Goal: Task Accomplishment & Management: Manage account settings

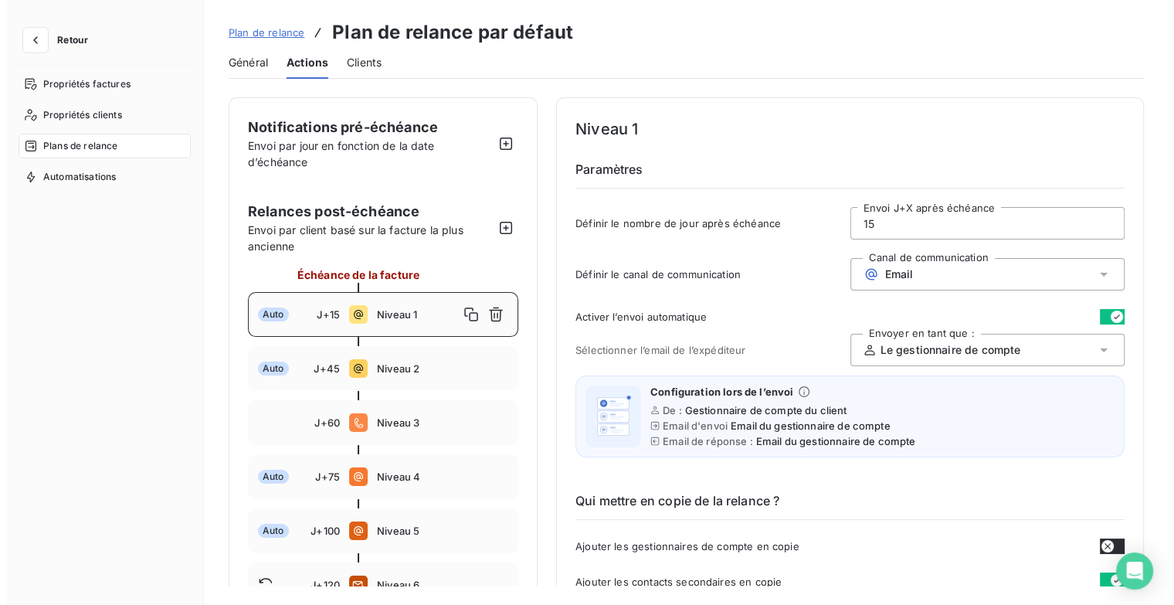
scroll to position [155, 0]
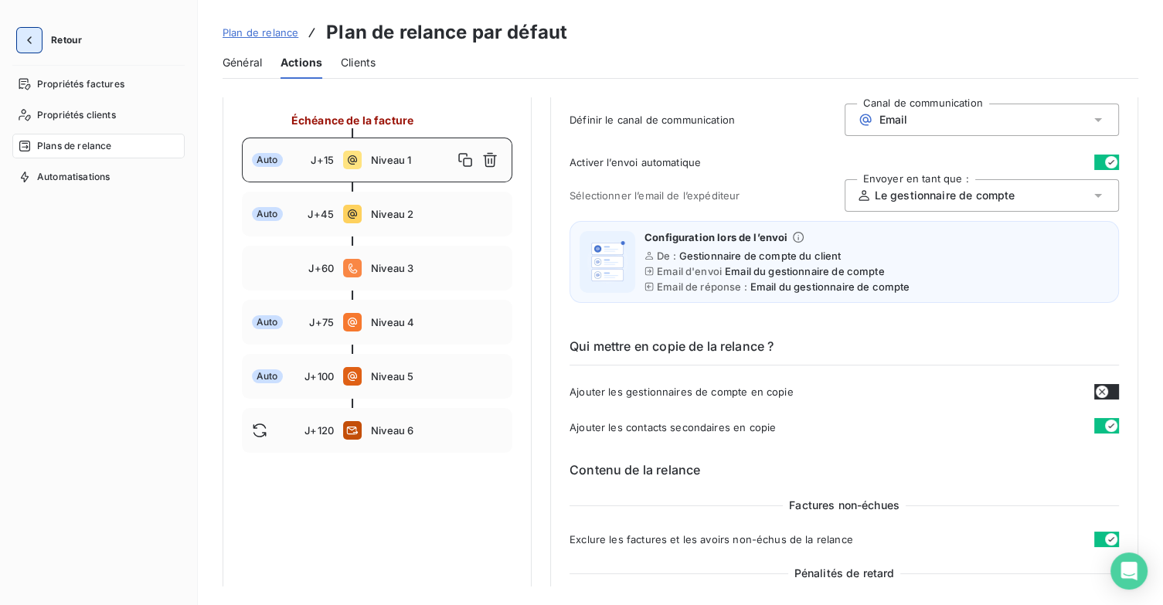
click at [22, 34] on icon "button" at bounding box center [29, 39] width 15 height 15
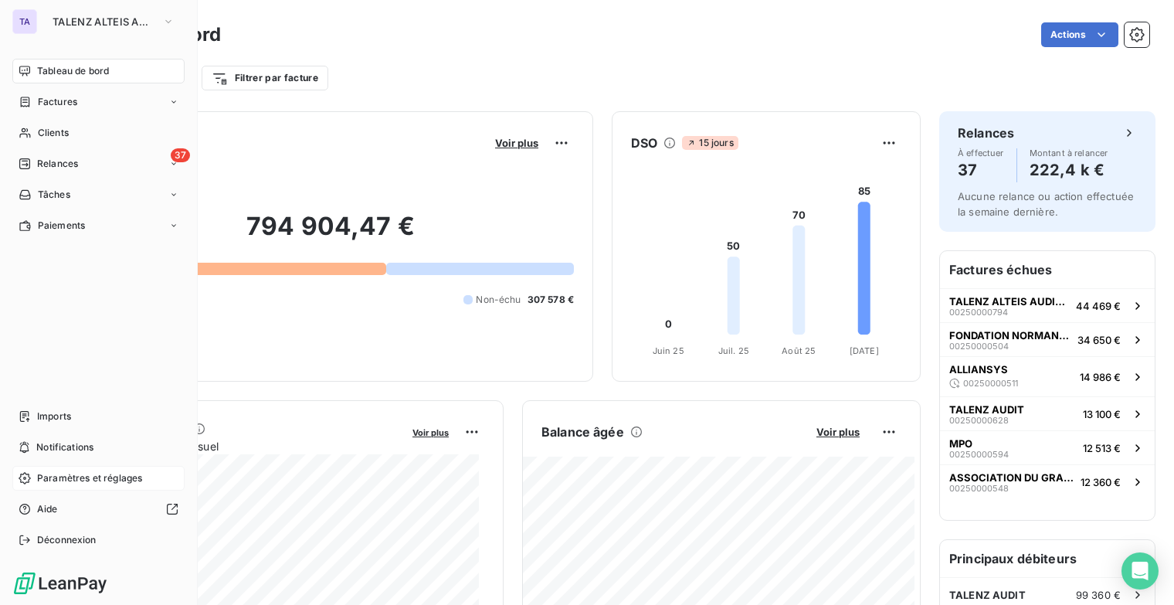
click at [59, 481] on span "Paramètres et réglages" at bounding box center [89, 478] width 105 height 14
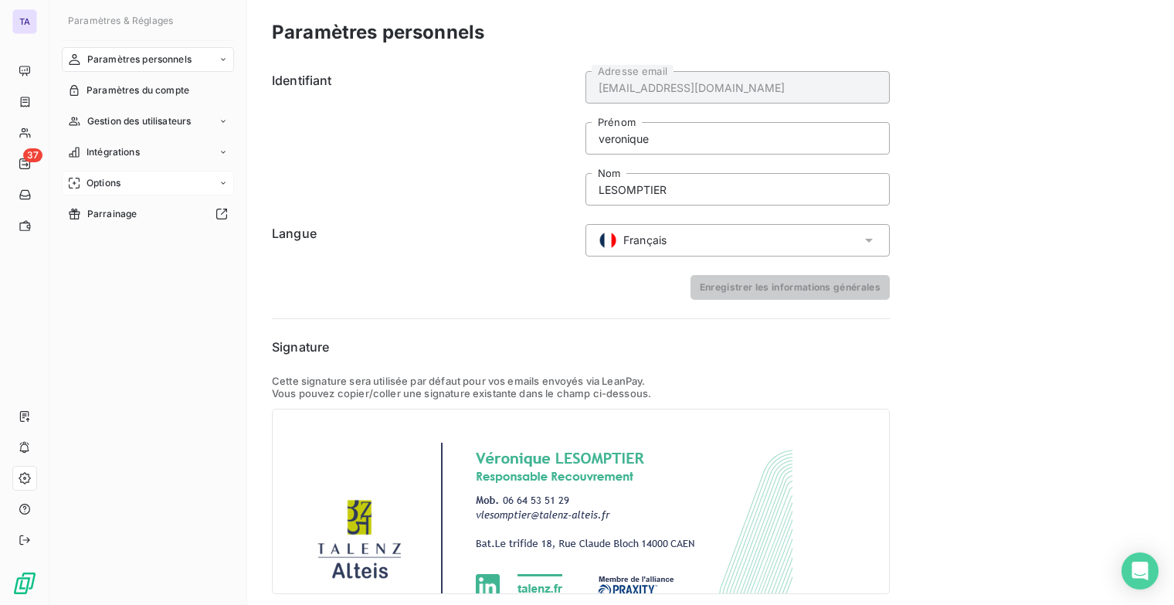
click at [219, 184] on icon at bounding box center [223, 182] width 9 height 9
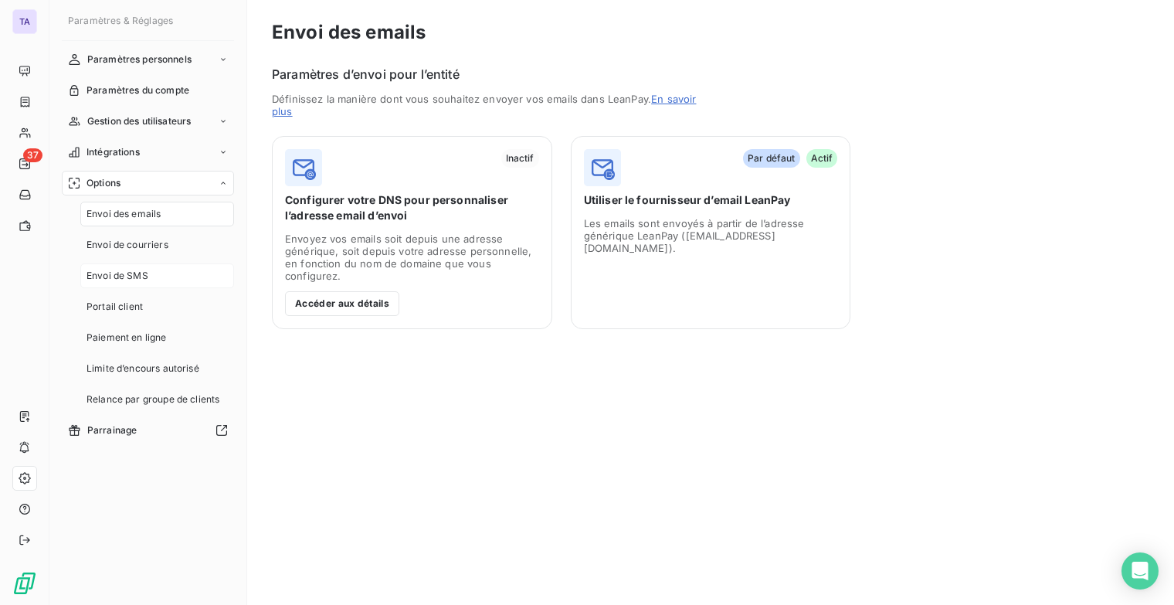
click at [121, 281] on span "Envoi de SMS" at bounding box center [118, 276] width 62 height 14
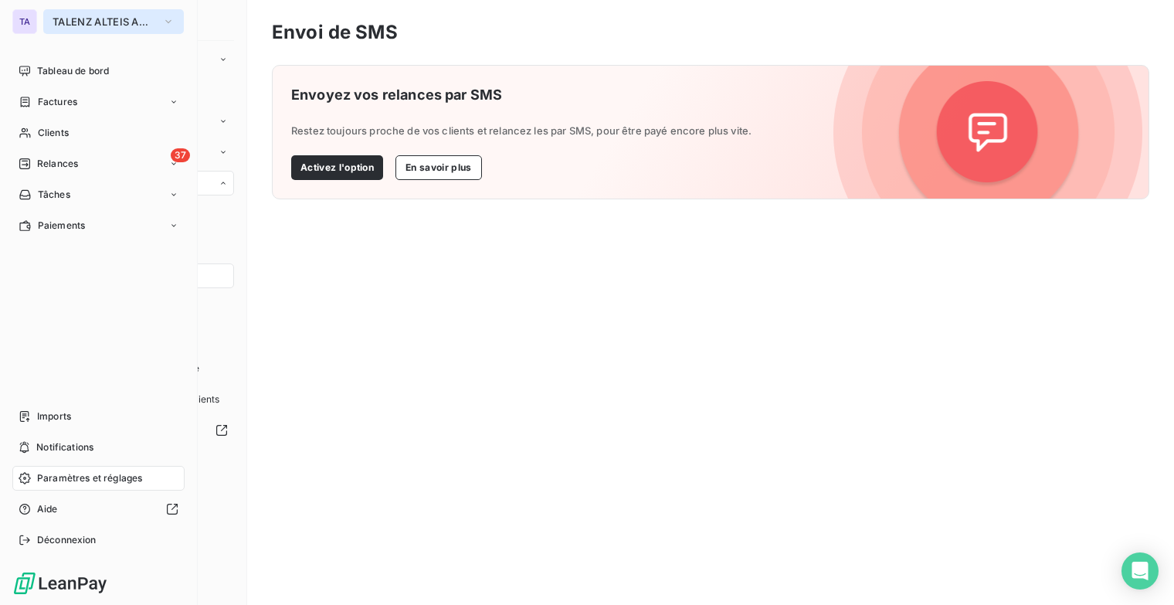
click at [175, 24] on button "TALENZ ALTEIS AUDIT" at bounding box center [113, 21] width 141 height 25
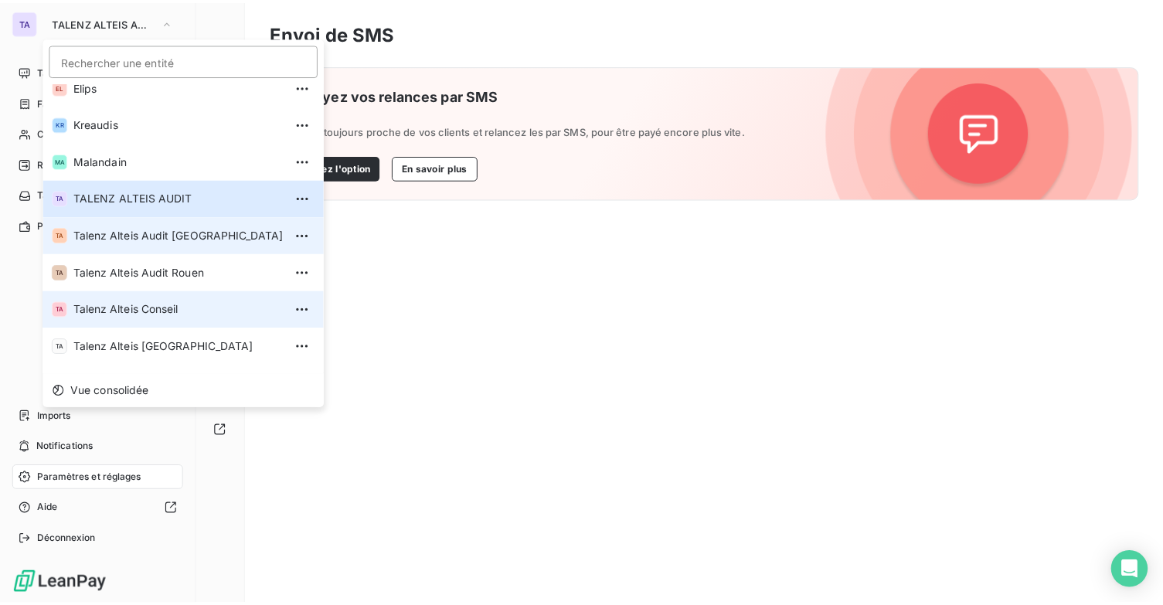
scroll to position [77, 0]
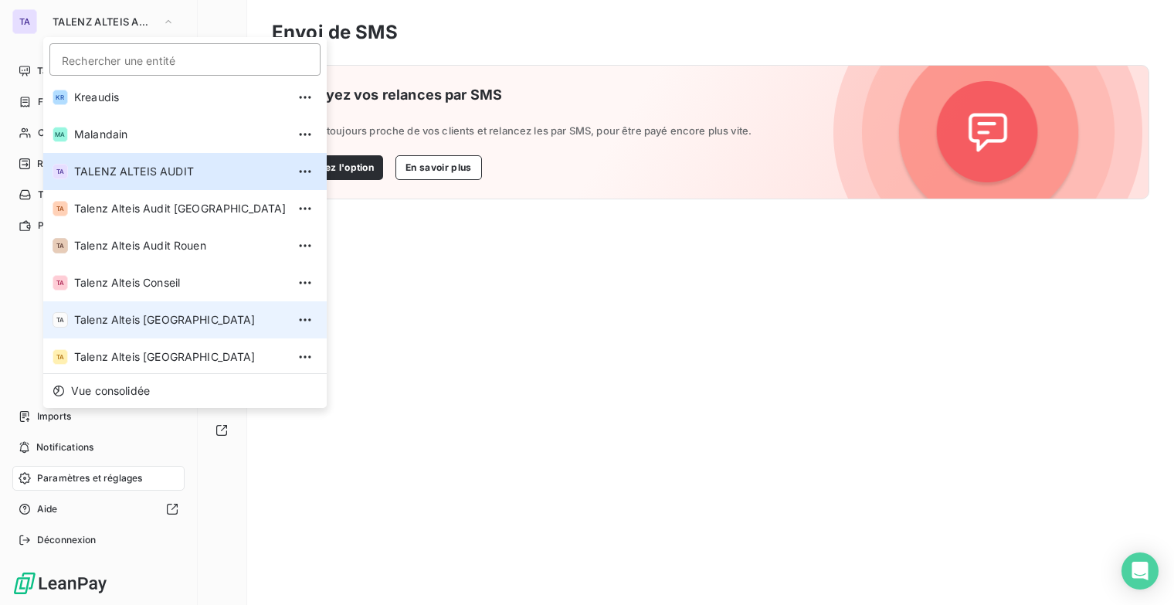
click at [175, 314] on span "Talenz Alteis [GEOGRAPHIC_DATA]" at bounding box center [180, 319] width 212 height 15
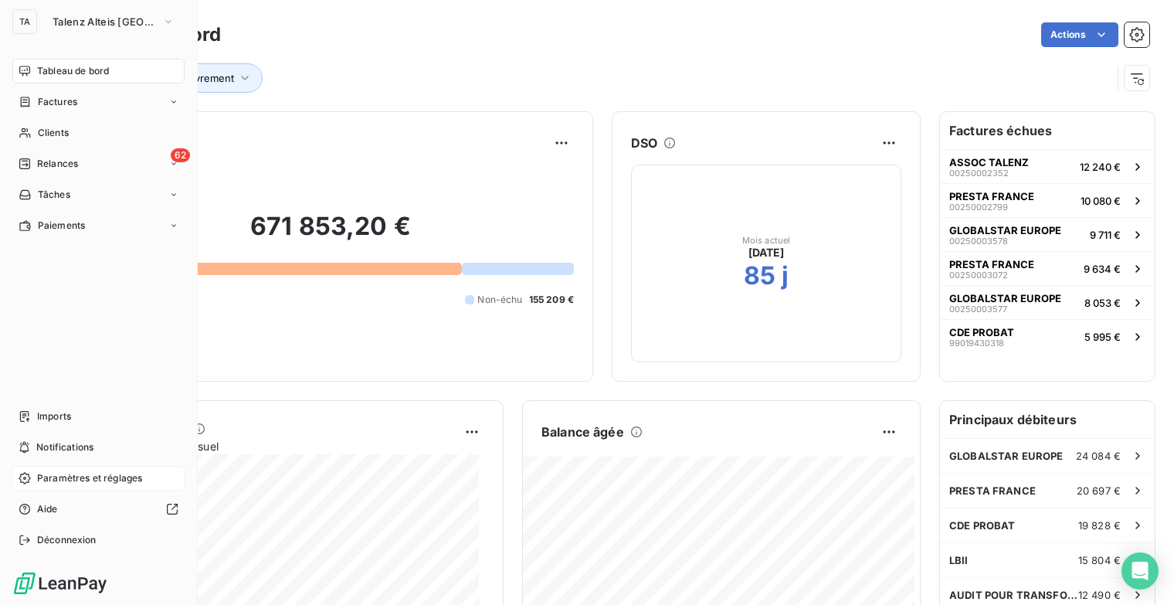
click at [83, 482] on span "Paramètres et réglages" at bounding box center [89, 478] width 105 height 14
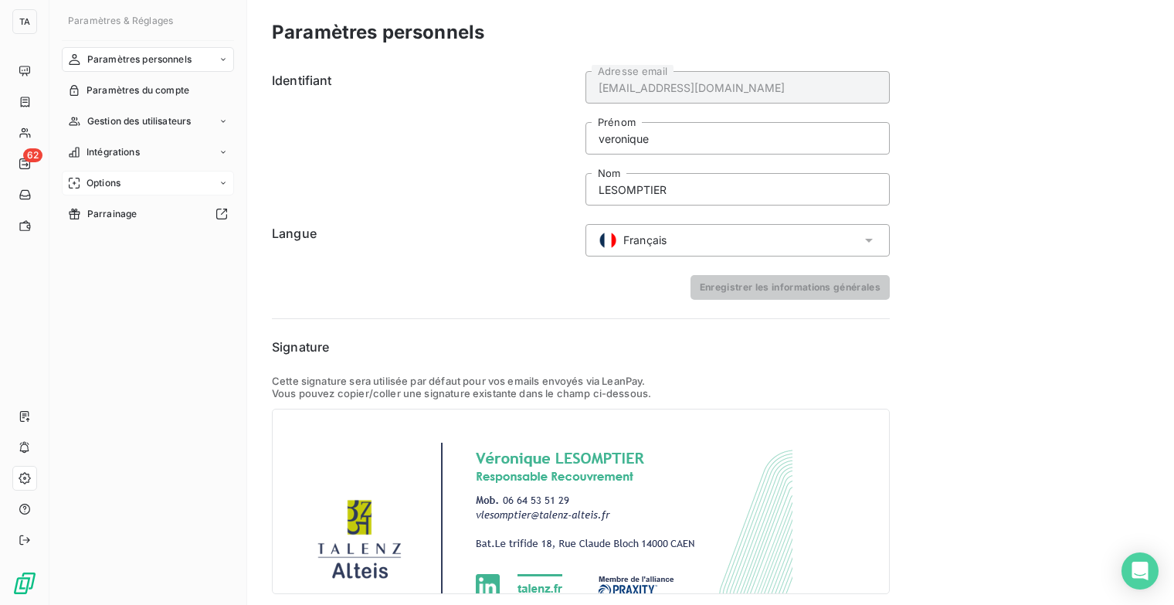
click at [226, 185] on icon at bounding box center [223, 182] width 9 height 9
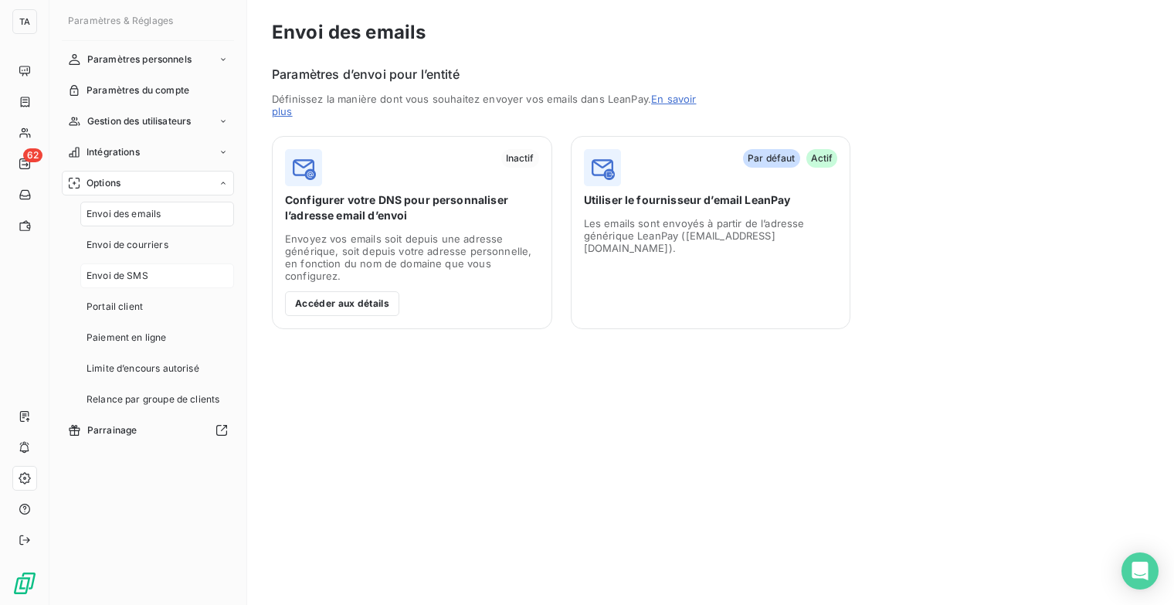
click at [148, 273] on div "Envoi de SMS" at bounding box center [157, 275] width 154 height 25
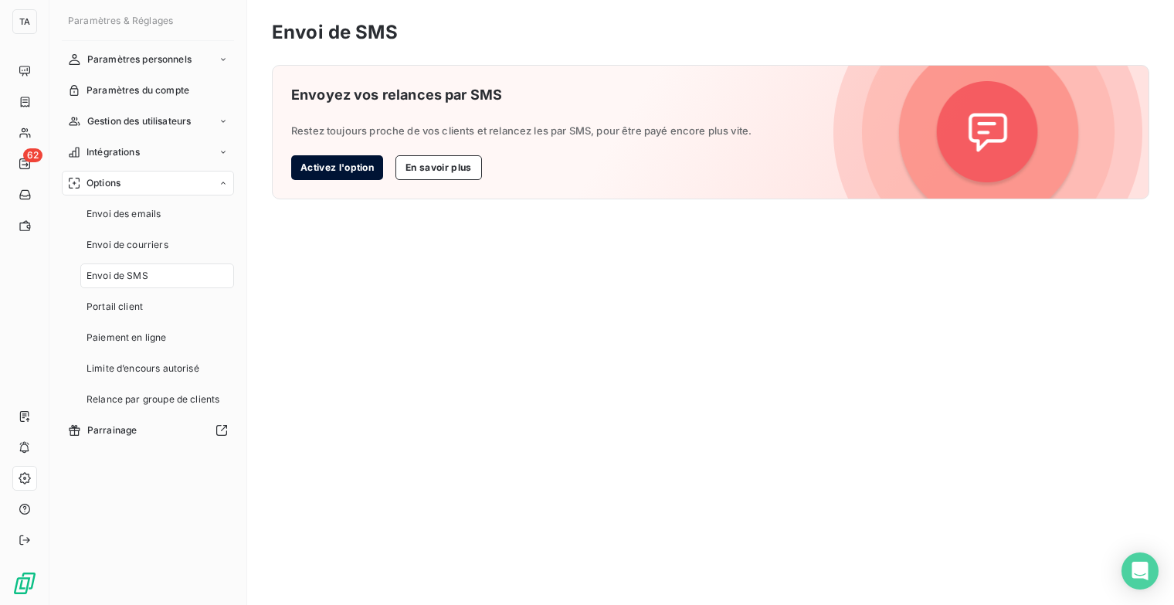
click at [328, 172] on button "Activez l'option" at bounding box center [337, 167] width 92 height 25
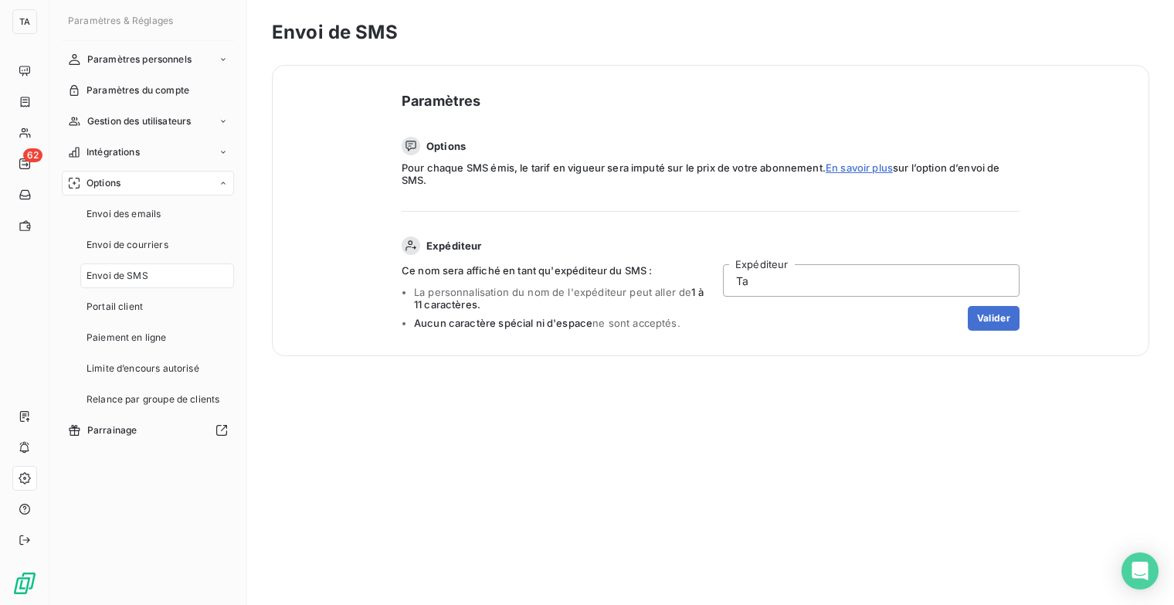
type input "T"
click at [863, 290] on input "AlteisI" at bounding box center [871, 280] width 297 height 32
type input "A"
click at [879, 299] on div "TlzA Expéditeur [PERSON_NAME]" at bounding box center [871, 297] width 297 height 66
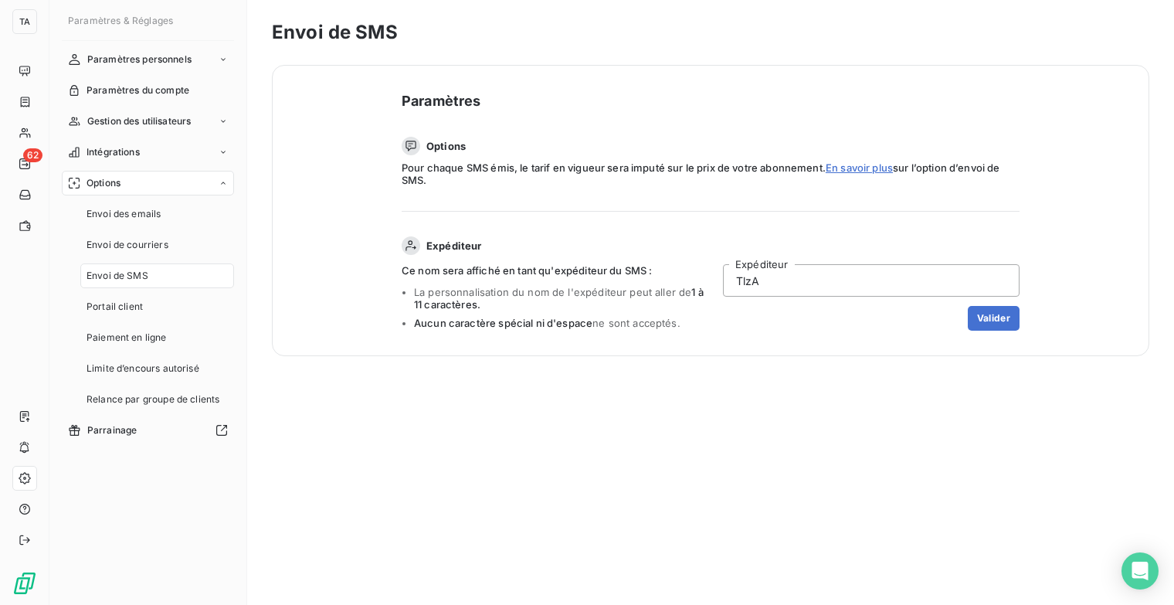
click at [879, 299] on div "TlzA Expéditeur [PERSON_NAME]" at bounding box center [871, 297] width 297 height 66
click at [793, 292] on input "TlzA" at bounding box center [871, 280] width 297 height 32
type input "T"
type input "ALTEISIDF"
click at [1001, 324] on button "Valider" at bounding box center [994, 318] width 52 height 25
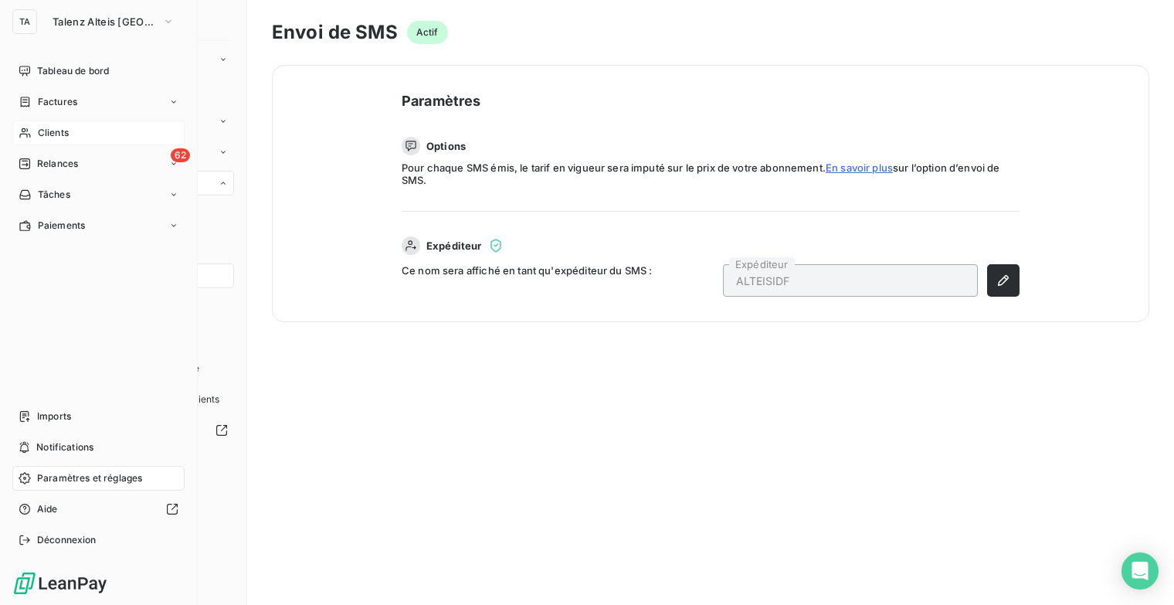
click at [85, 139] on div "Clients" at bounding box center [98, 133] width 172 height 25
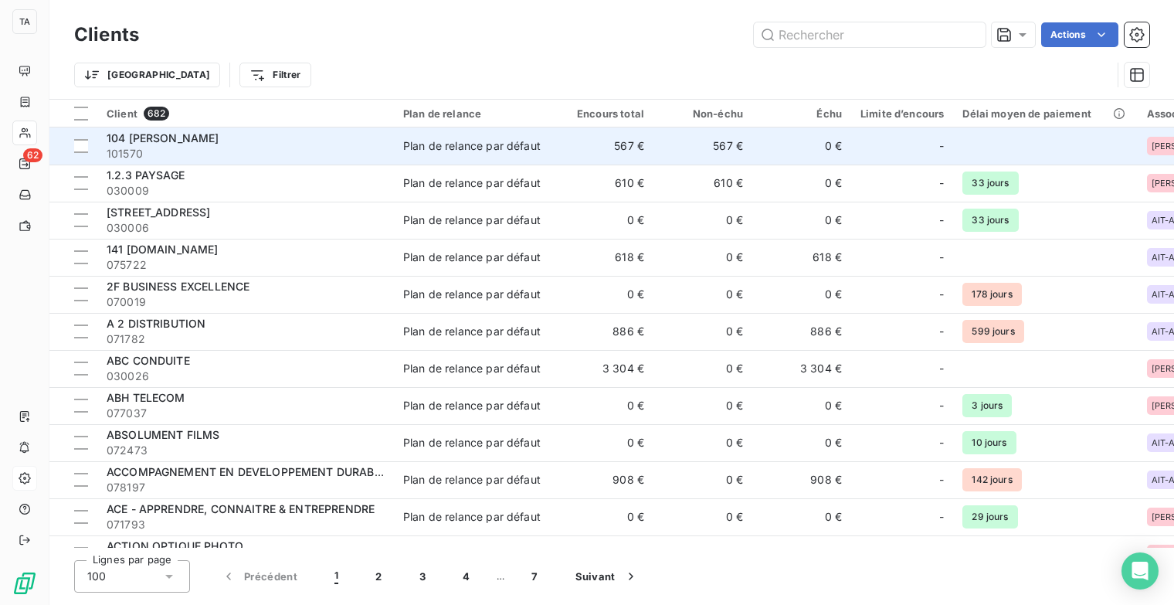
click at [190, 138] on span "104 [PERSON_NAME]" at bounding box center [163, 137] width 113 height 13
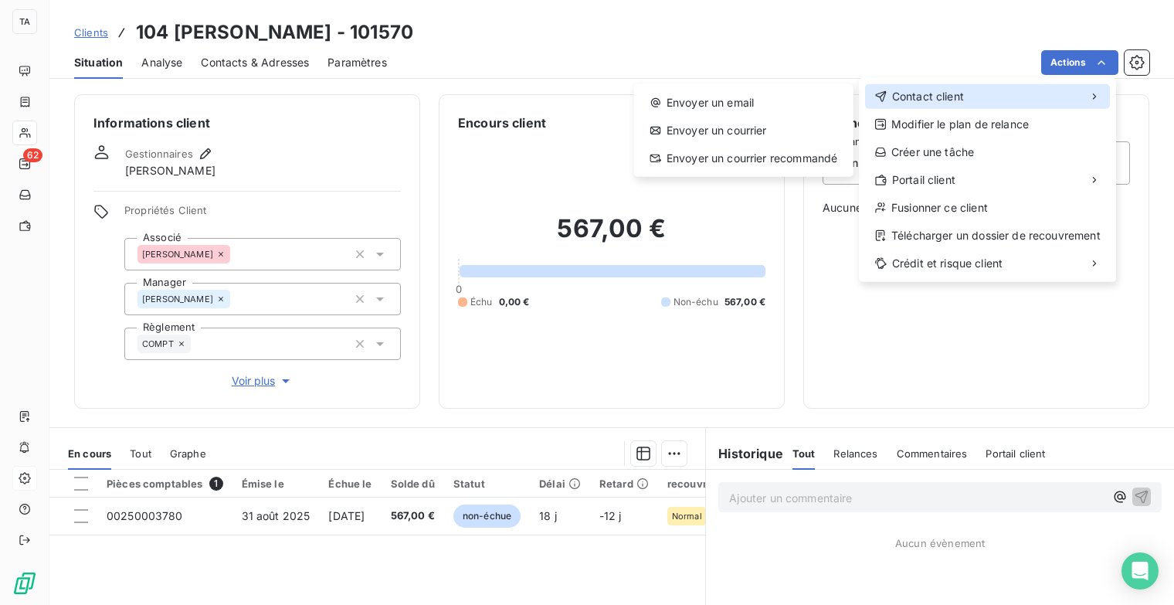
click at [1011, 93] on div "Contact client" at bounding box center [987, 96] width 245 height 25
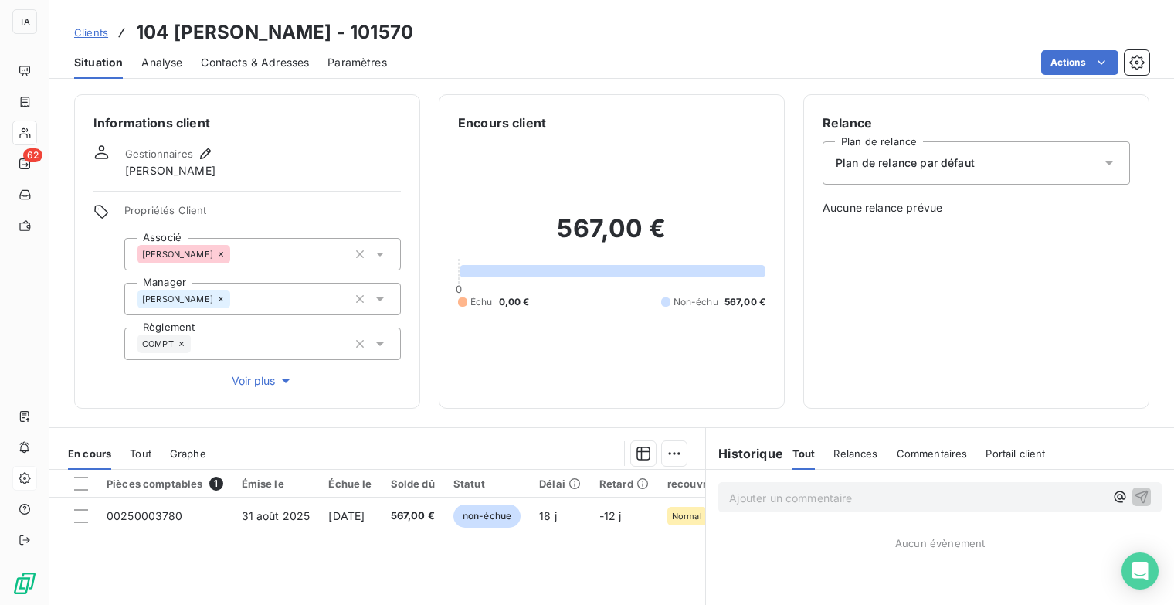
click at [29, 131] on html "TA 62 Clients 104 [PERSON_NAME] - 101570 Situation Analyse Contacts & Adresses …" at bounding box center [587, 302] width 1174 height 605
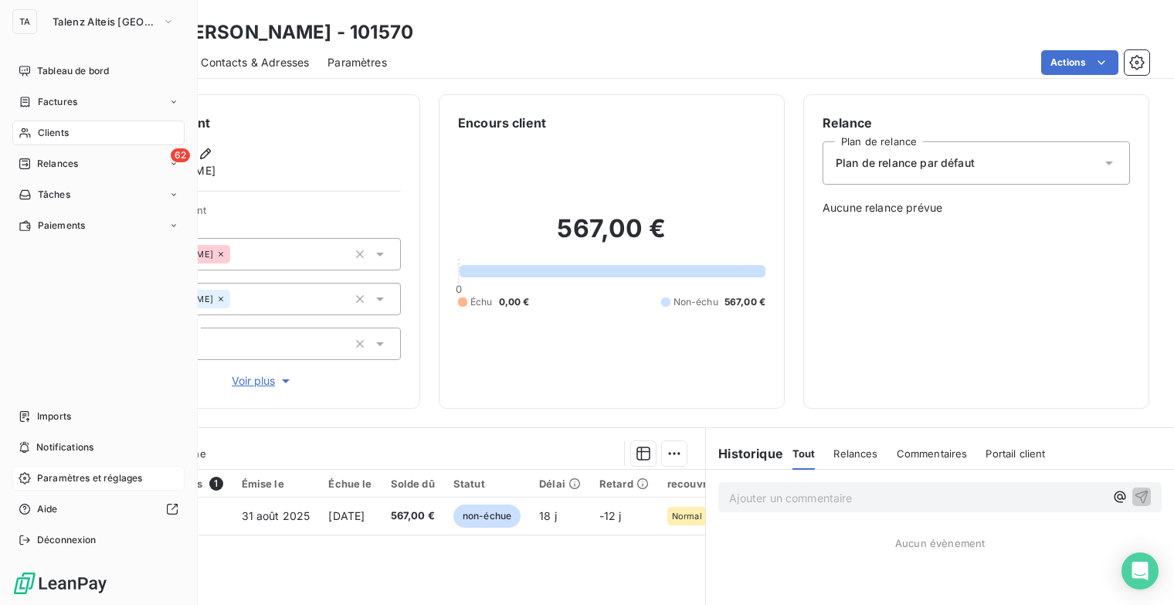
click at [65, 87] on nav "Tableau de bord Factures Clients 62 Relances Tâches Paiements" at bounding box center [98, 148] width 172 height 179
click at [66, 104] on span "Factures" at bounding box center [57, 102] width 39 height 14
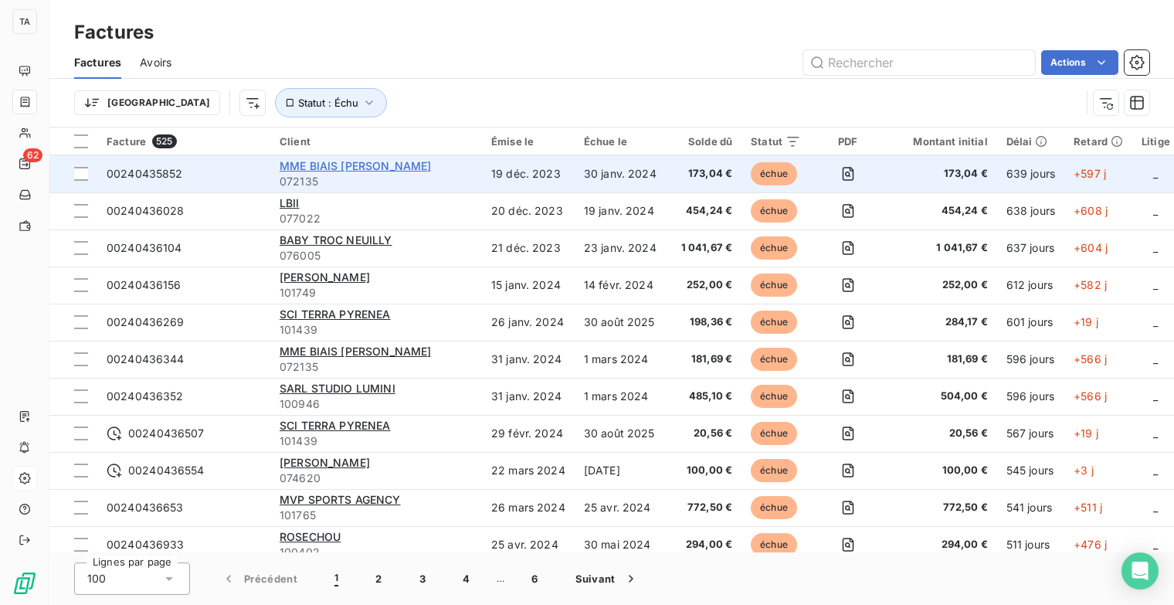
click at [320, 163] on span "MME BIAIS [PERSON_NAME]" at bounding box center [355, 165] width 151 height 13
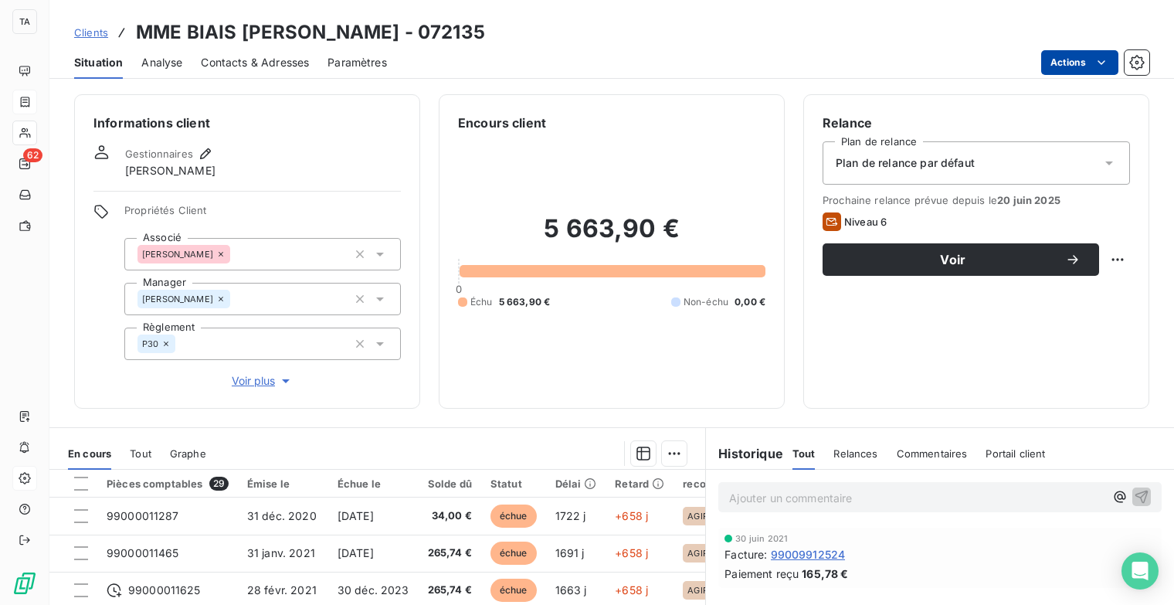
click at [1109, 53] on html "TA 62 Clients MME BIAIS [PERSON_NAME] - 072135 Situation Analyse Contacts & Adr…" at bounding box center [587, 302] width 1174 height 605
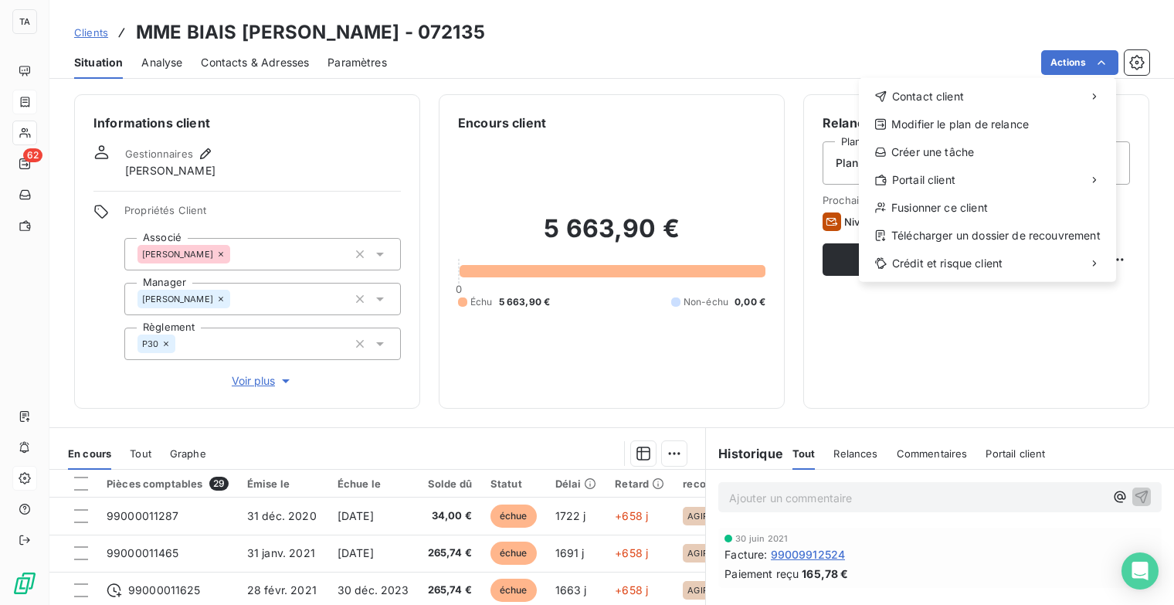
click at [953, 46] on html "TA 62 Clients MME BIAIS [PERSON_NAME] - 072135 Situation Analyse Contacts & Adr…" at bounding box center [587, 302] width 1174 height 605
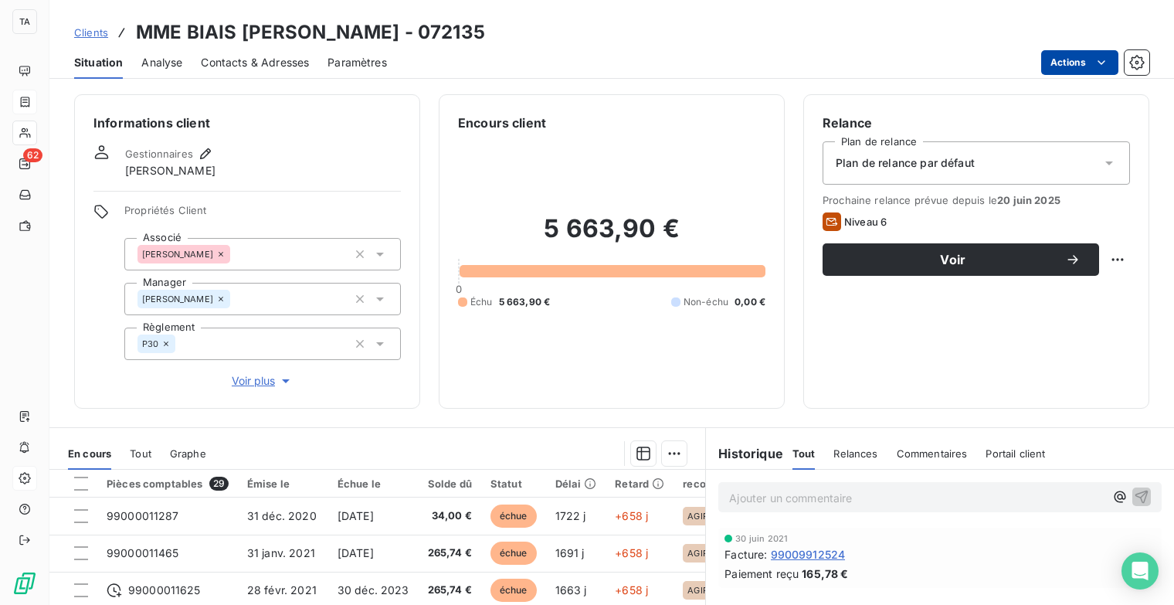
click at [1085, 53] on html "TA 62 Clients MME BIAIS [PERSON_NAME] - 072135 Situation Analyse Contacts & Adr…" at bounding box center [587, 302] width 1174 height 605
click at [1134, 565] on html "TA 62 Clients MME BIAIS [PERSON_NAME] - 072135 Situation Analyse Contacts & Adr…" at bounding box center [587, 302] width 1174 height 605
click at [1136, 565] on icon "Open Intercom Messenger" at bounding box center [1140, 571] width 18 height 20
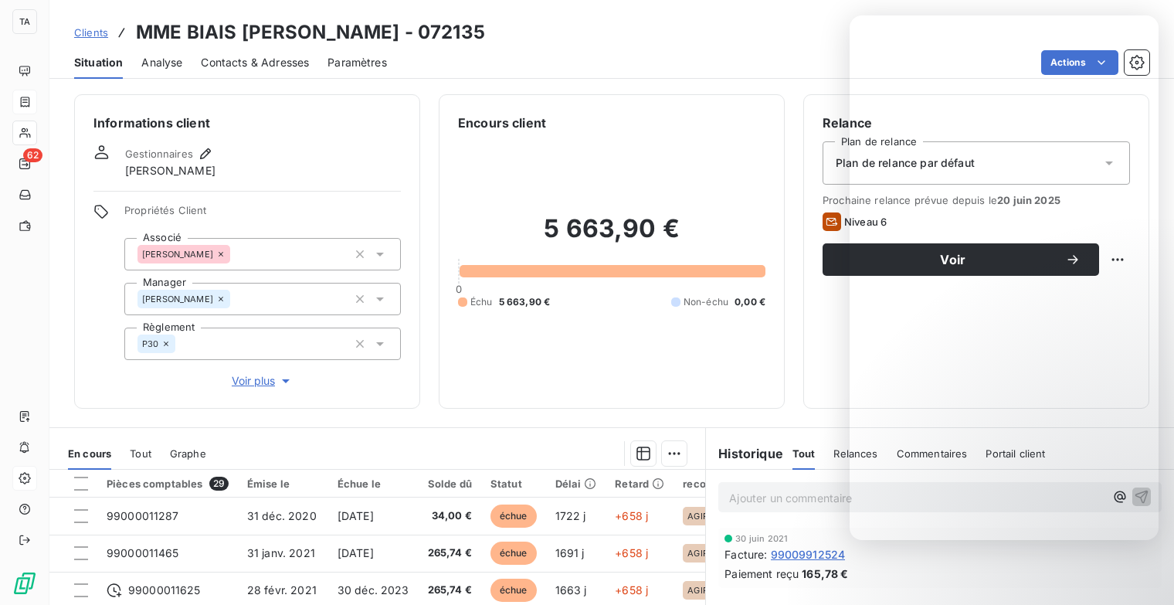
click at [680, 45] on div "Clients MME BIAIS [PERSON_NAME] - 072135" at bounding box center [611, 33] width 1125 height 28
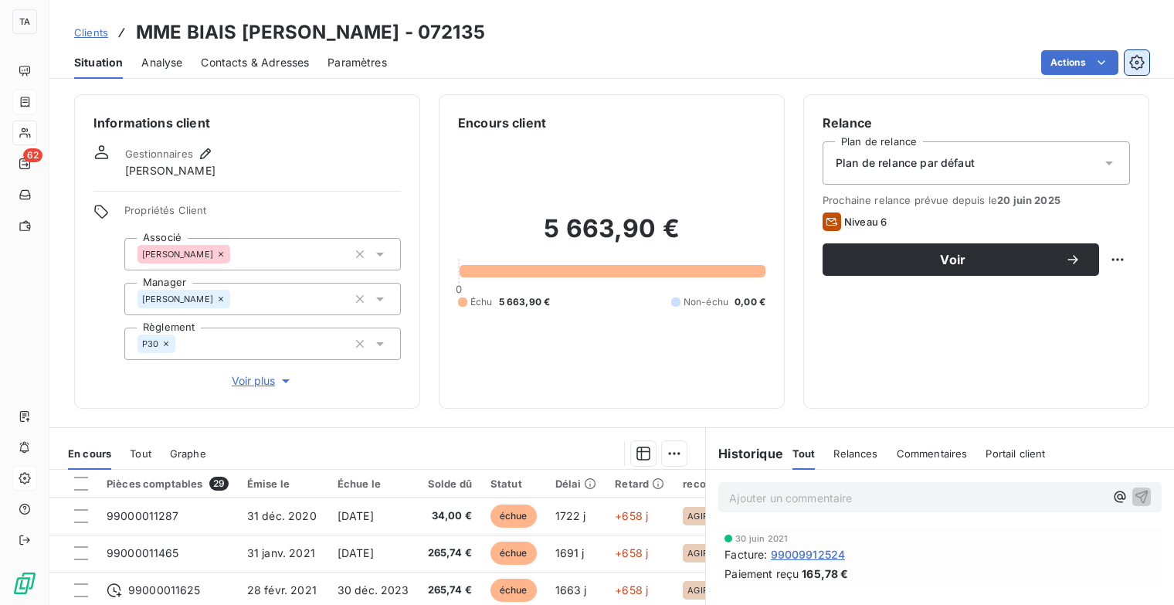
click at [1134, 55] on icon "button" at bounding box center [1137, 62] width 15 height 15
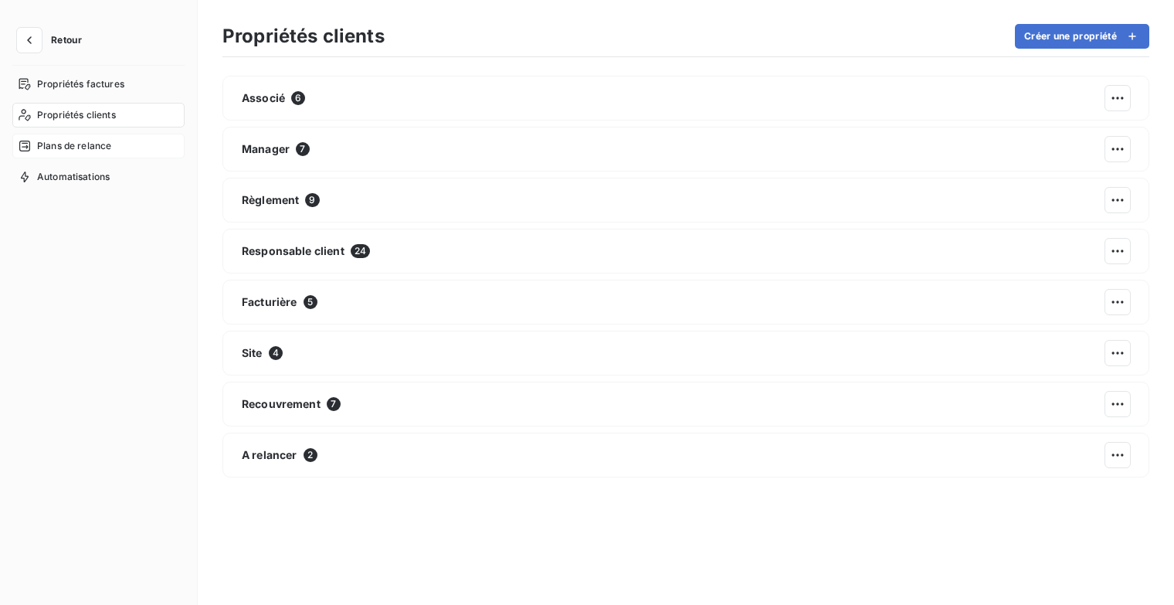
click at [104, 137] on div "Plans de relance" at bounding box center [98, 146] width 172 height 25
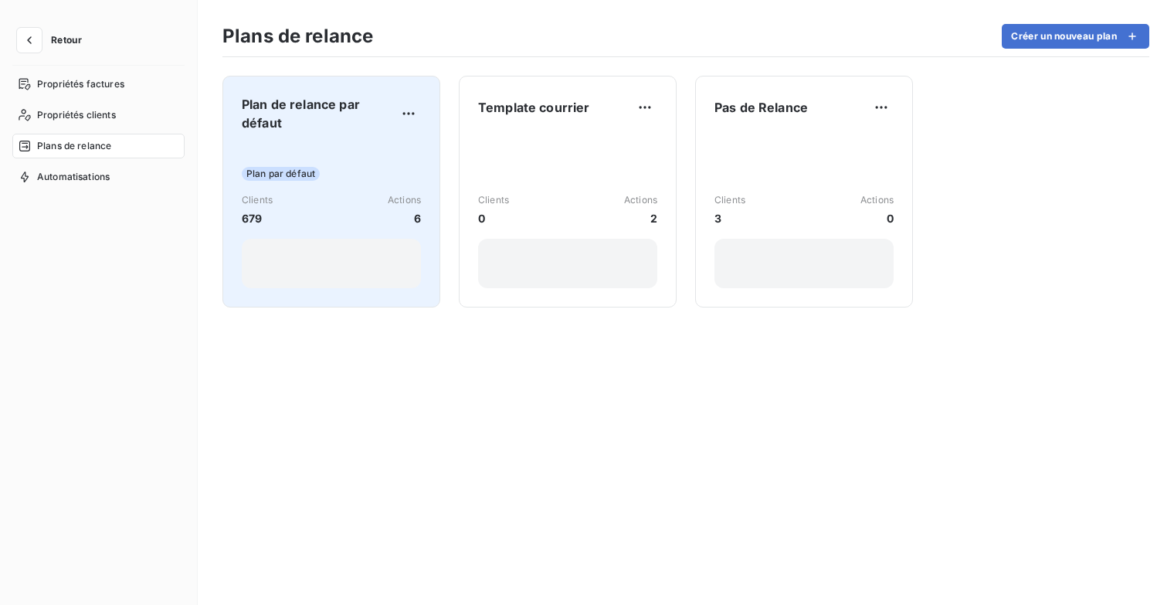
click at [333, 118] on span "Plan de relance par défaut" at bounding box center [319, 113] width 155 height 37
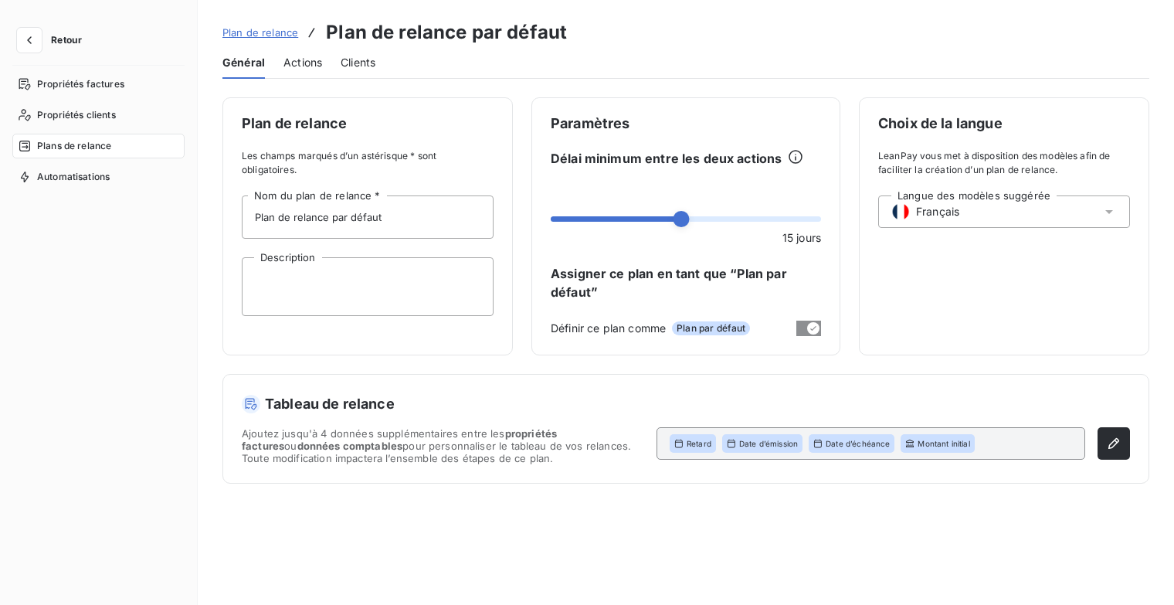
click at [300, 58] on span "Actions" at bounding box center [303, 62] width 39 height 15
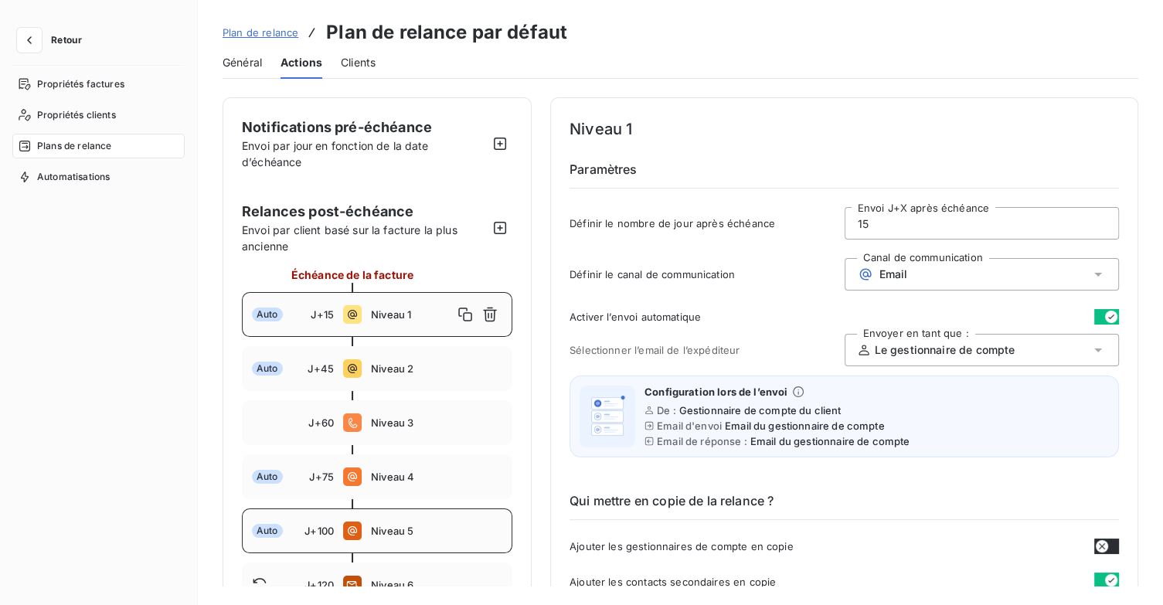
click at [405, 549] on div "Auto J+100 Niveau 5" at bounding box center [377, 530] width 270 height 45
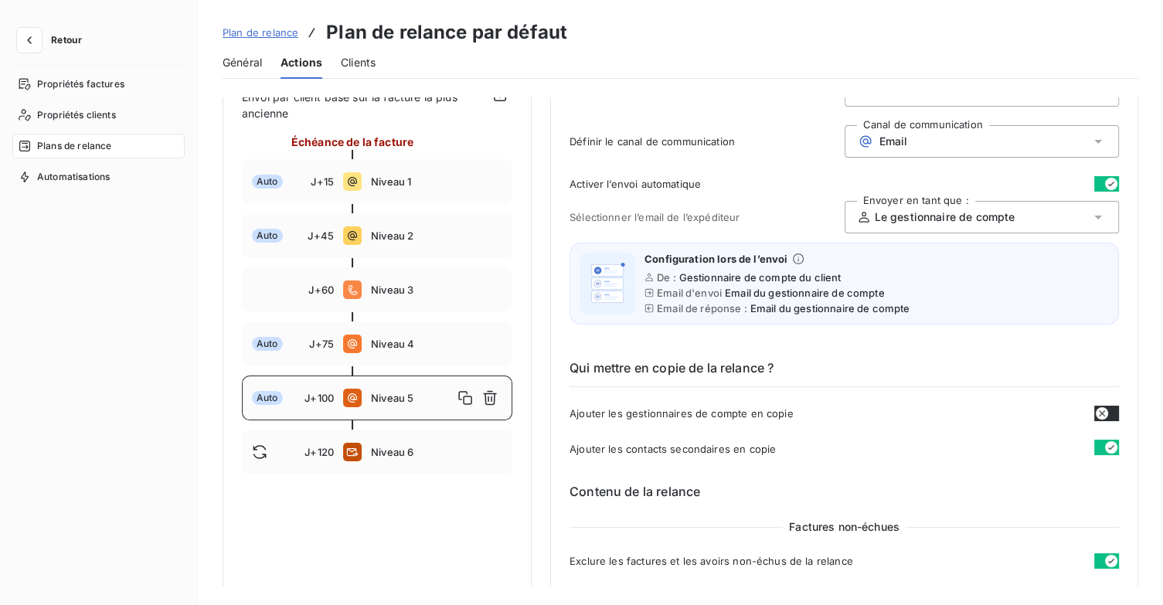
scroll to position [158, 0]
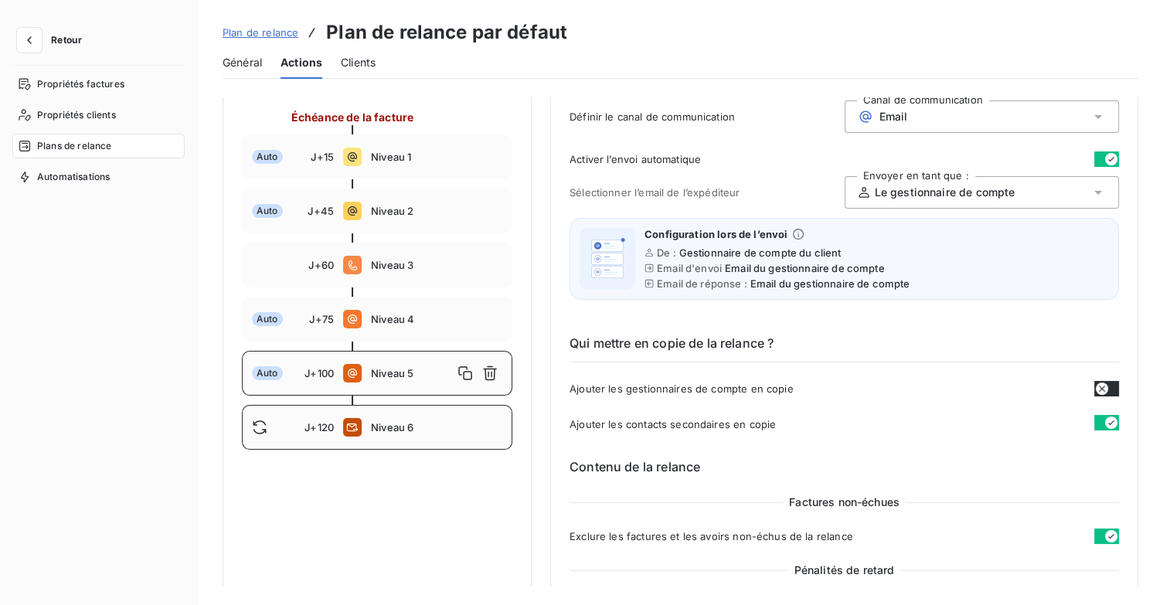
click at [408, 421] on span "Niveau 6" at bounding box center [436, 427] width 131 height 12
type input "120"
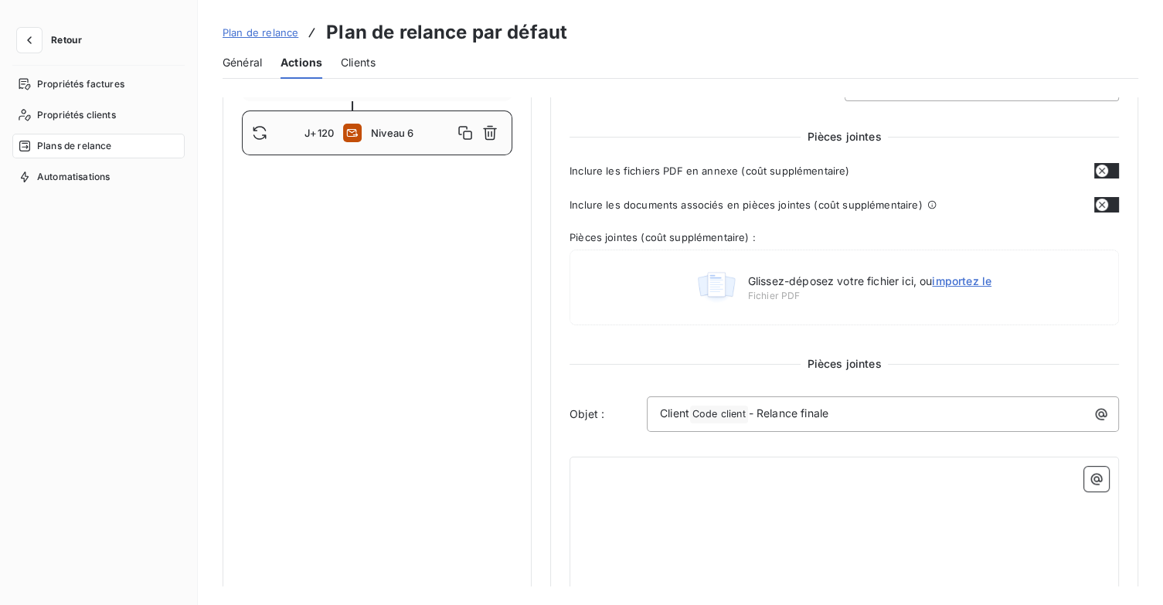
scroll to position [375, 0]
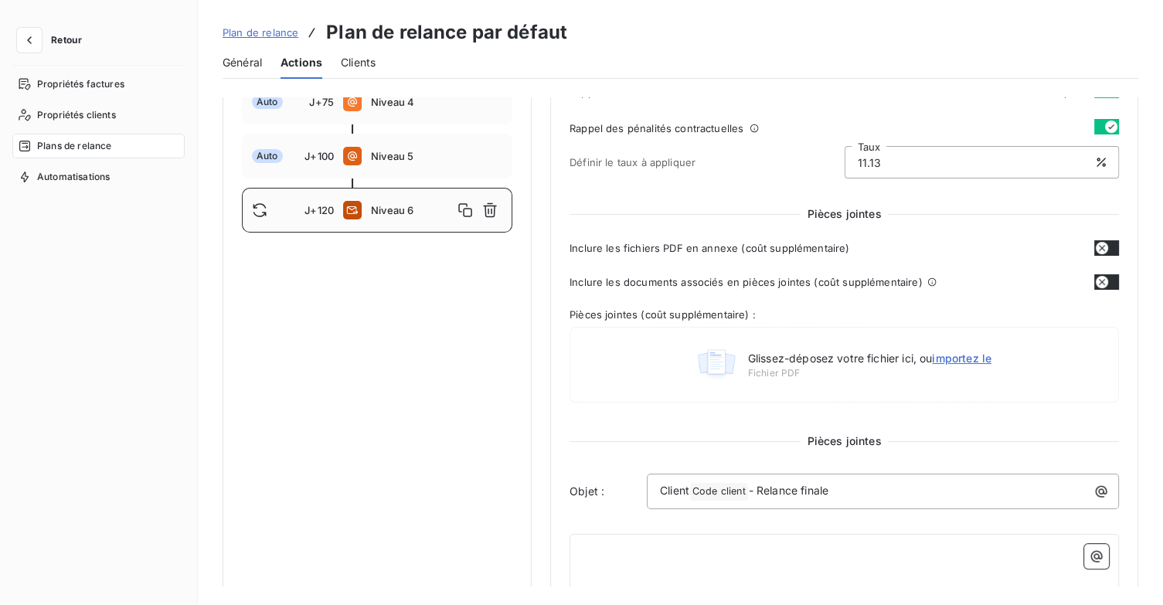
click at [408, 205] on span "Niveau 6" at bounding box center [412, 210] width 82 height 12
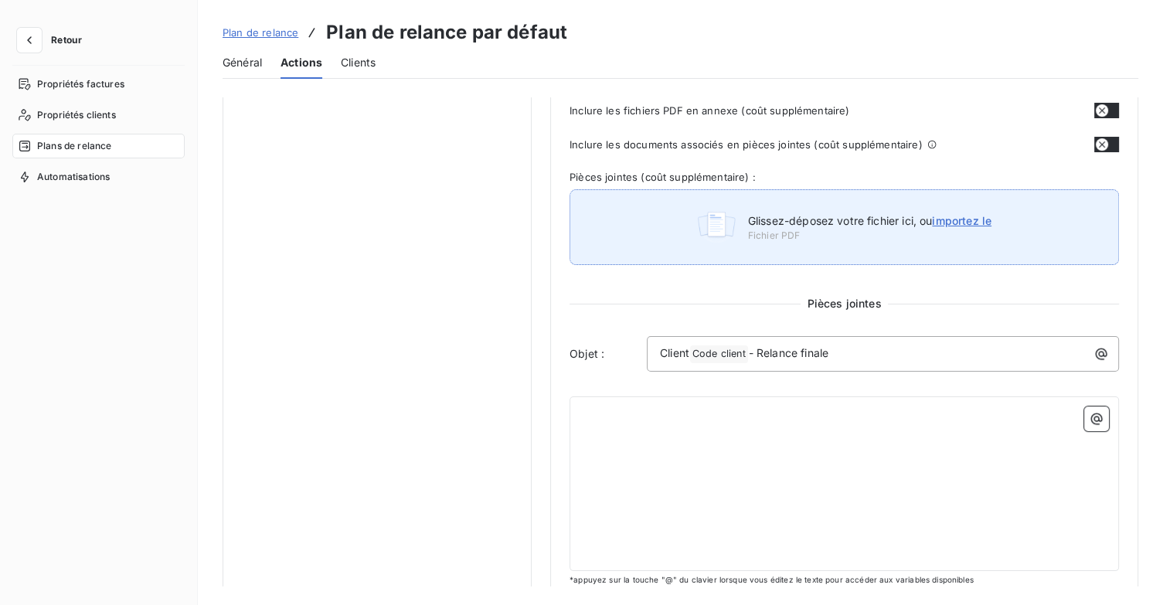
scroll to position [529, 0]
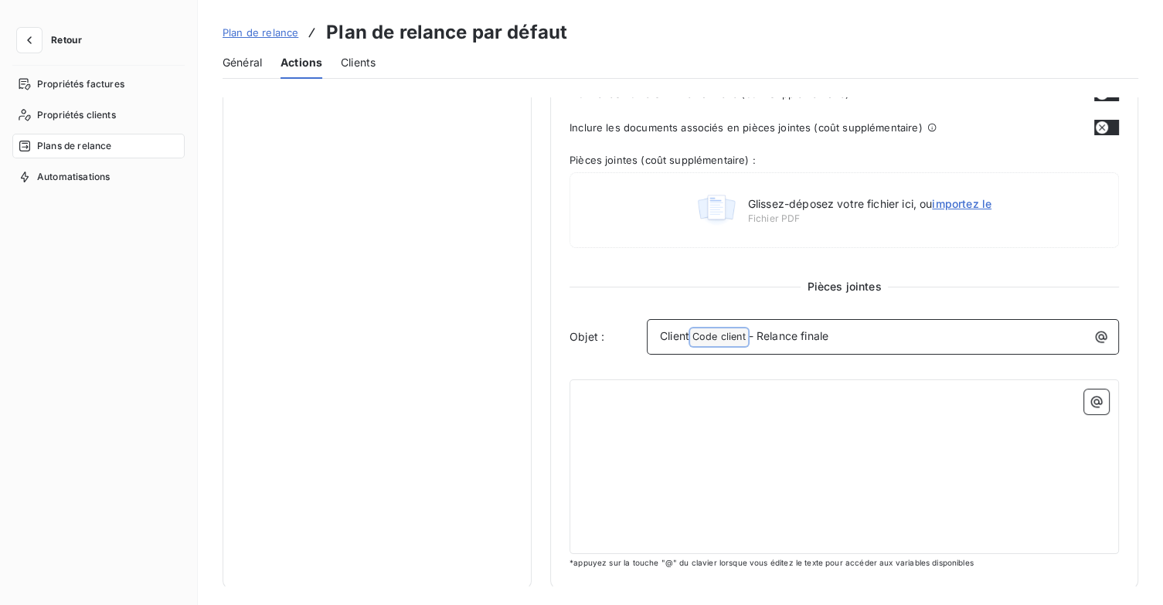
drag, startPoint x: 785, startPoint y: 344, endPoint x: 643, endPoint y: 342, distance: 142.2
click at [643, 342] on div "Objet : Client Code client ﻿ - Relance finale" at bounding box center [843, 337] width 549 height 36
click at [748, 330] on span "Code client ﻿" at bounding box center [719, 337] width 58 height 18
drag, startPoint x: 841, startPoint y: 328, endPoint x: 766, endPoint y: 328, distance: 74.2
click at [766, 328] on p "Client Code client ﻿ - Relance finale" at bounding box center [887, 337] width 454 height 19
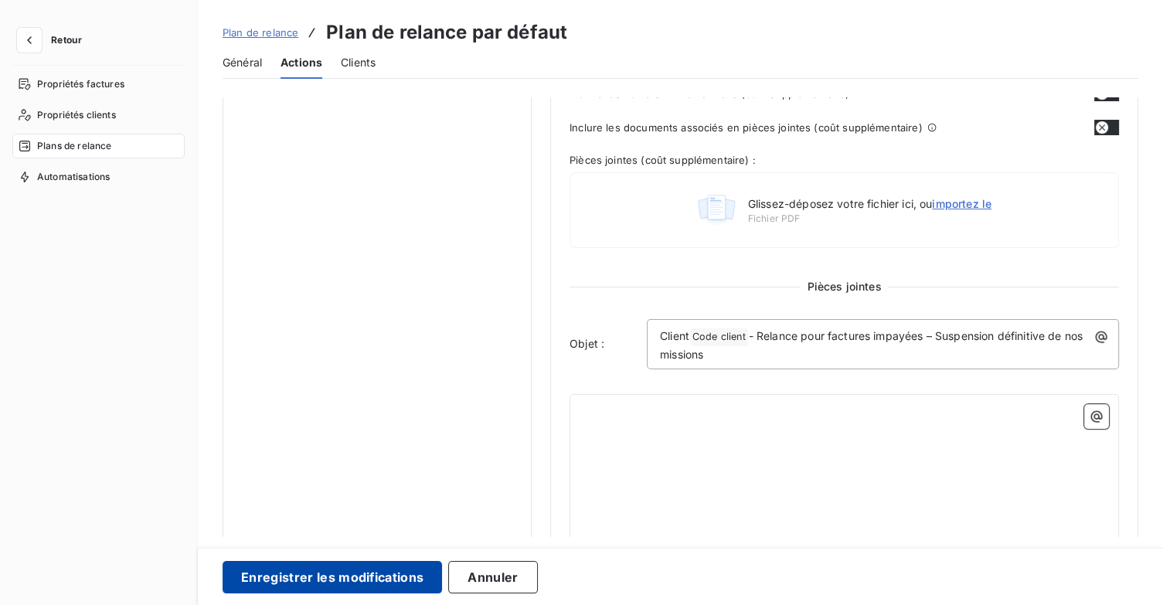
click at [422, 565] on button "Enregistrer les modifications" at bounding box center [332, 577] width 219 height 32
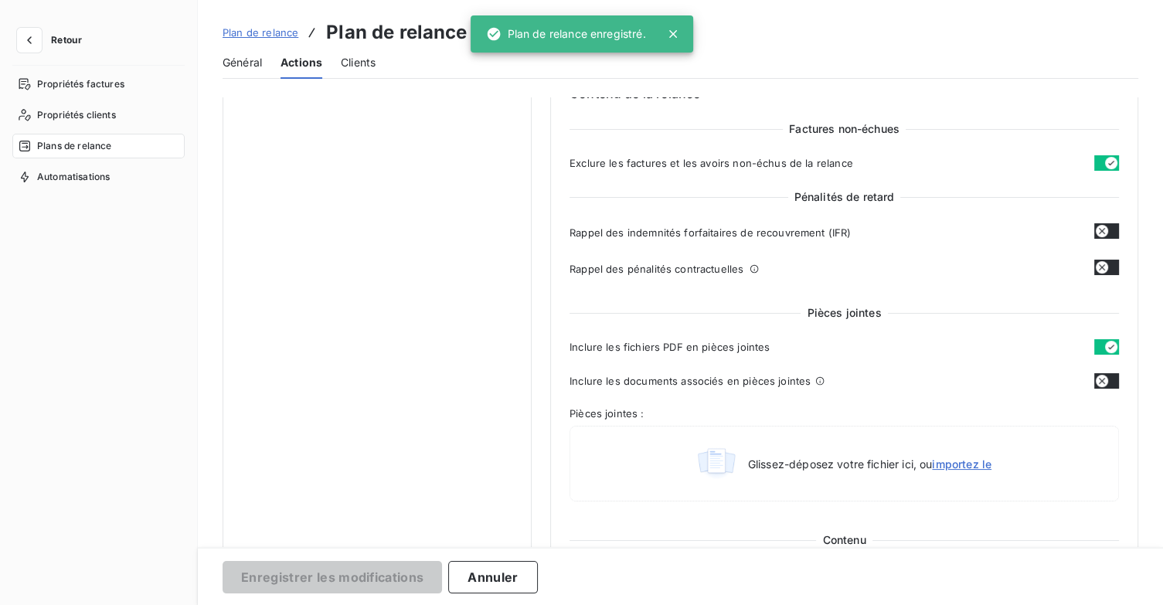
scroll to position [89, 0]
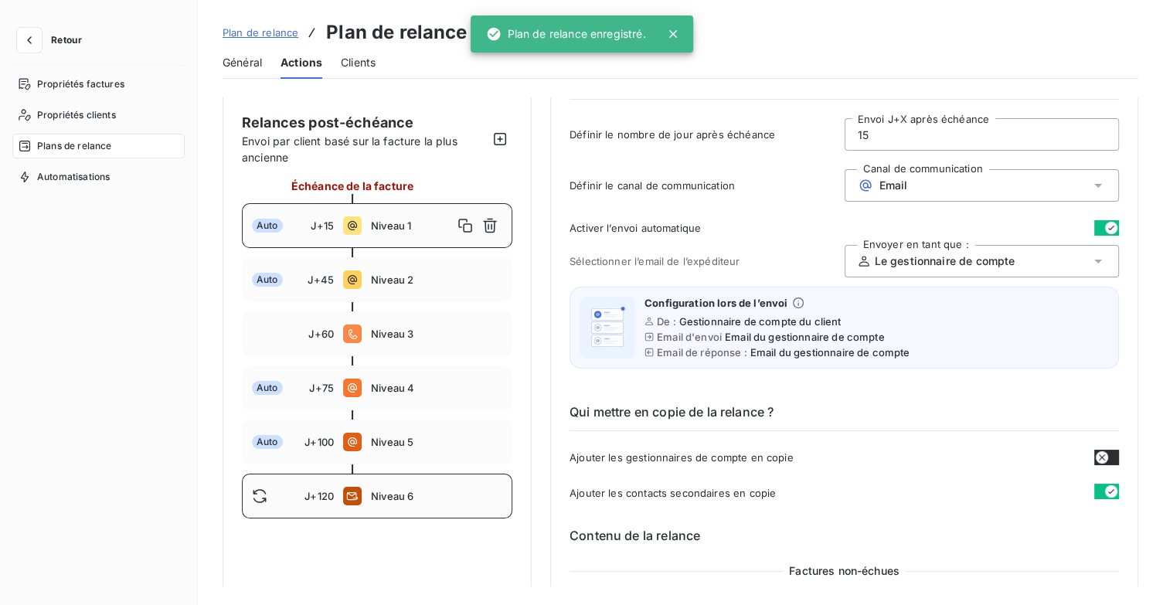
click at [404, 490] on span "Niveau 6" at bounding box center [436, 496] width 131 height 12
type input "120"
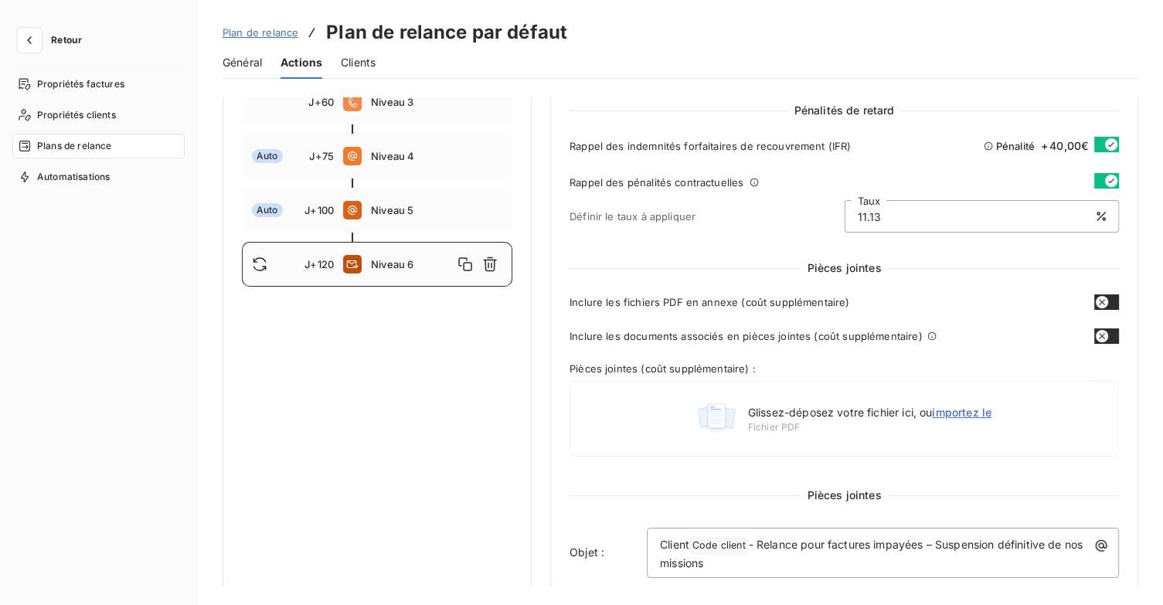
scroll to position [544, 0]
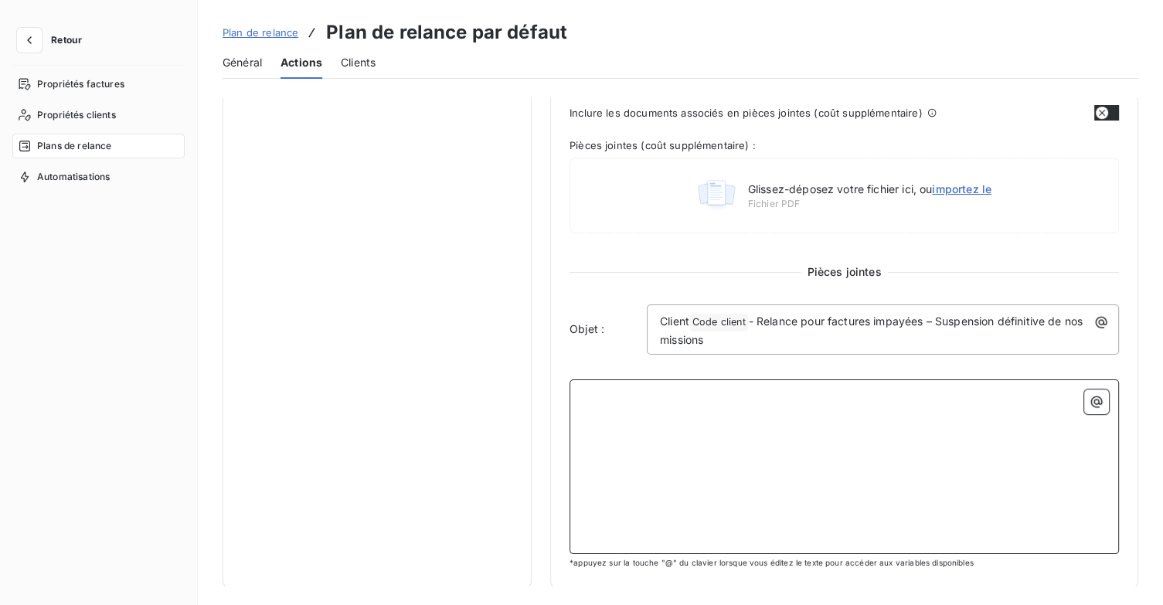
click at [644, 389] on p "﻿" at bounding box center [843, 398] width 529 height 18
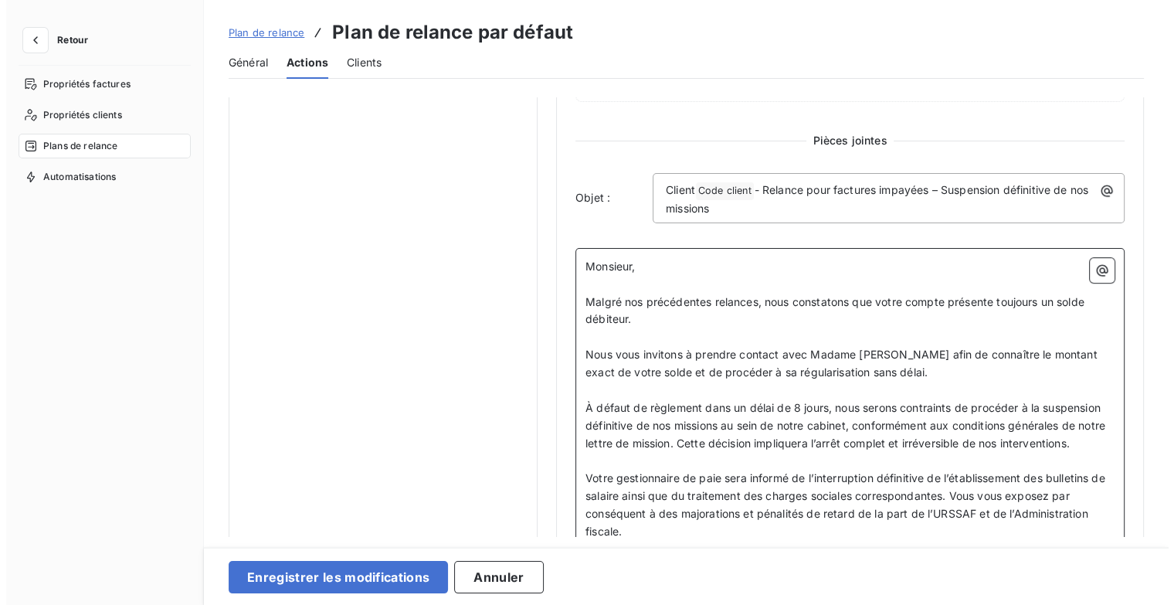
scroll to position [649, 0]
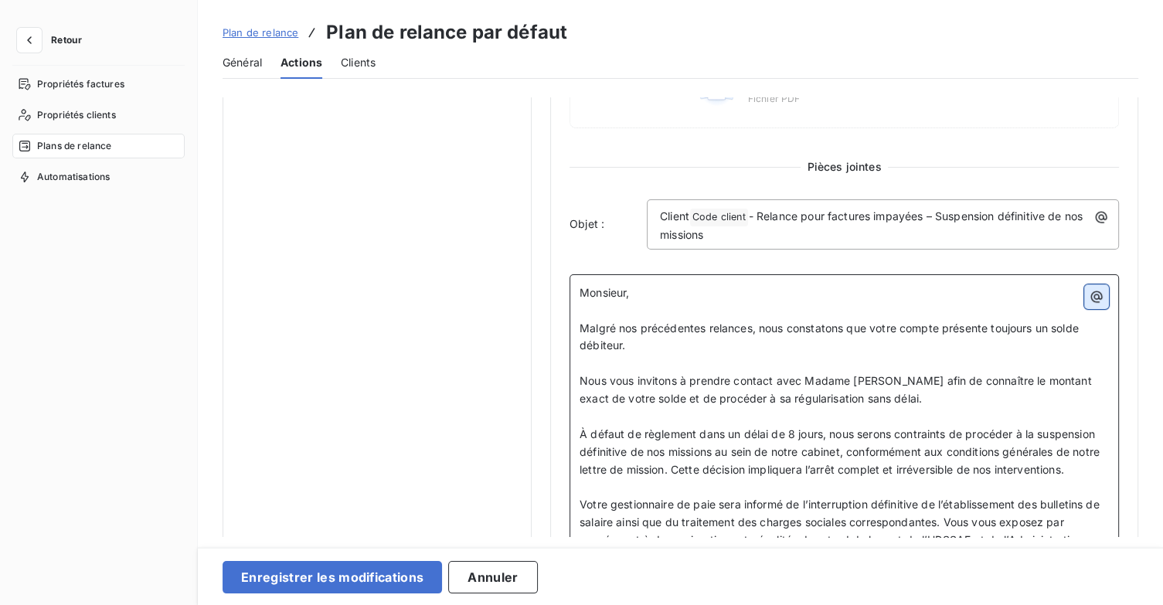
click at [1091, 296] on icon "button" at bounding box center [1097, 296] width 12 height 12
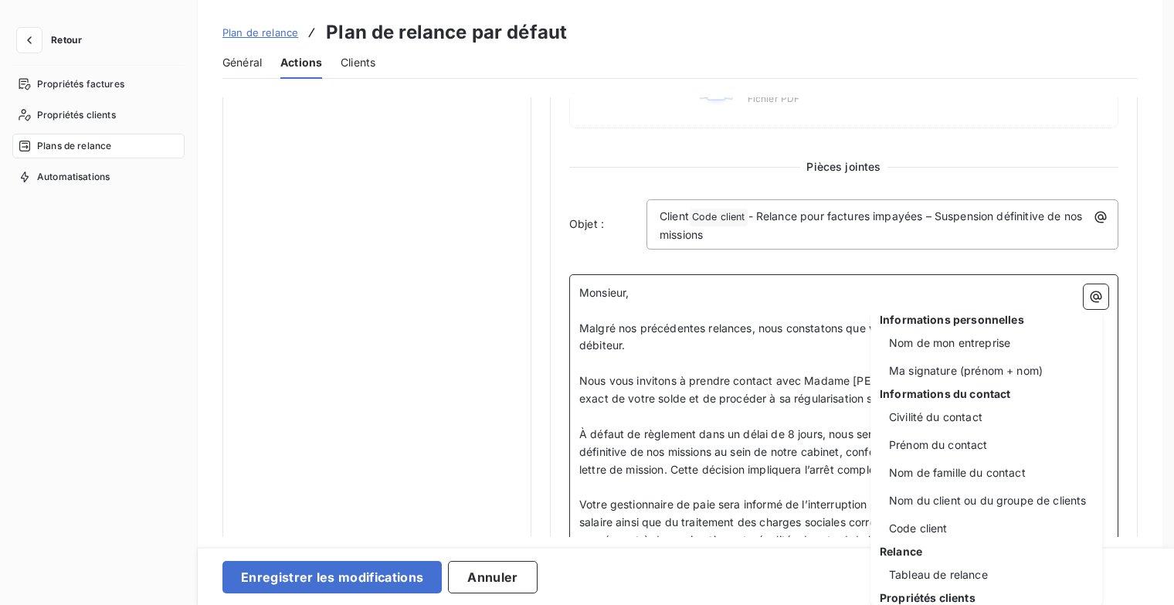
scroll to position [0, 0]
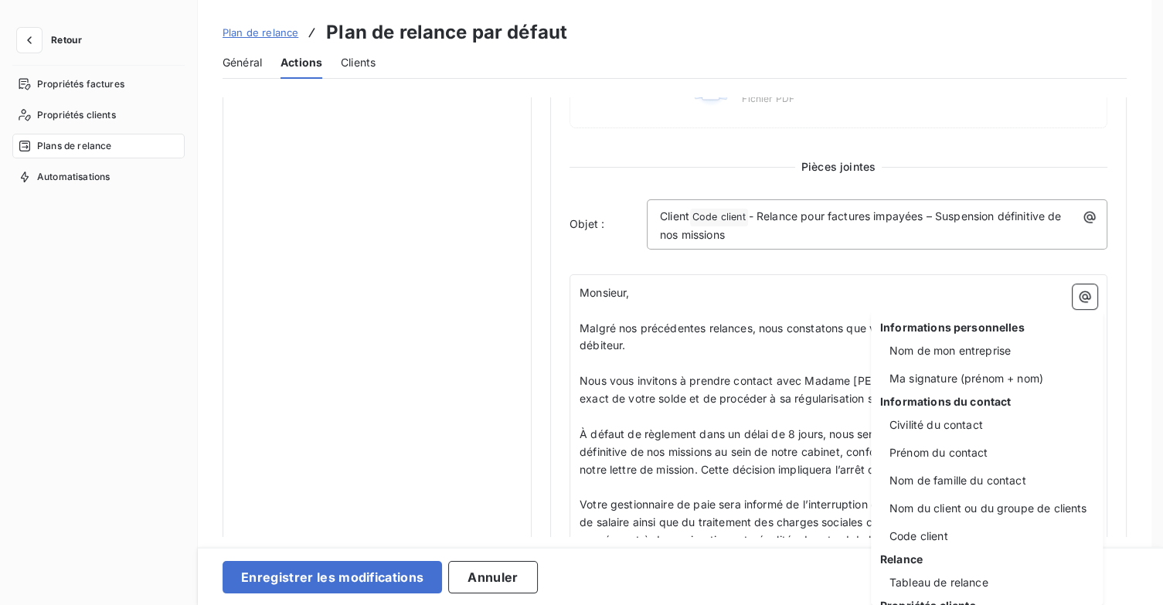
click at [804, 364] on html "Retour Propriétés factures Propriétés clients Plans de relance Automatisations …" at bounding box center [581, 302] width 1163 height 605
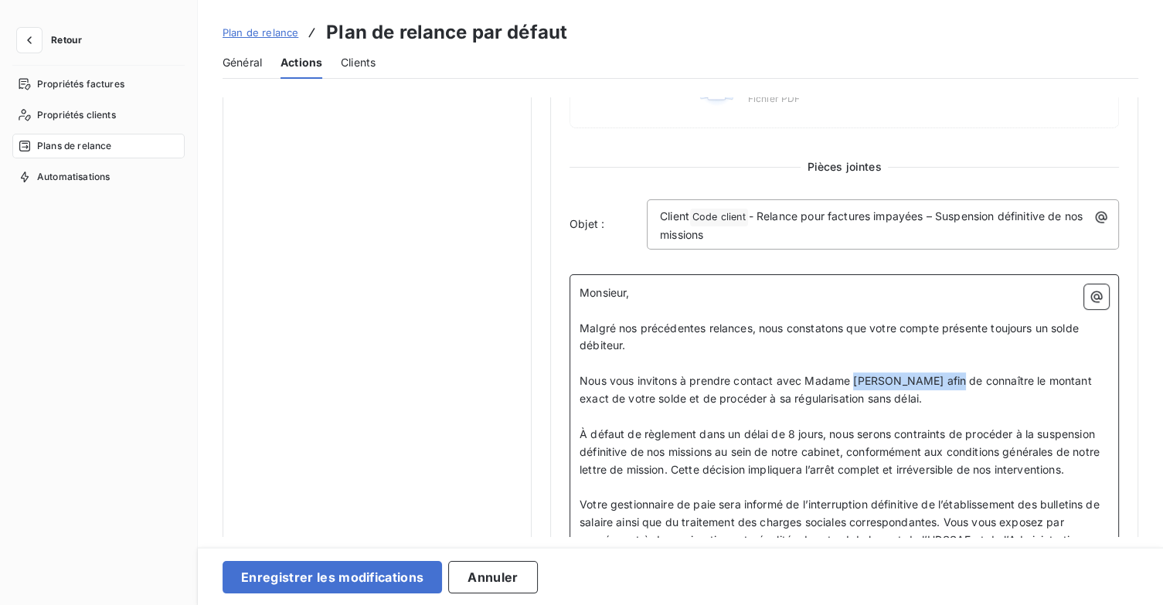
drag, startPoint x: 854, startPoint y: 379, endPoint x: 972, endPoint y: 376, distance: 118.2
click at [972, 376] on span "Nous vous invitons à prendre contact avec Madame [PERSON_NAME] afin de connaîtr…" at bounding box center [836, 389] width 515 height 31
click at [852, 376] on span "Nous vous invitons à prendre contact avec Madame [PERSON_NAME] afin de connaîtr…" at bounding box center [836, 389] width 515 height 31
click at [1089, 301] on icon "button" at bounding box center [1096, 296] width 15 height 15
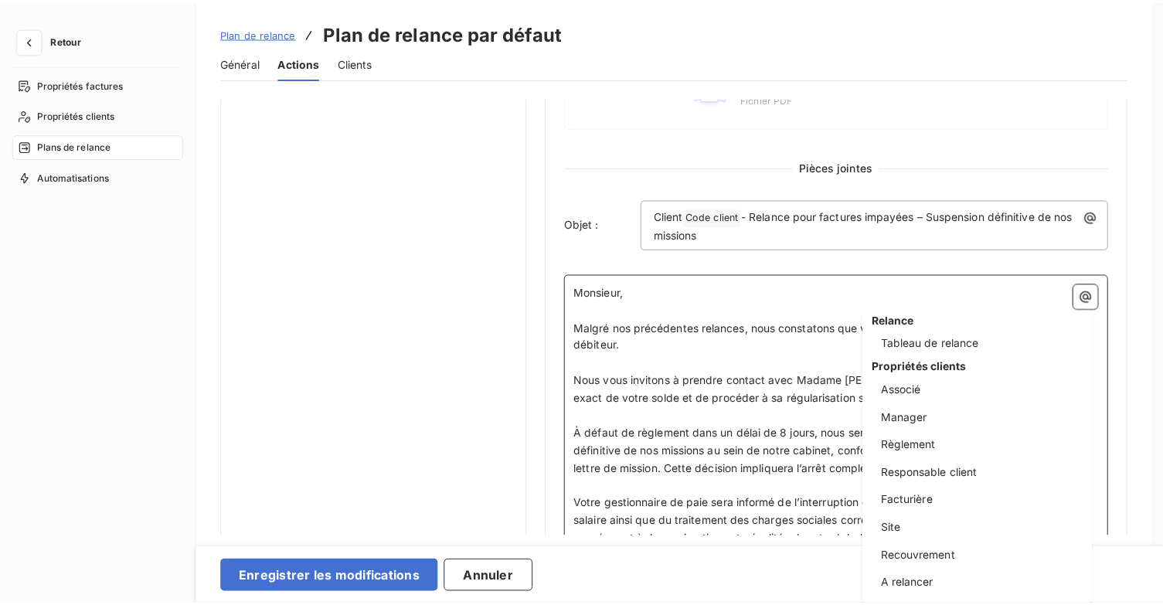
scroll to position [240, 0]
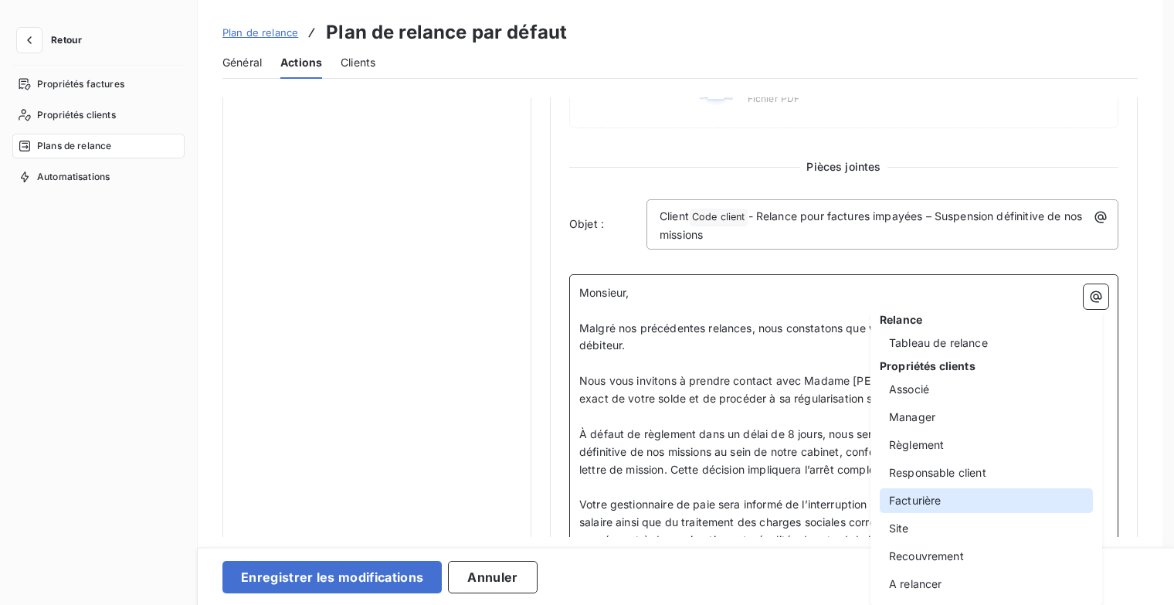
click at [925, 502] on div "Facturière" at bounding box center [986, 500] width 213 height 25
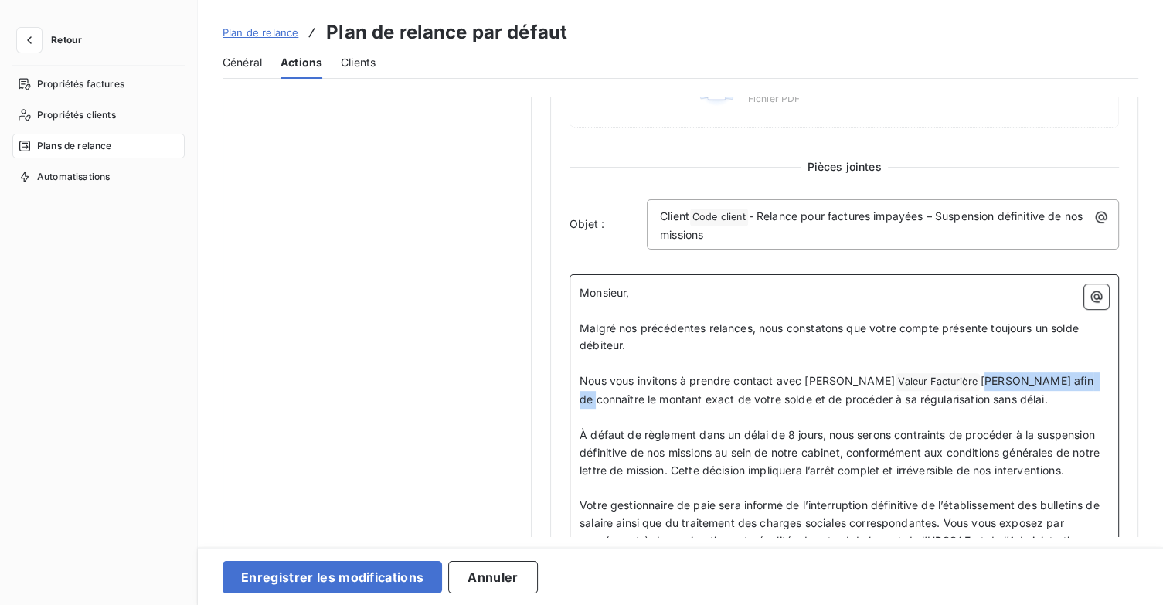
drag, startPoint x: 1051, startPoint y: 371, endPoint x: 943, endPoint y: 386, distance: 108.5
click at [943, 386] on p "Nous vous invitons à prendre contact avec [PERSON_NAME] Facturière ﻿ [PERSON_NA…" at bounding box center [843, 390] width 529 height 36
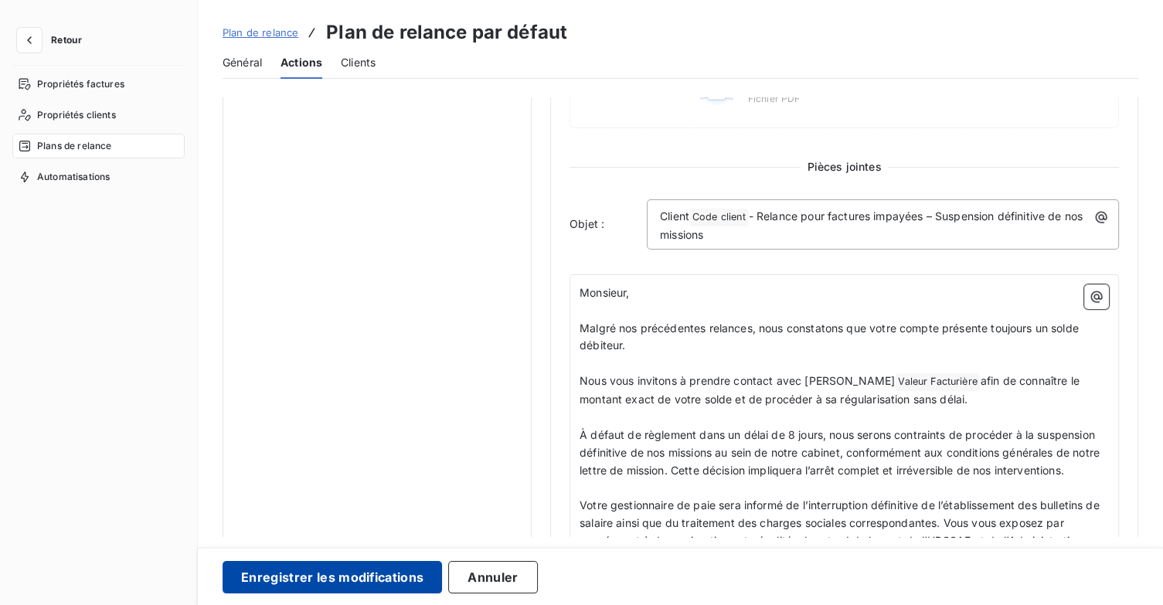
click at [324, 575] on button "Enregistrer les modifications" at bounding box center [332, 577] width 219 height 32
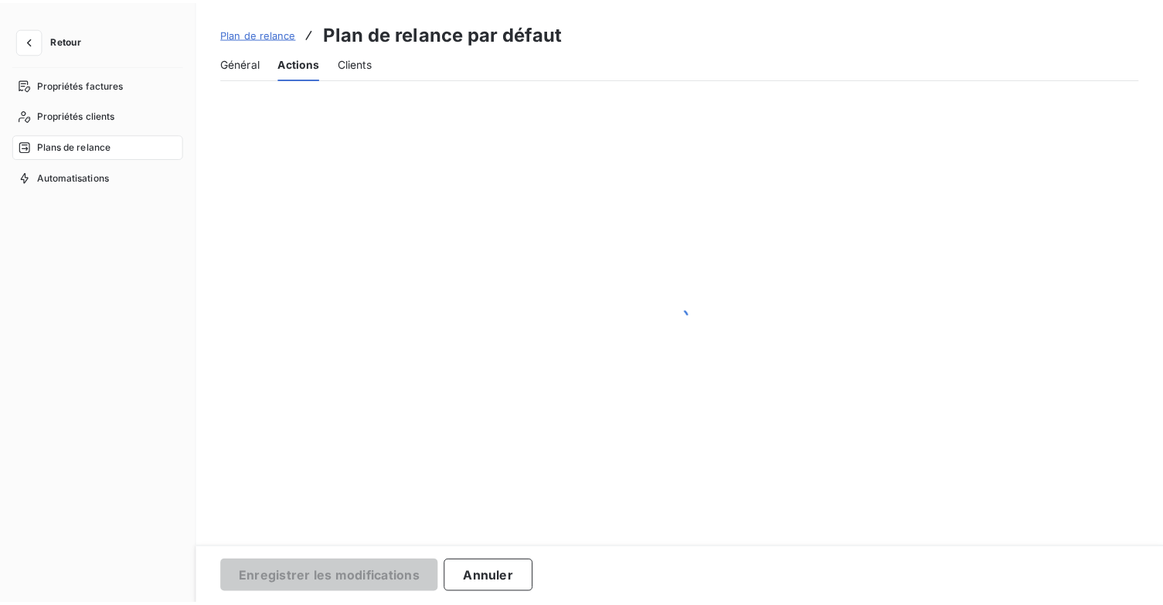
scroll to position [89, 0]
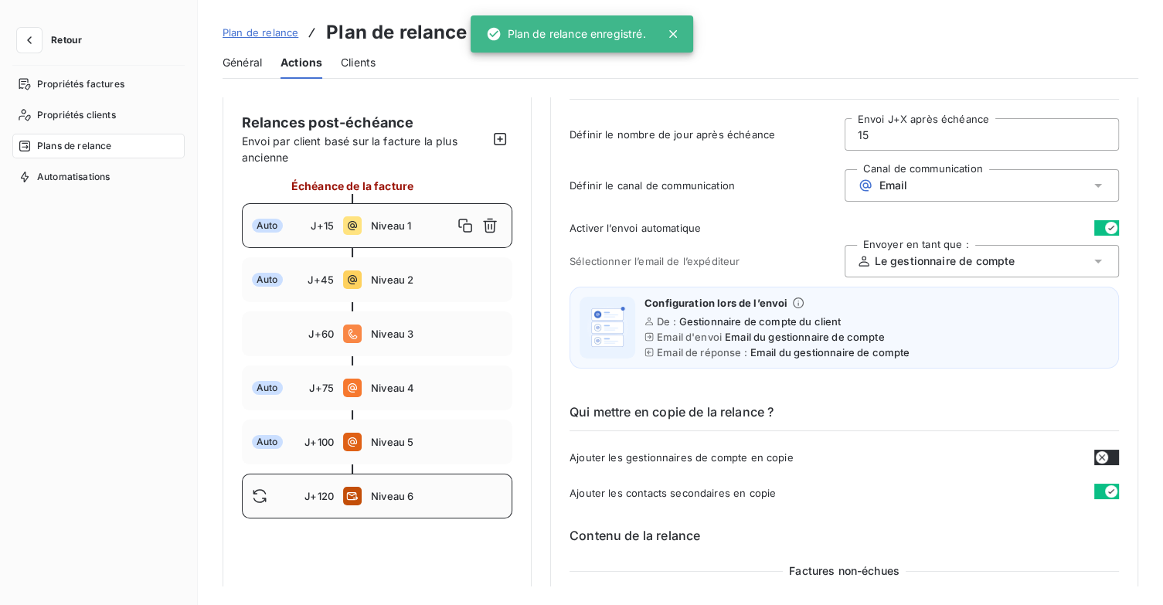
click at [324, 502] on div "J+120" at bounding box center [293, 495] width 82 height 15
type input "120"
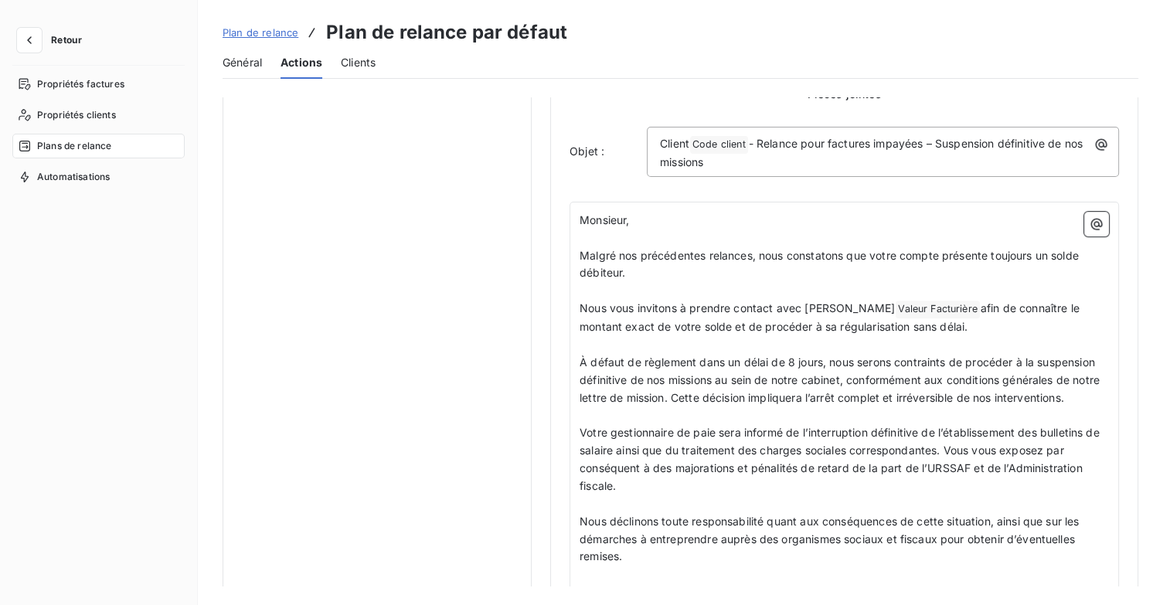
scroll to position [695, 0]
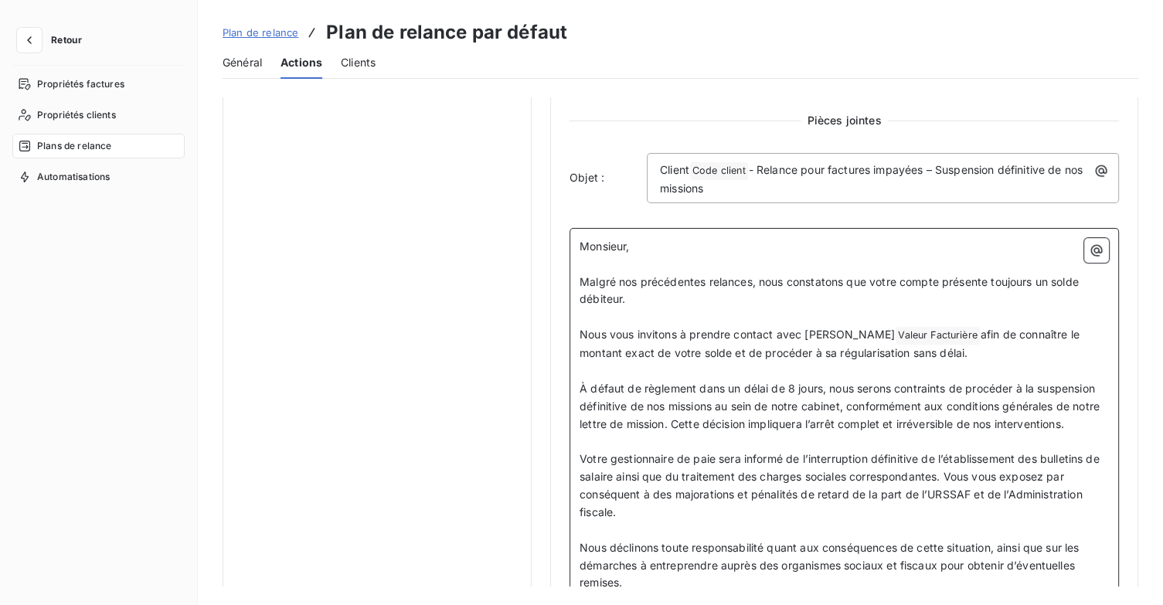
click at [629, 244] on span "Monsieur," at bounding box center [603, 246] width 49 height 13
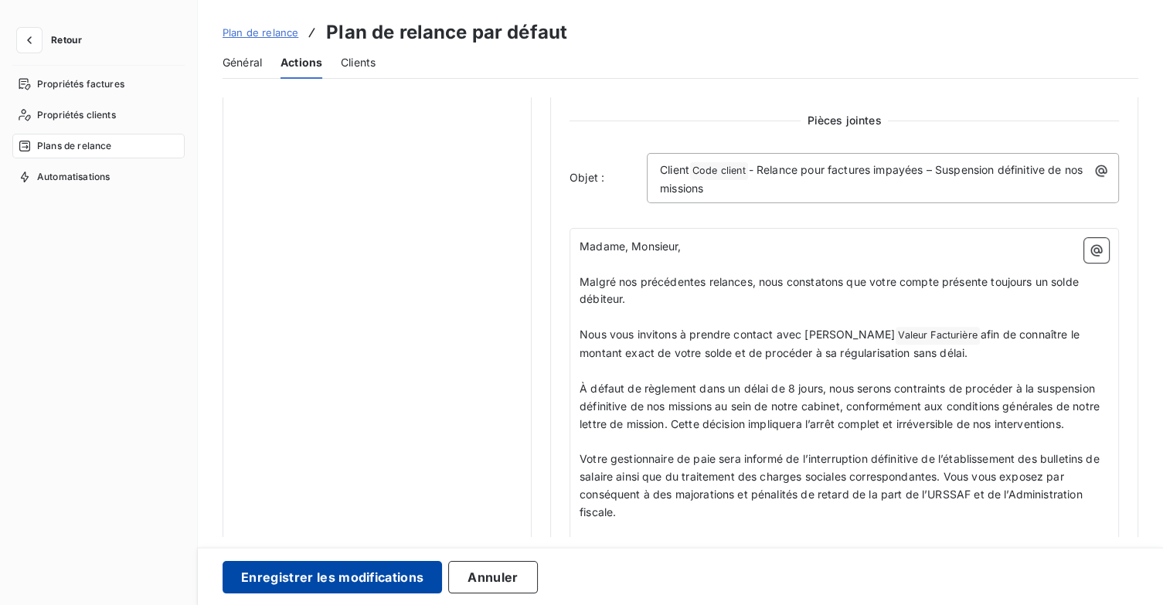
click at [386, 579] on button "Enregistrer les modifications" at bounding box center [332, 577] width 219 height 32
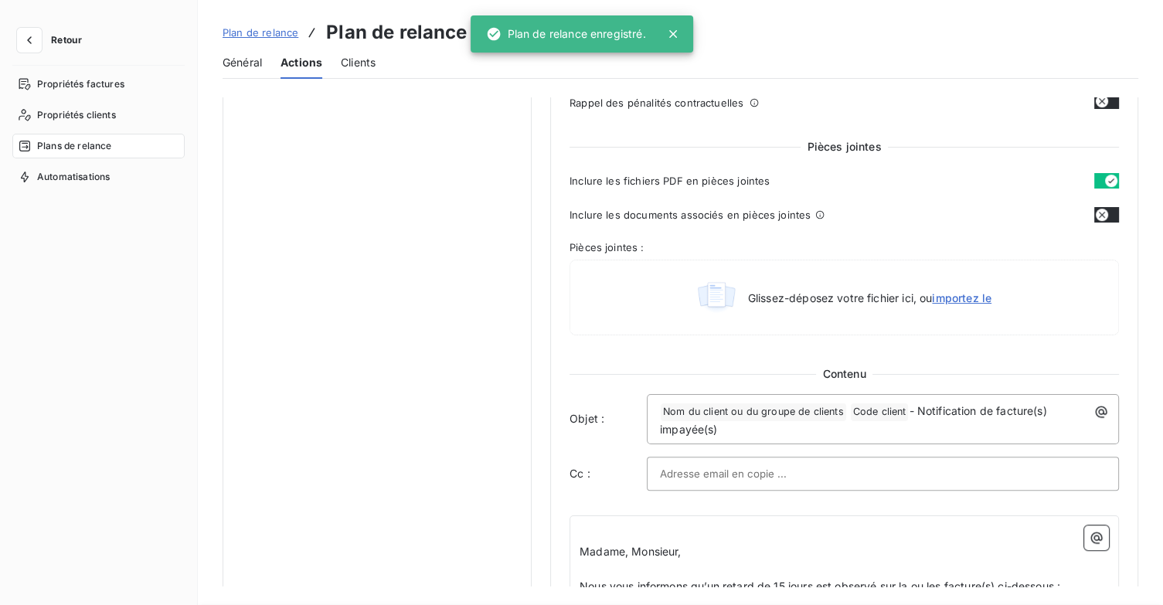
scroll to position [89, 0]
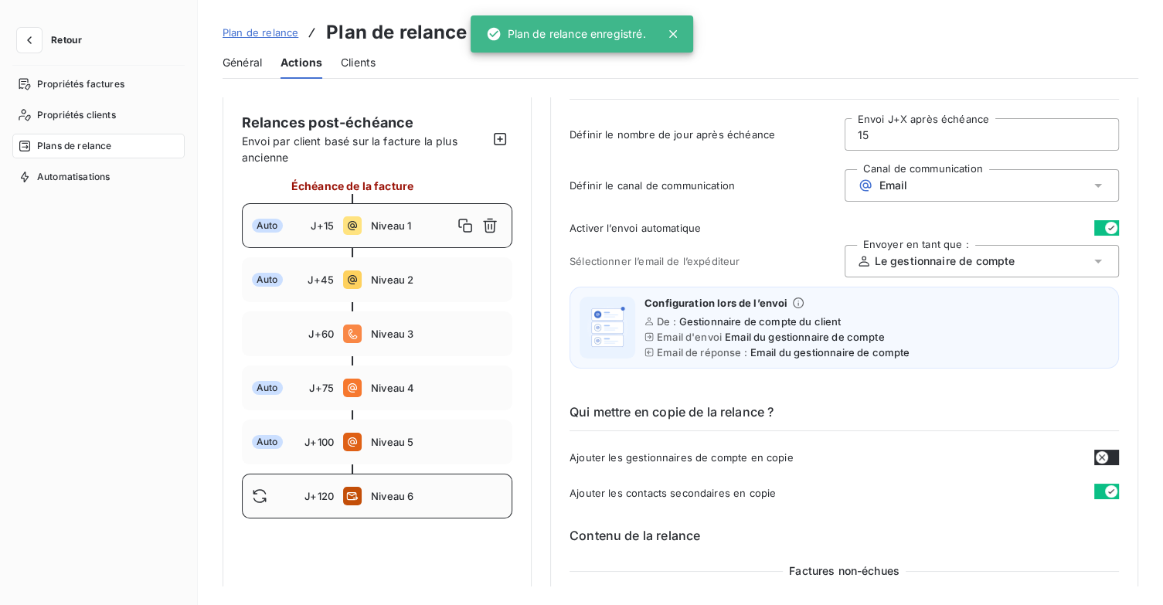
click at [396, 484] on div "J+120 Niveau 6" at bounding box center [377, 496] width 270 height 45
type input "120"
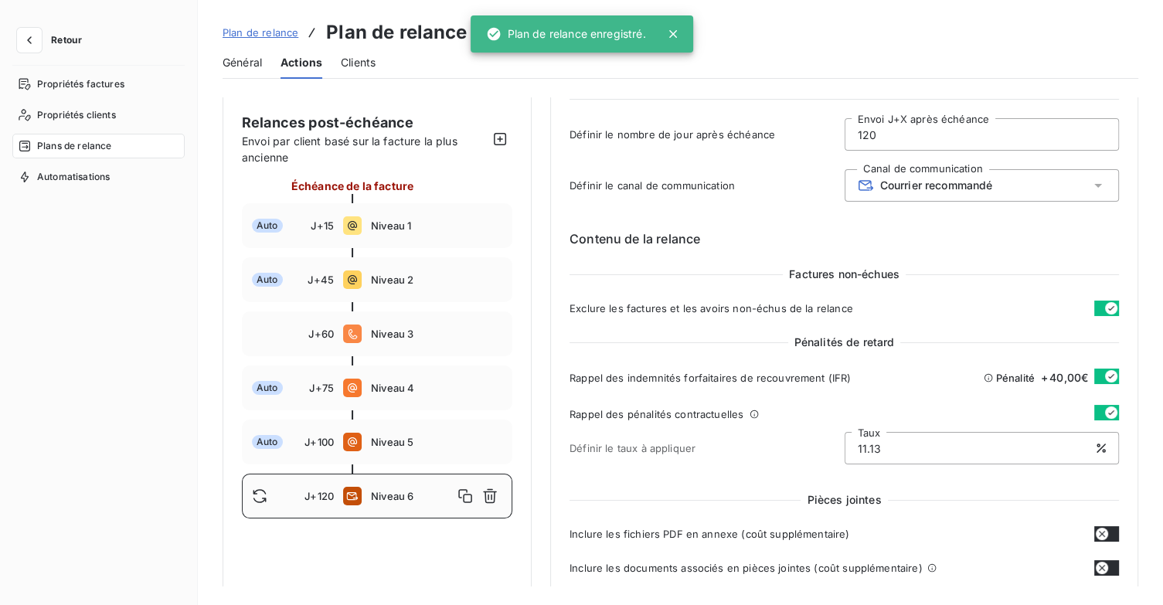
click at [383, 498] on span "Niveau 6" at bounding box center [412, 496] width 82 height 12
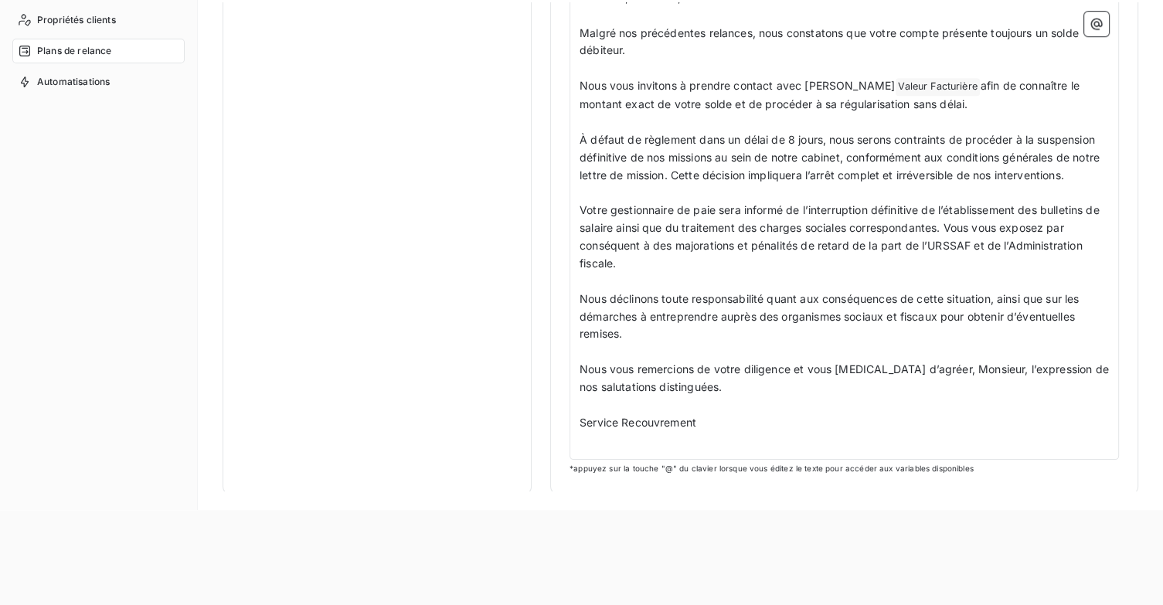
scroll to position [96, 0]
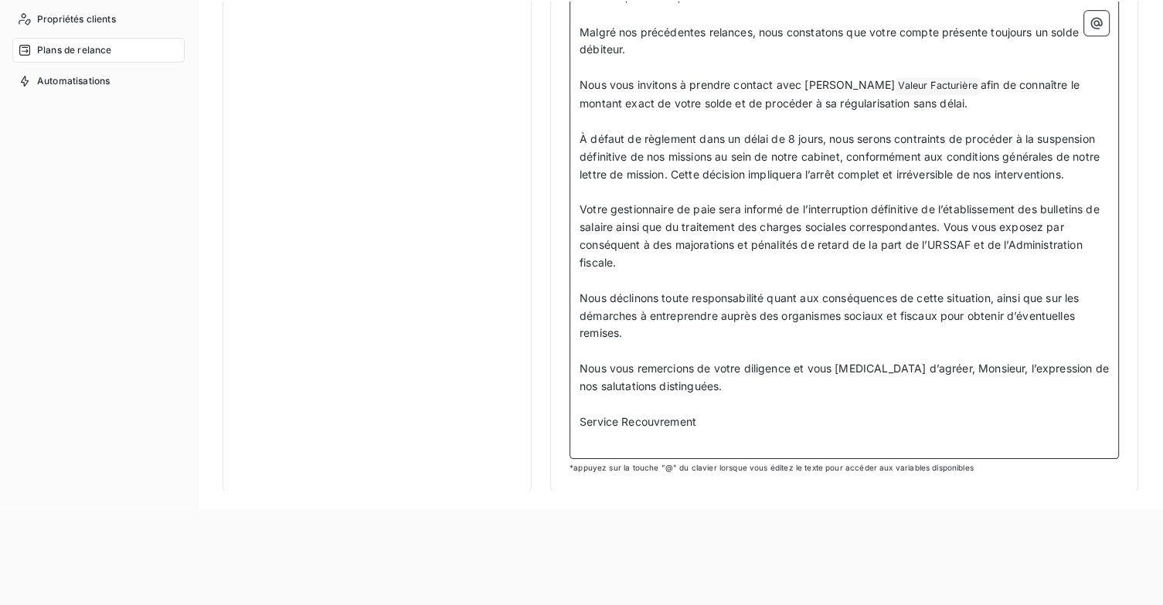
click at [749, 419] on p "Service Recouvrement" at bounding box center [843, 422] width 529 height 18
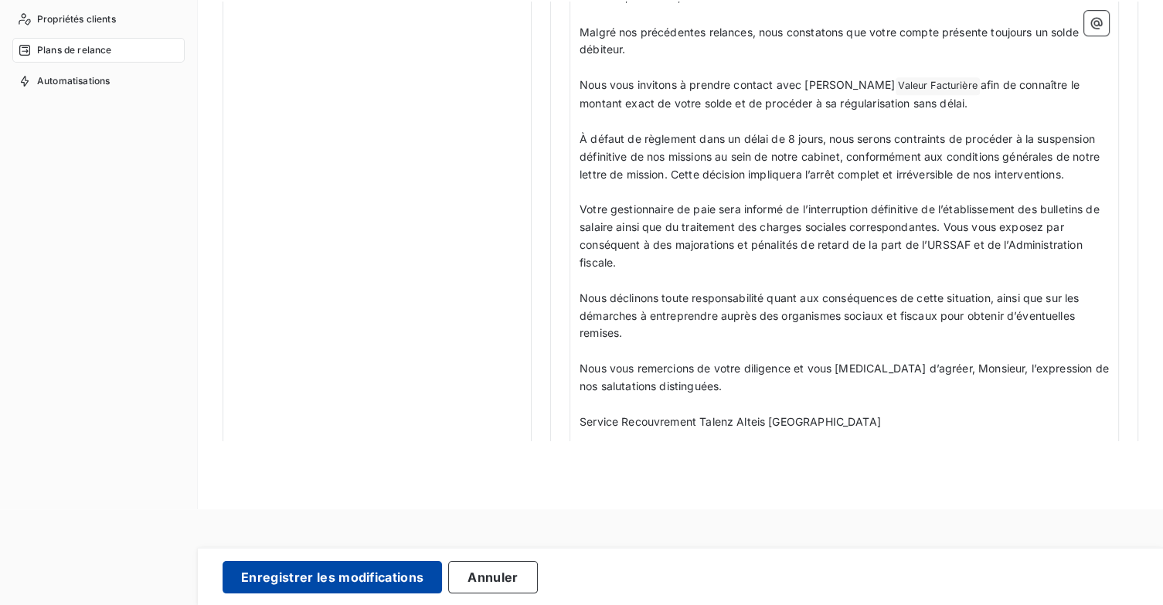
click at [383, 580] on button "Enregistrer les modifications" at bounding box center [332, 577] width 219 height 32
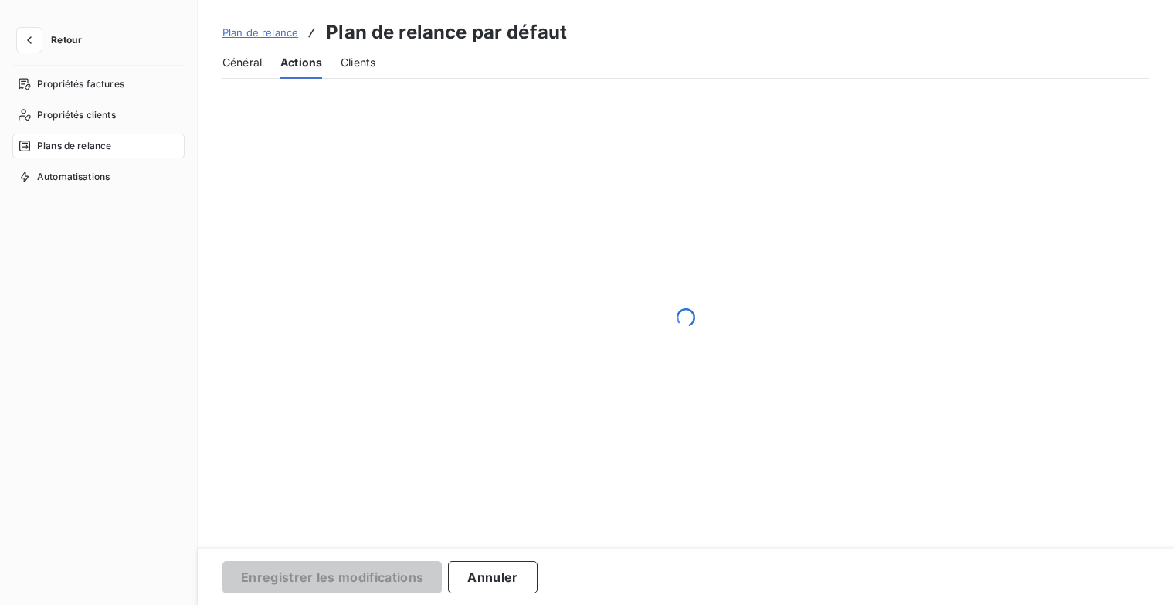
click at [77, 38] on span "Retour" at bounding box center [66, 40] width 31 height 9
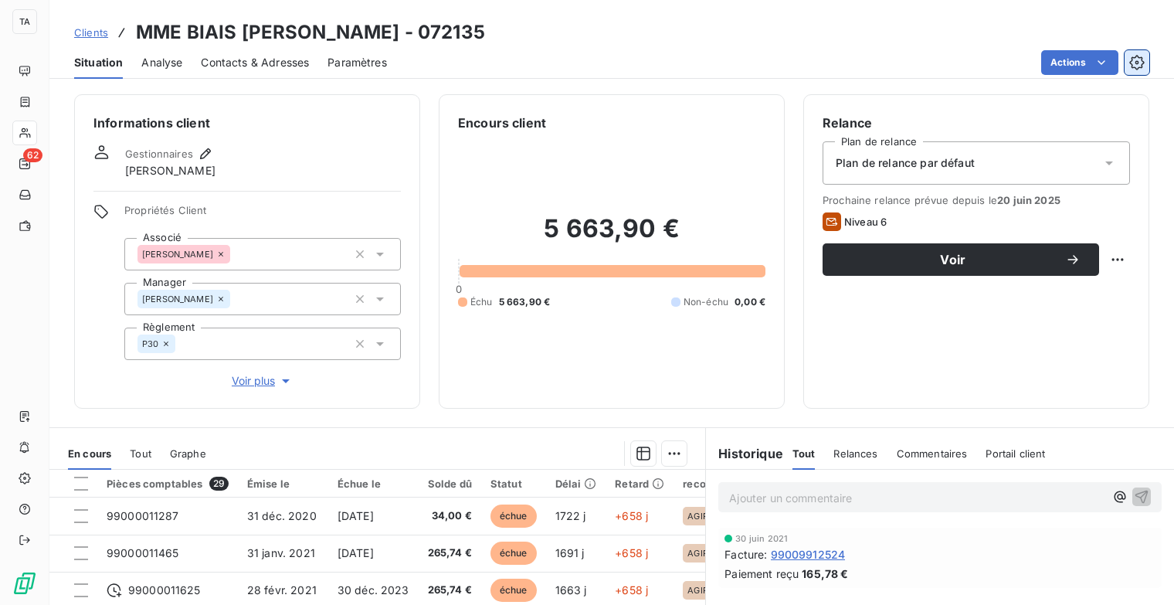
click at [1137, 60] on icon "button" at bounding box center [1137, 62] width 15 height 15
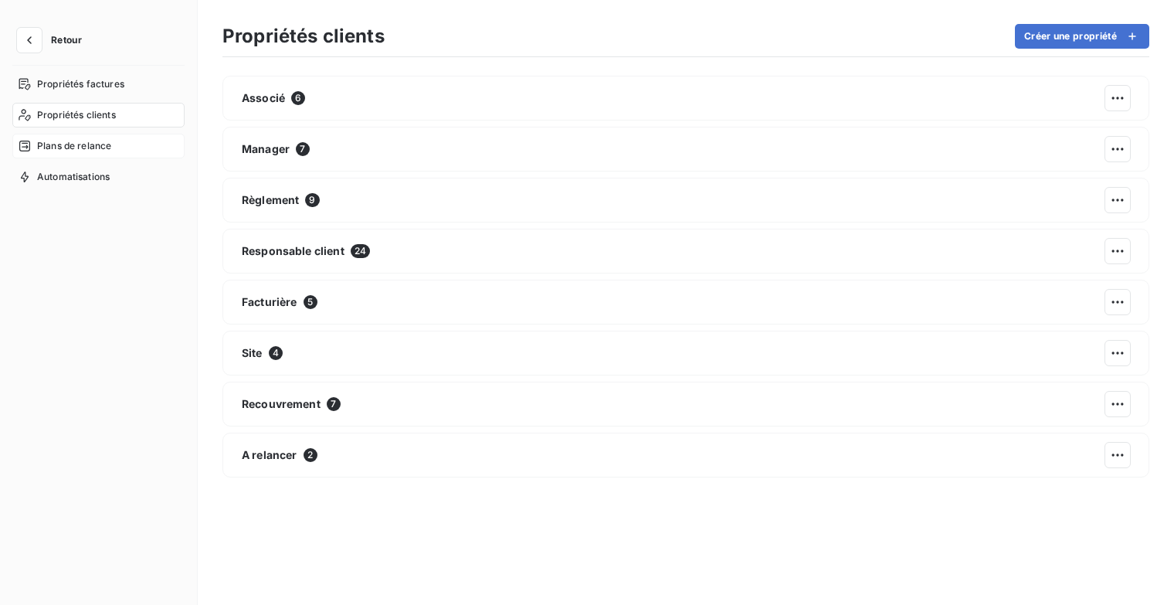
click at [108, 151] on span "Plans de relance" at bounding box center [74, 146] width 74 height 14
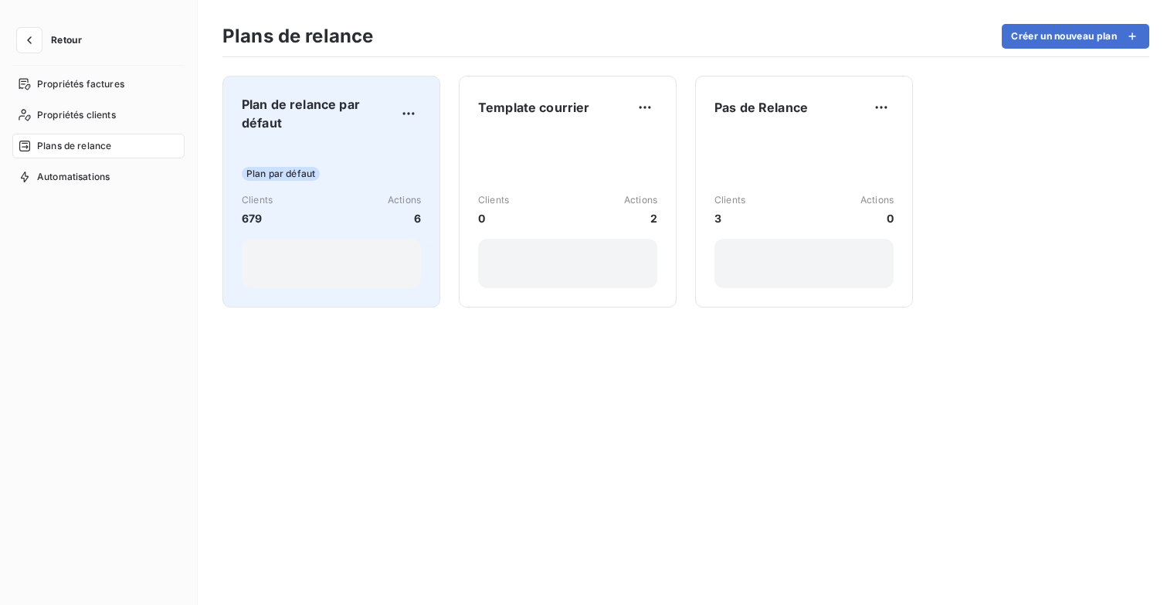
click at [318, 110] on span "Plan de relance par défaut" at bounding box center [319, 113] width 155 height 37
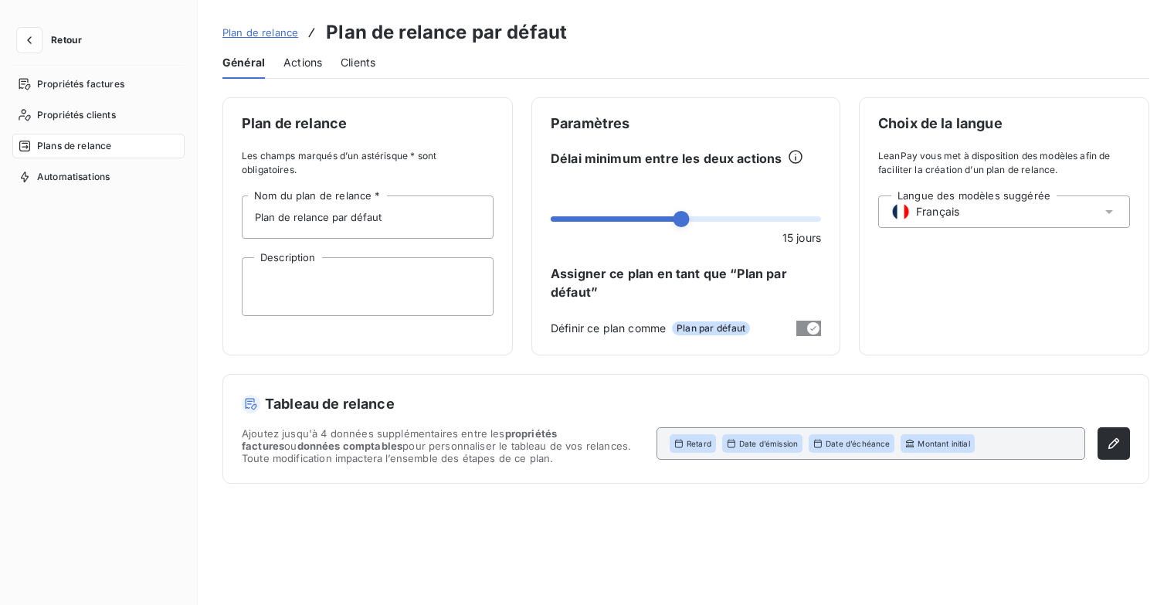
click at [307, 63] on span "Actions" at bounding box center [303, 62] width 39 height 15
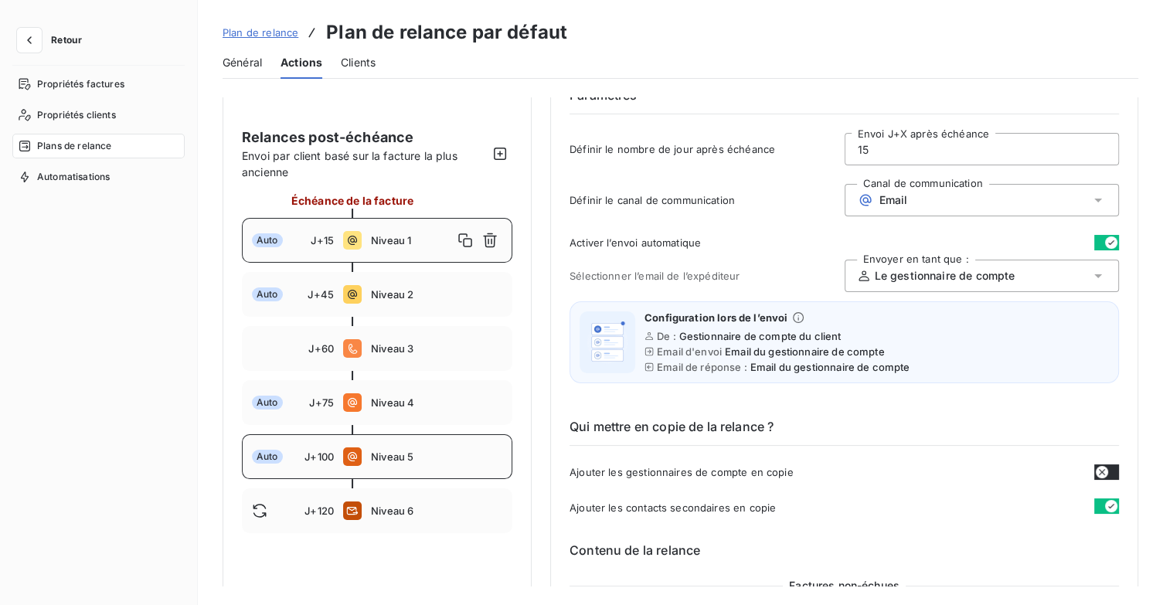
scroll to position [155, 0]
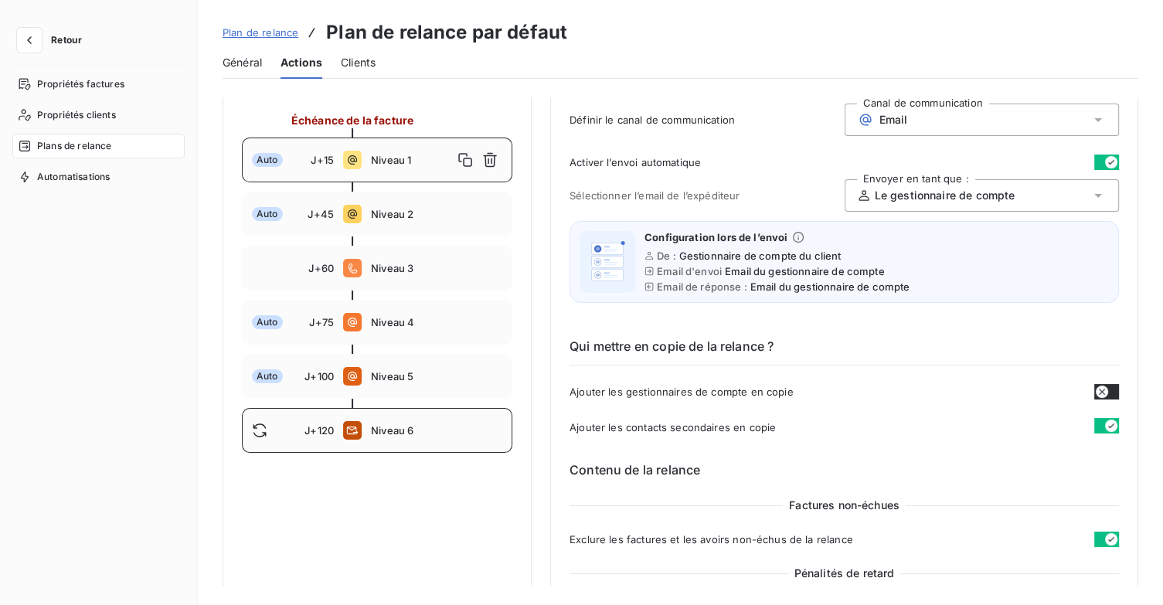
click at [389, 437] on div "J+120 Niveau 6" at bounding box center [377, 430] width 270 height 45
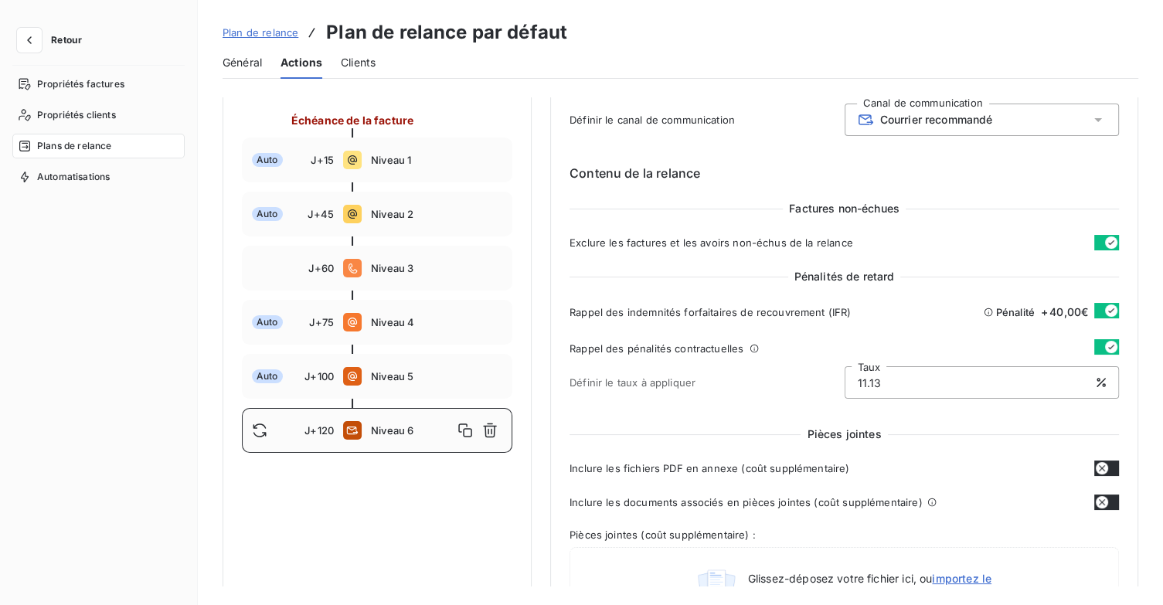
scroll to position [309, 0]
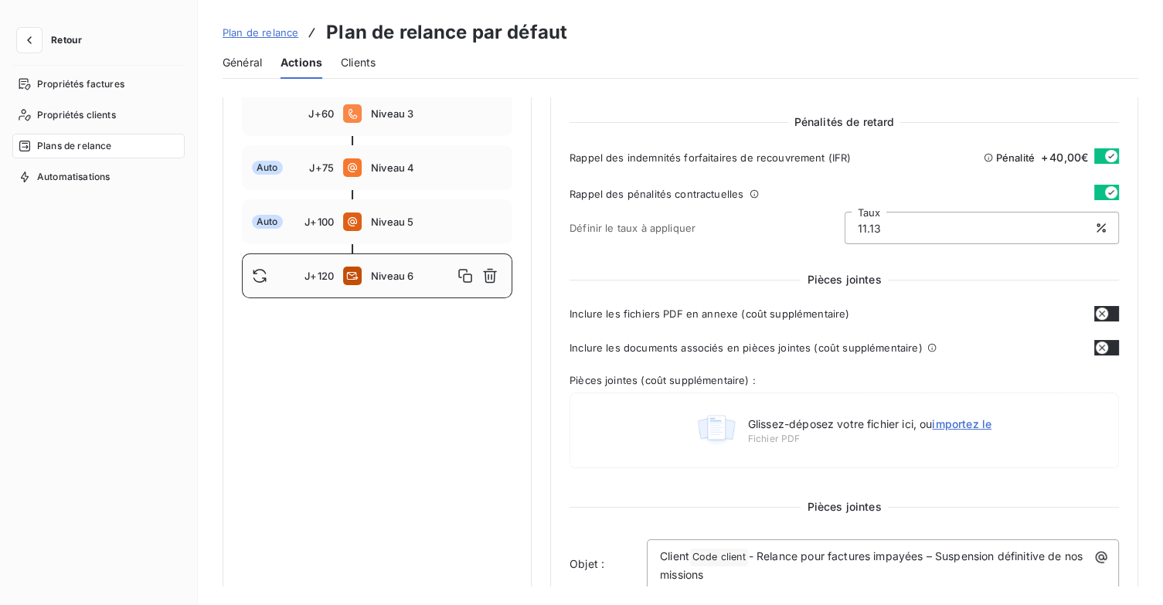
click at [1103, 309] on button "button" at bounding box center [1106, 313] width 25 height 15
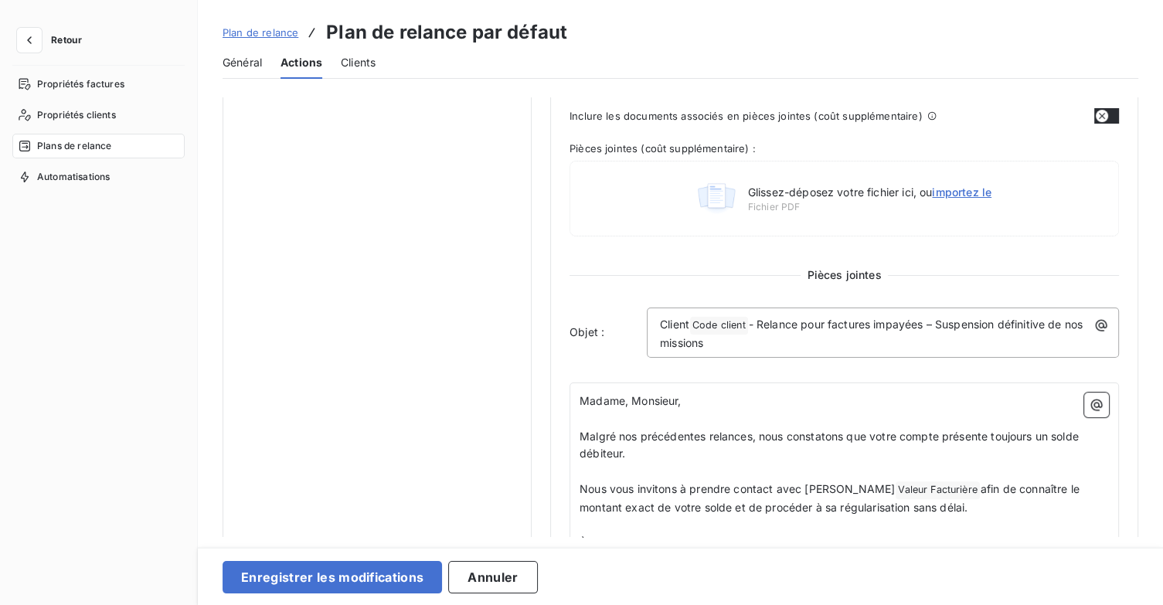
scroll to position [464, 0]
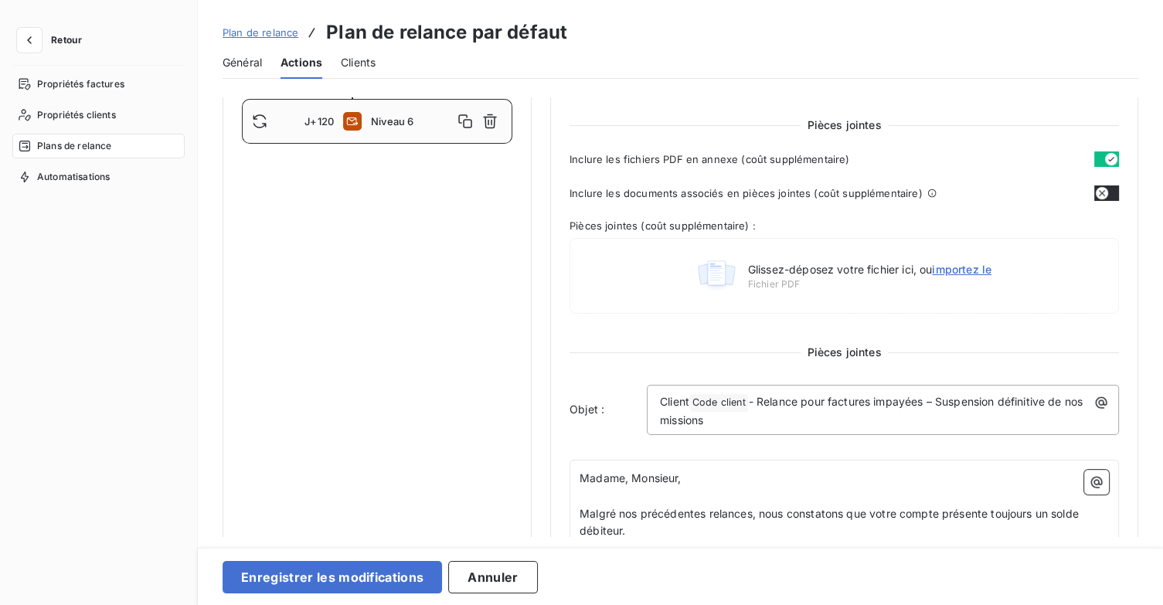
click at [1094, 155] on button "button" at bounding box center [1106, 158] width 25 height 15
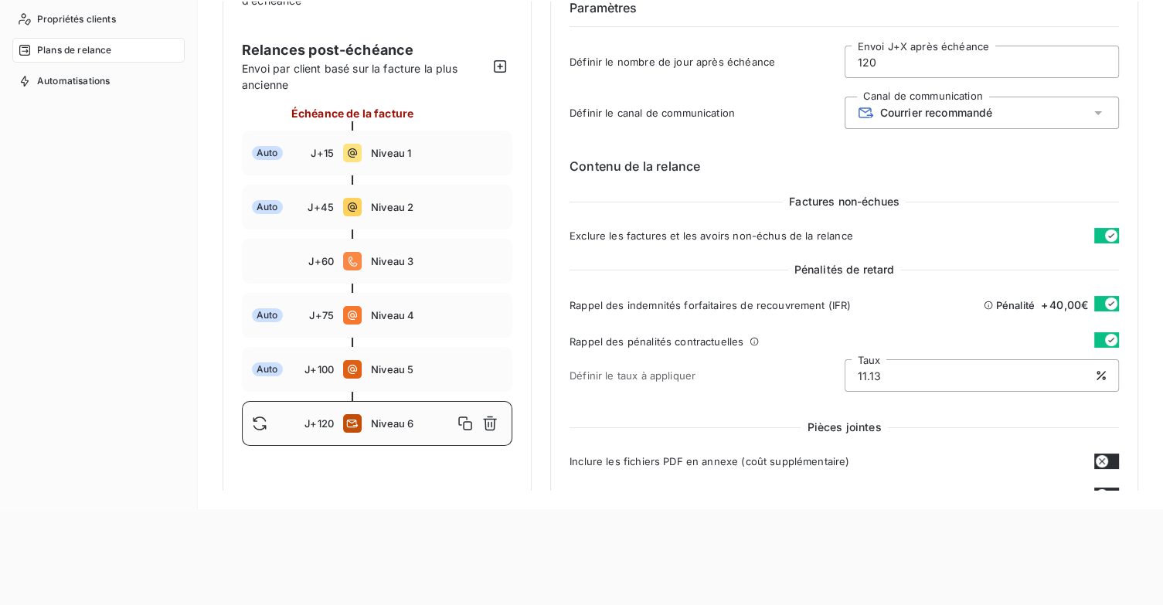
scroll to position [0, 0]
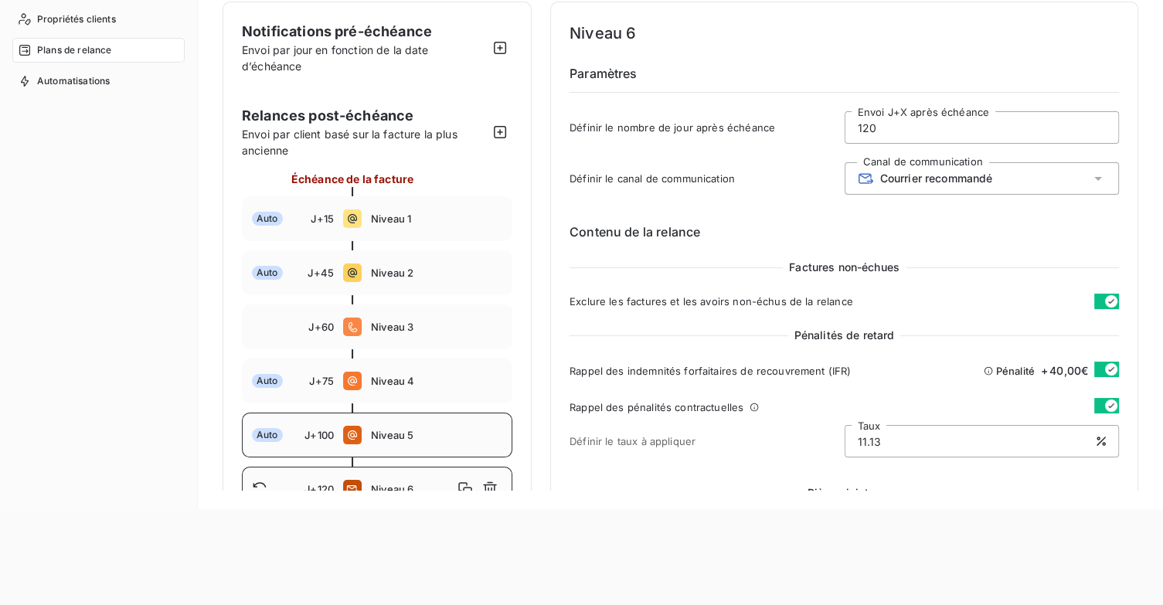
click at [414, 442] on div "Auto J+100 Niveau 5" at bounding box center [377, 435] width 270 height 45
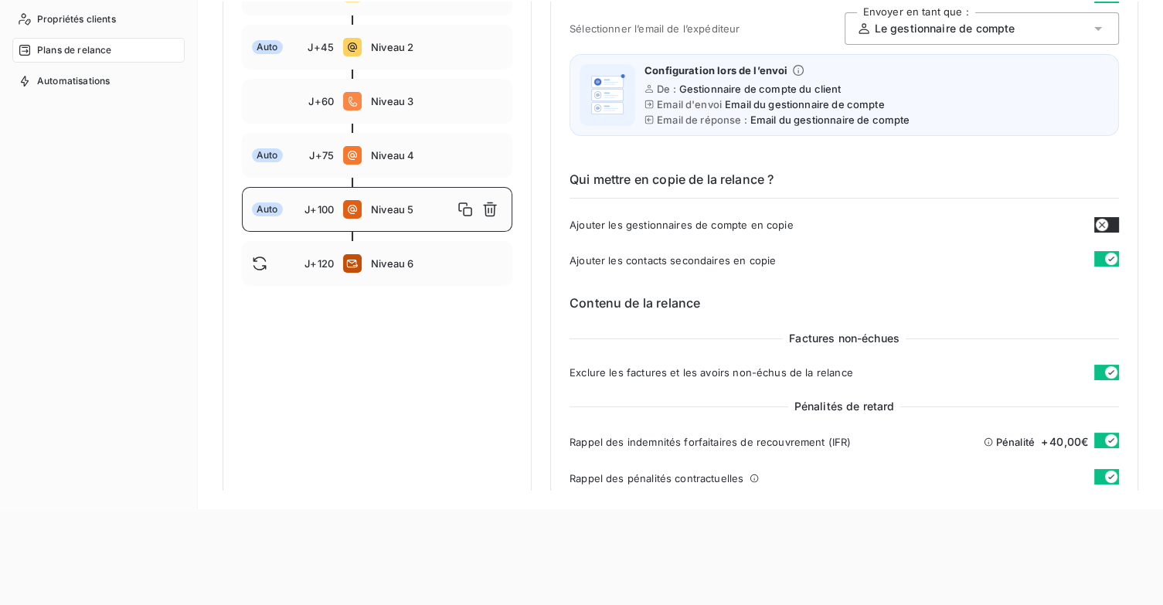
scroll to position [232, 0]
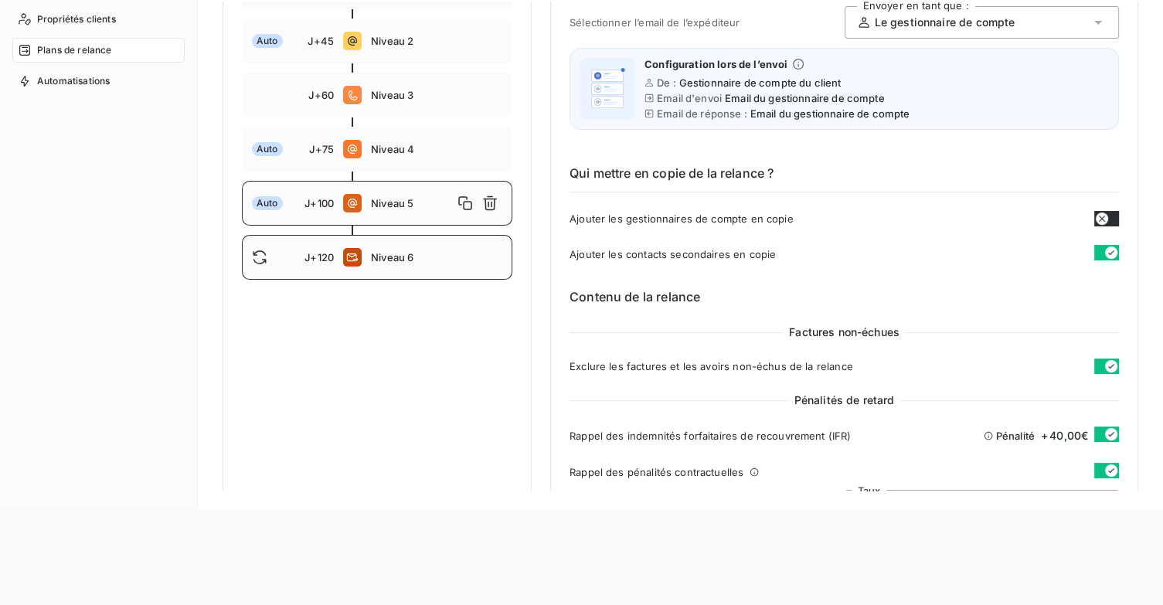
click at [404, 249] on div "J+120 Niveau 6" at bounding box center [377, 257] width 270 height 45
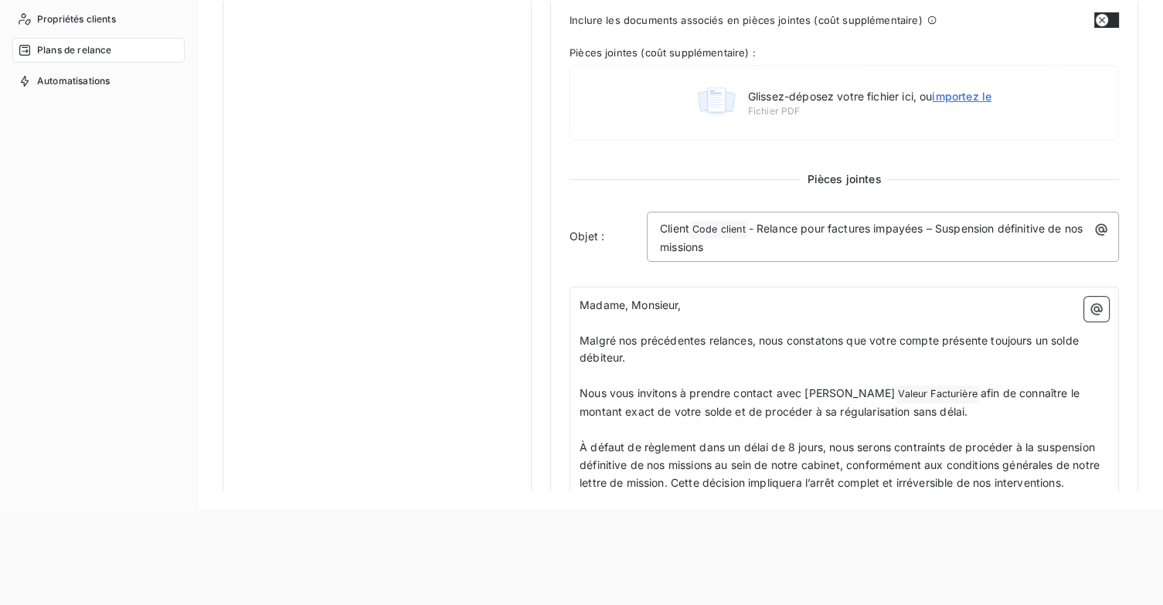
scroll to position [849, 0]
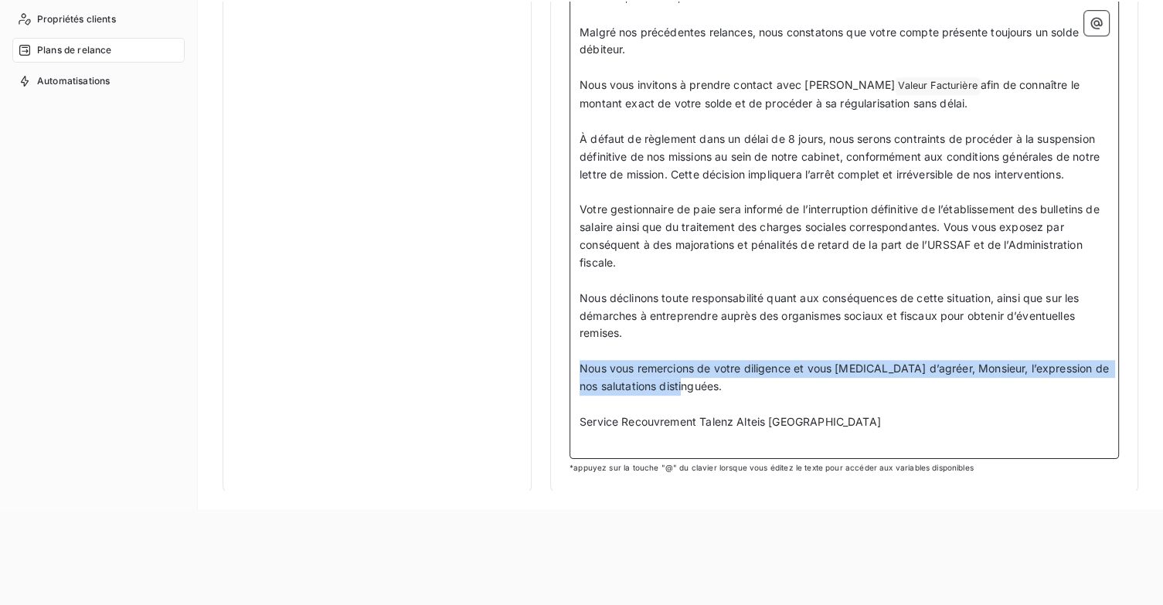
drag, startPoint x: 714, startPoint y: 388, endPoint x: 579, endPoint y: 370, distance: 136.4
click at [579, 370] on span "Nous vous remercions de votre diligence et vous [MEDICAL_DATA] d’agréer, Monsie…" at bounding box center [845, 377] width 532 height 31
copy span "Nous vous remercions de votre diligence et vous [MEDICAL_DATA] d’agréer, Monsie…"
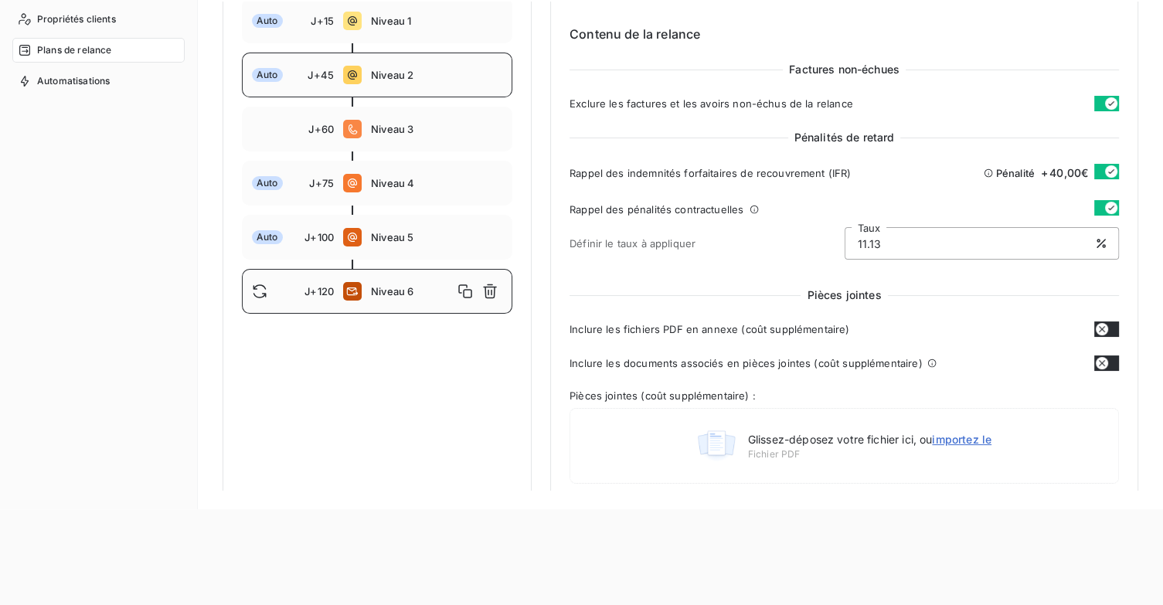
scroll to position [0, 0]
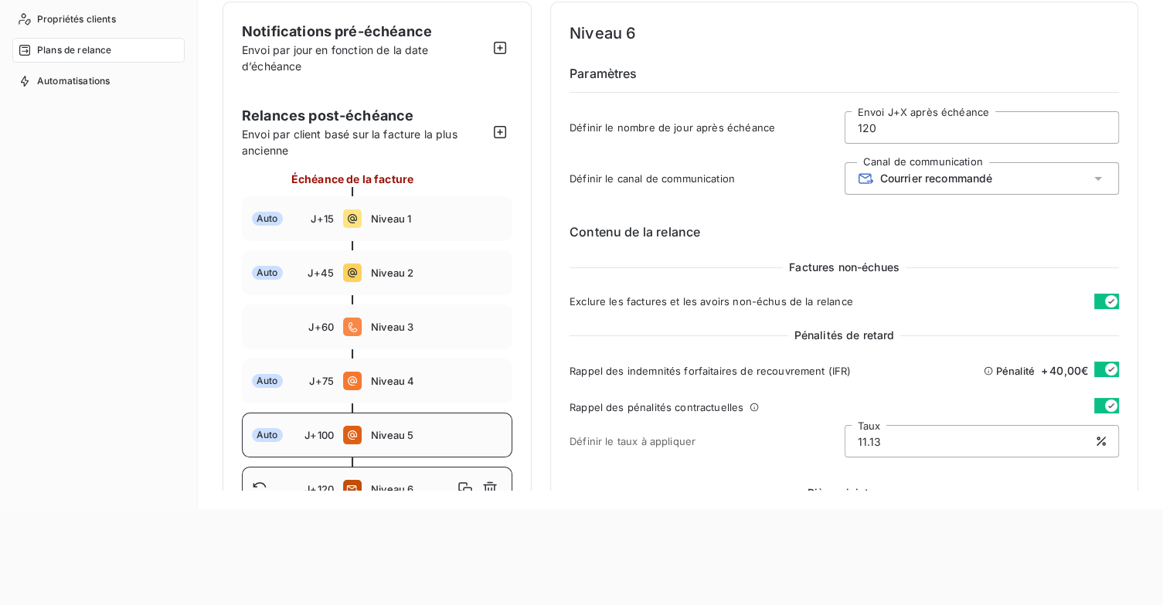
click at [426, 449] on div "Auto J+100 Niveau 5" at bounding box center [377, 435] width 270 height 45
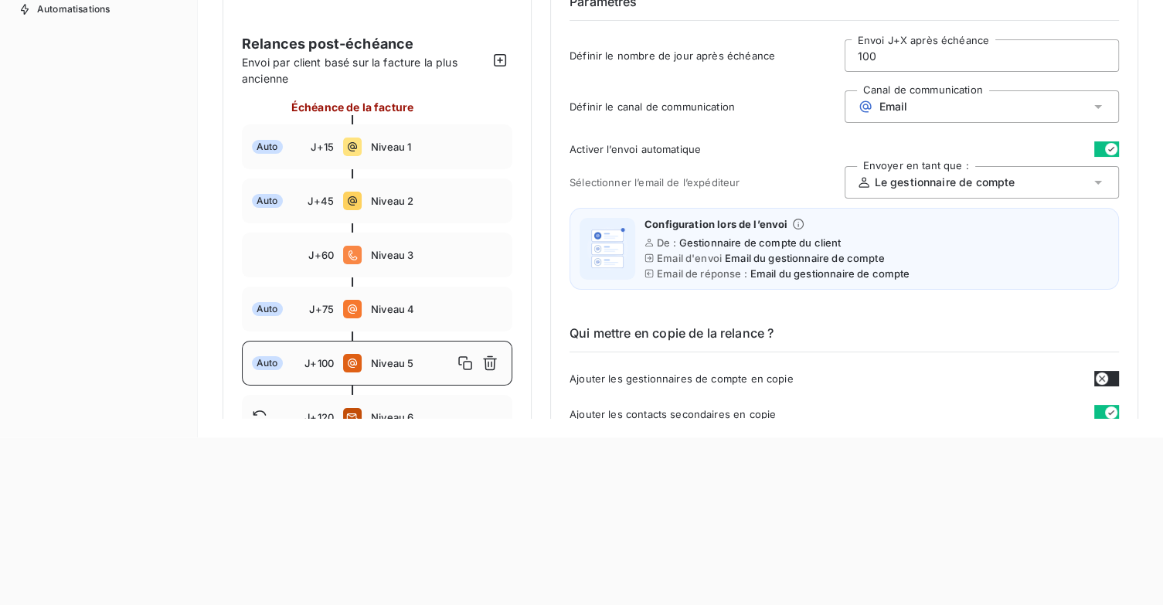
scroll to position [250, 0]
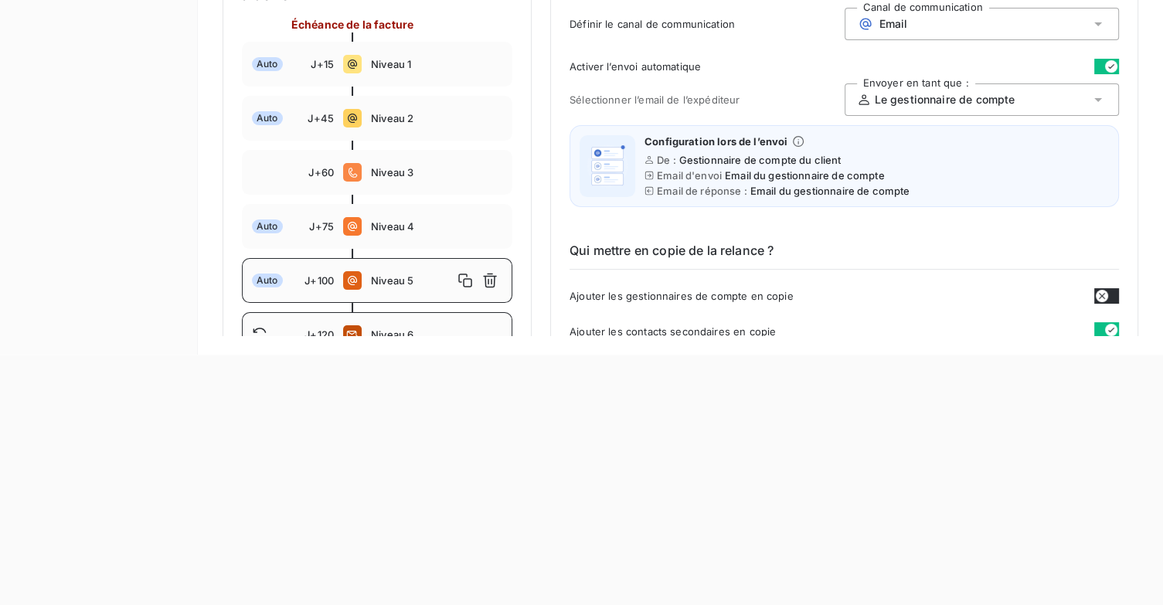
click at [383, 321] on div "J+120 Niveau 6" at bounding box center [377, 334] width 270 height 45
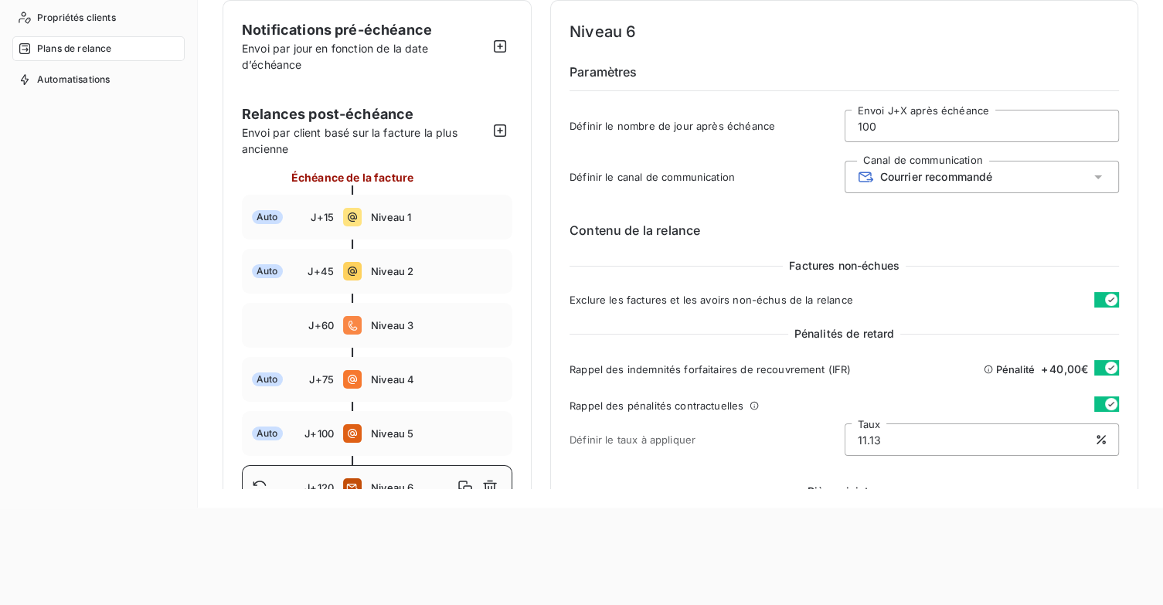
type input "120"
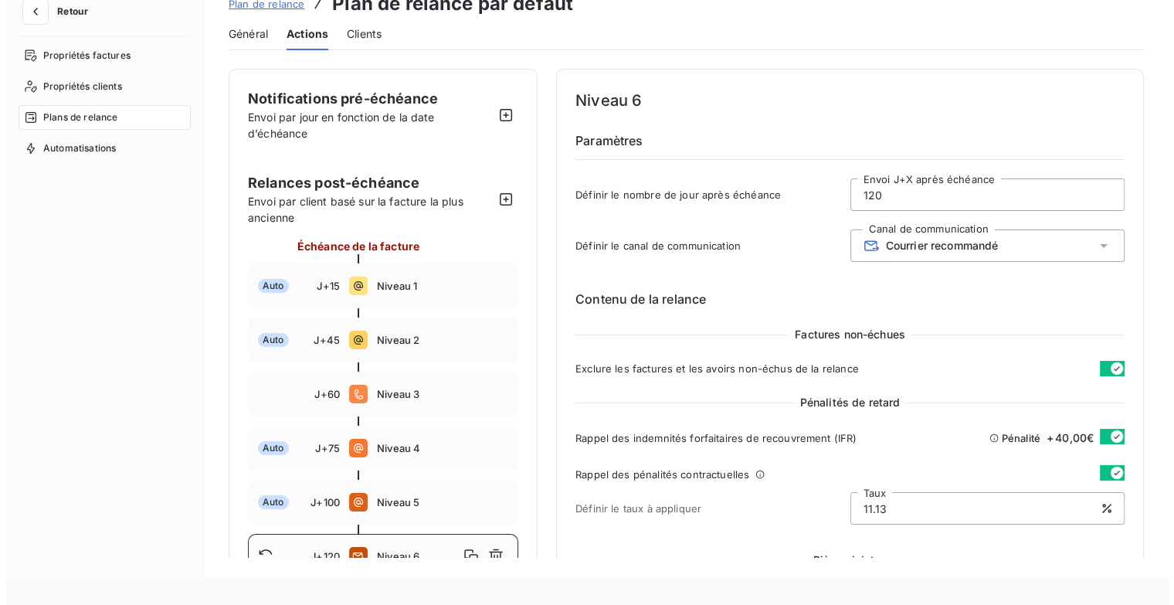
scroll to position [0, 0]
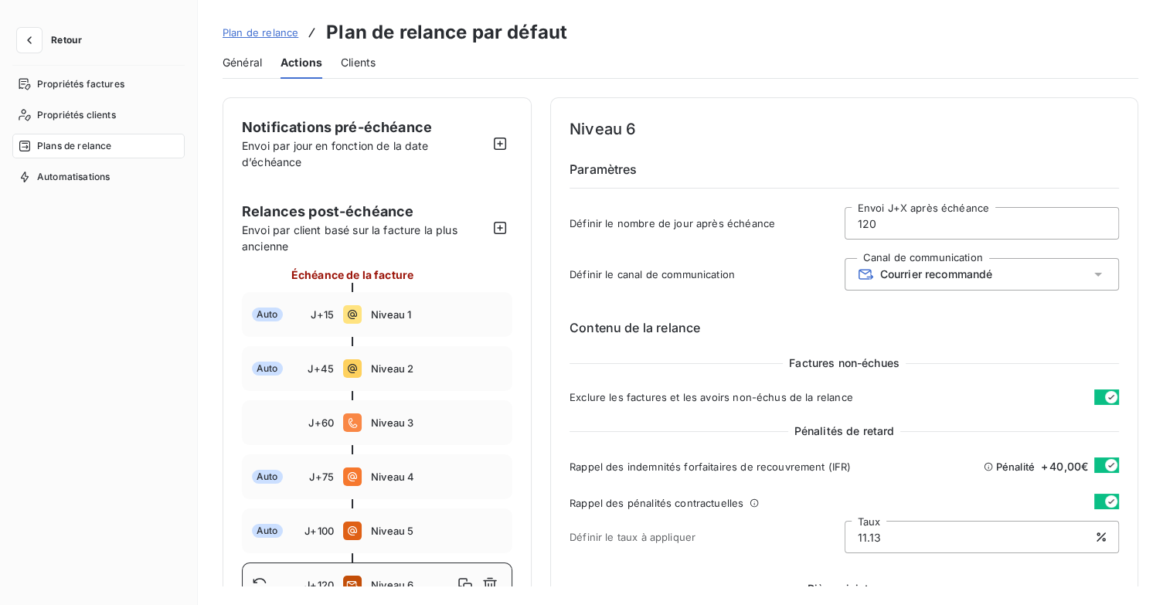
click at [55, 39] on span "Retour" at bounding box center [66, 40] width 31 height 9
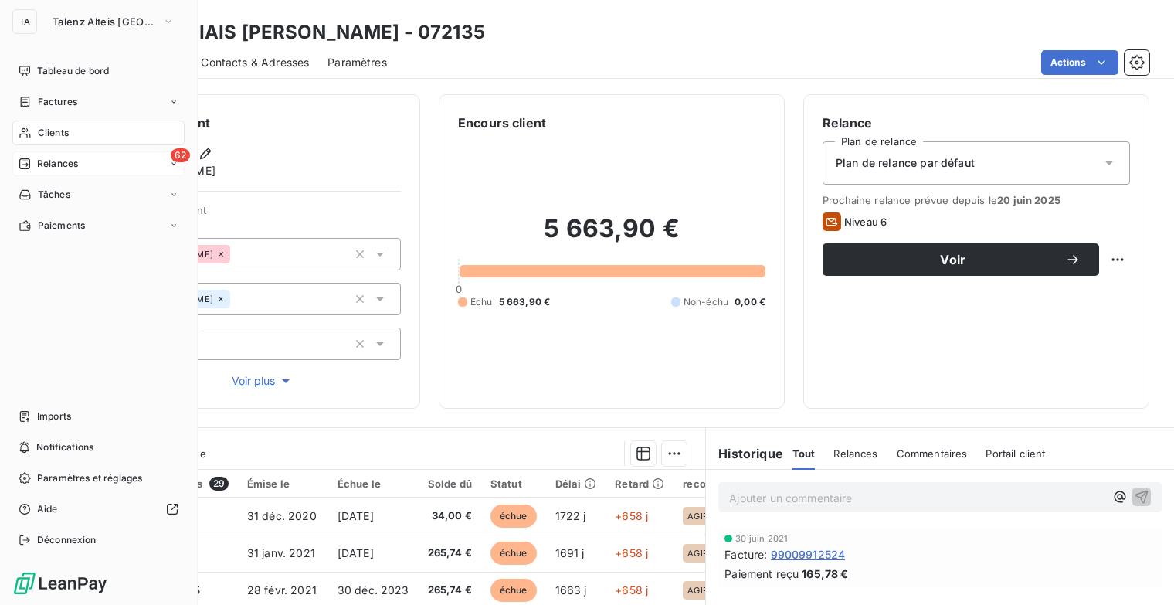
click at [49, 160] on span "Relances" at bounding box center [57, 164] width 41 height 14
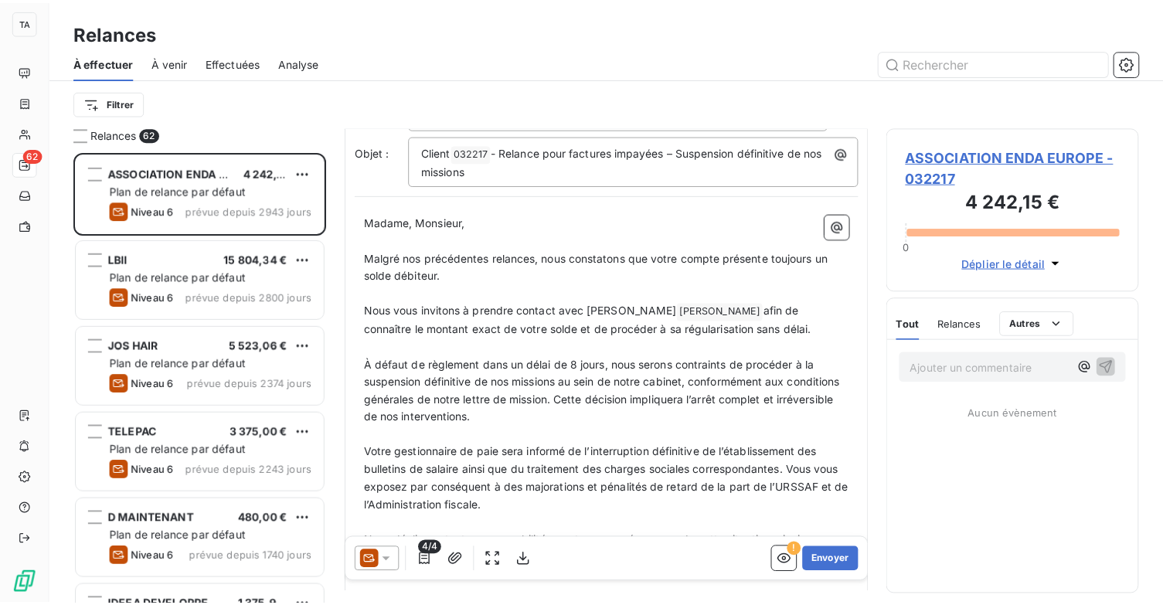
scroll to position [155, 0]
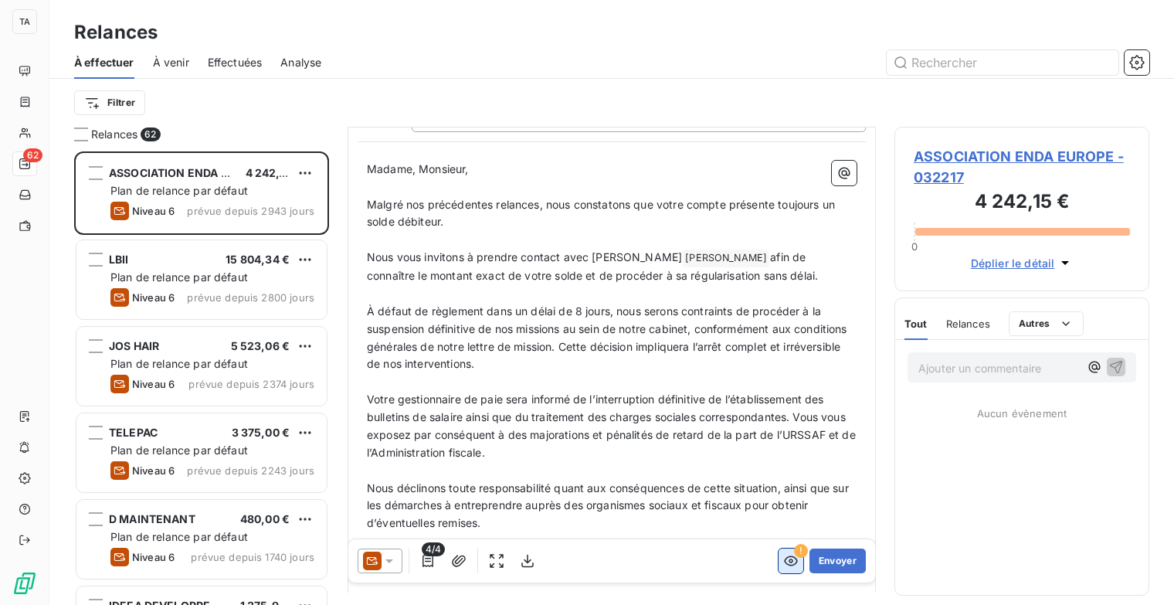
click at [783, 565] on icon "button" at bounding box center [790, 560] width 15 height 15
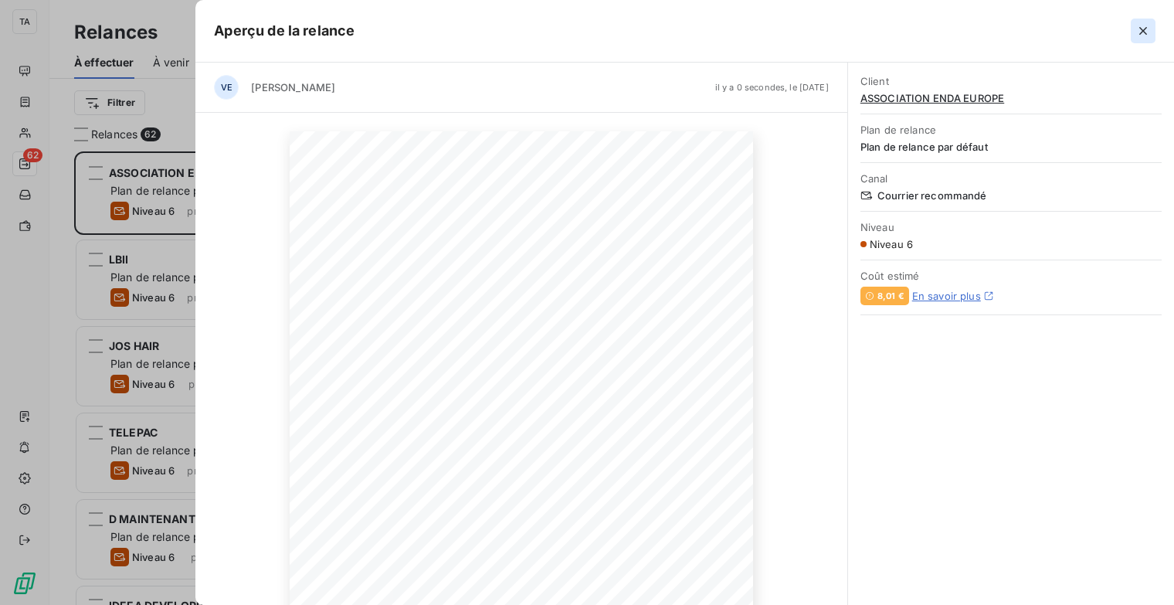
click at [1139, 32] on icon "button" at bounding box center [1143, 30] width 15 height 15
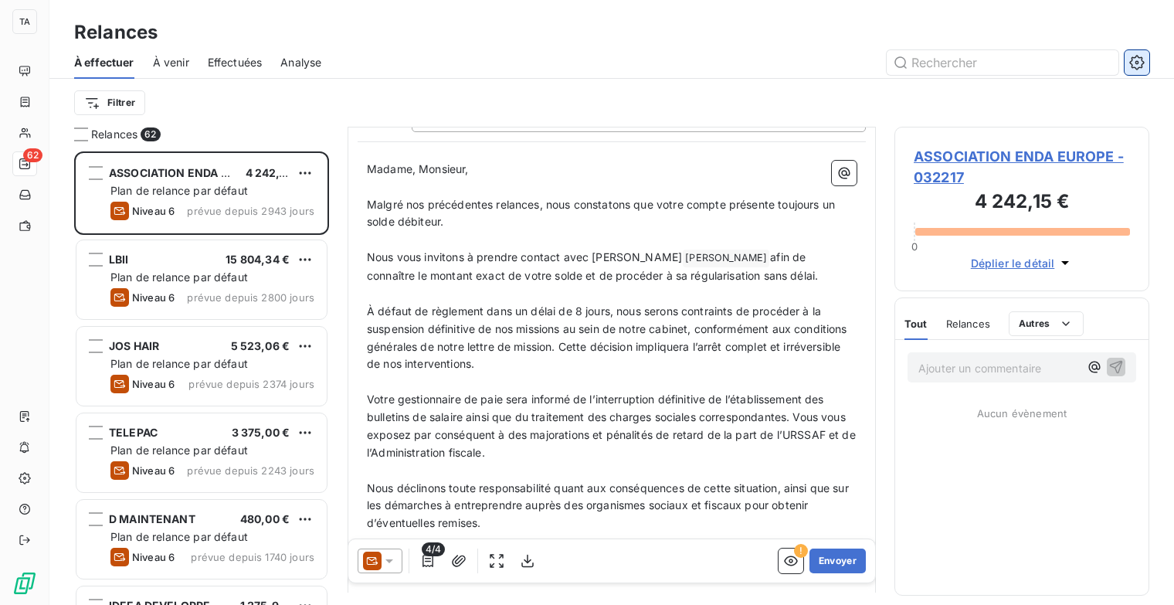
click at [1143, 65] on icon "button" at bounding box center [1137, 62] width 15 height 15
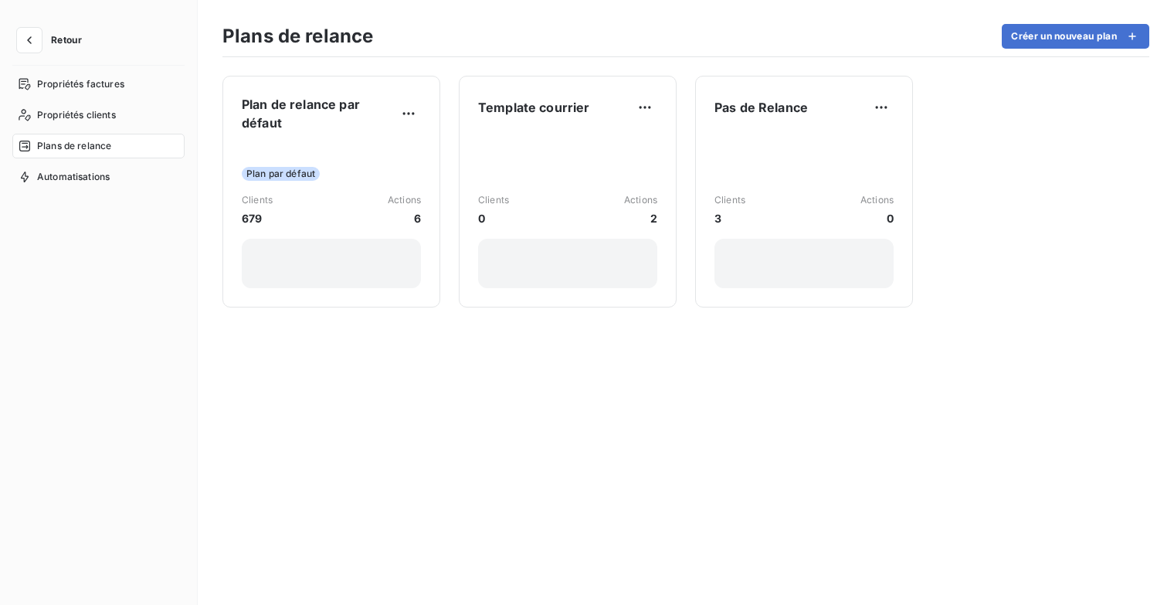
click at [74, 145] on span "Plans de relance" at bounding box center [74, 146] width 74 height 14
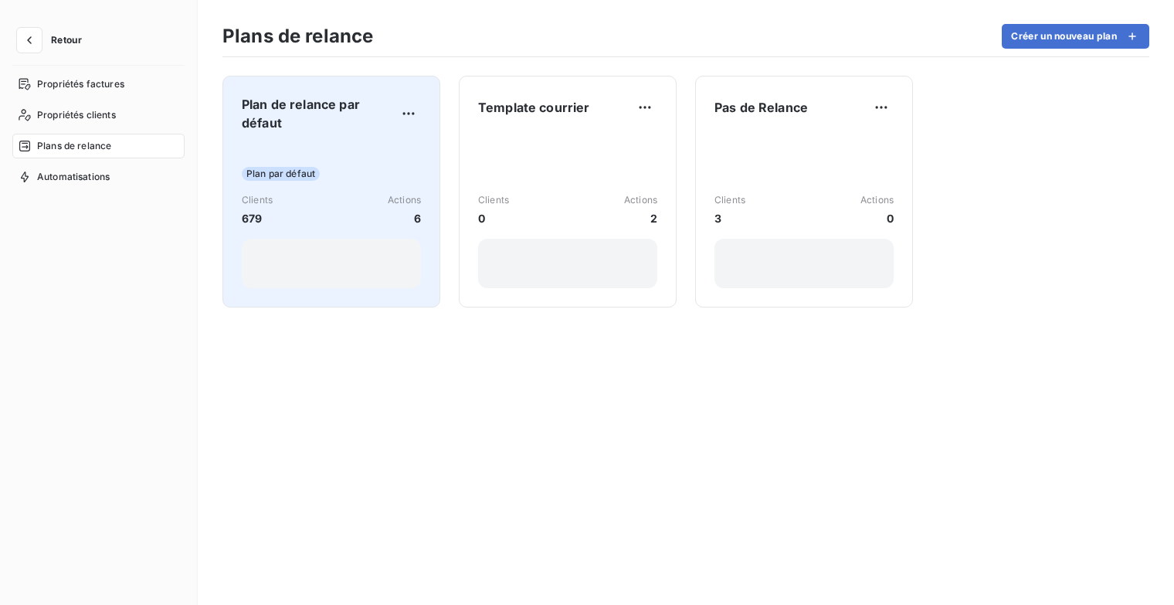
click at [321, 195] on div "Clients 679 Actions 6" at bounding box center [331, 209] width 179 height 33
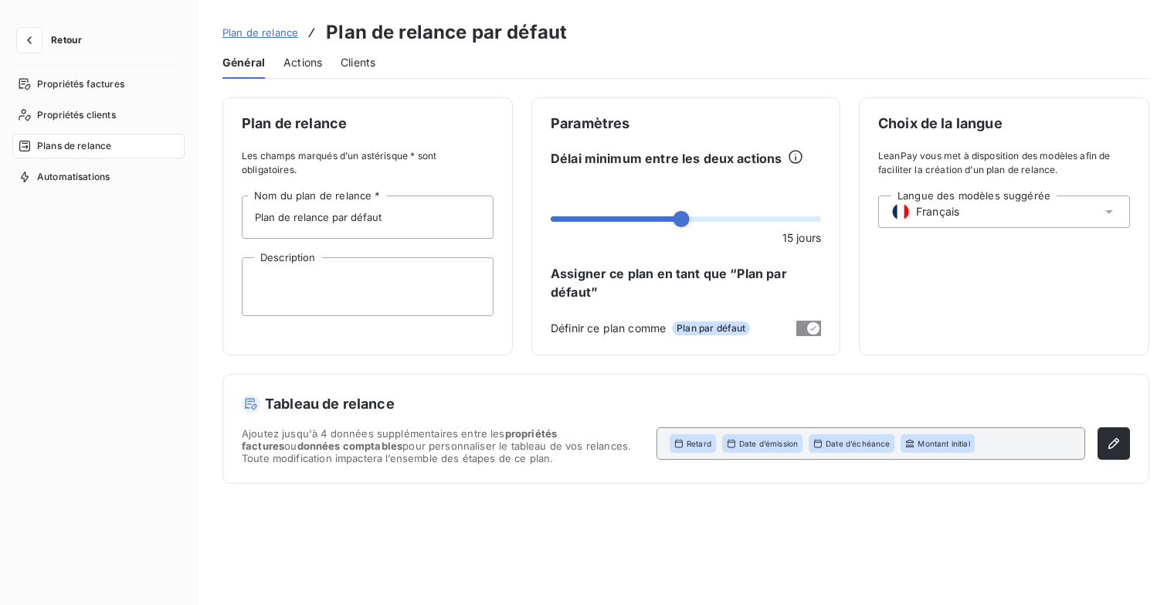
click at [309, 58] on span "Actions" at bounding box center [303, 62] width 39 height 15
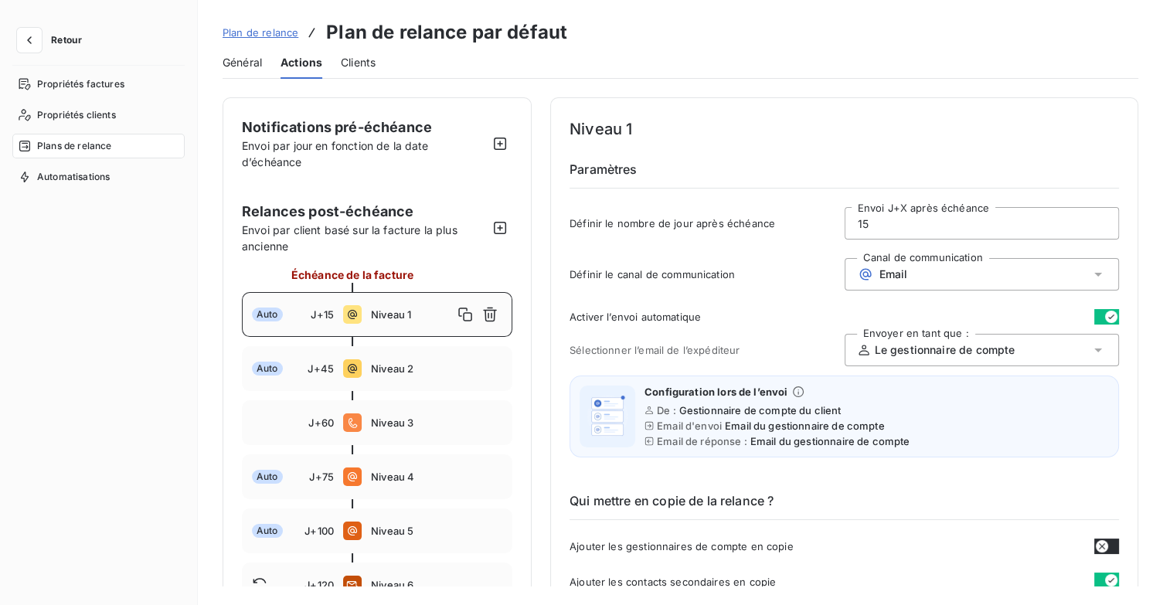
scroll to position [232, 0]
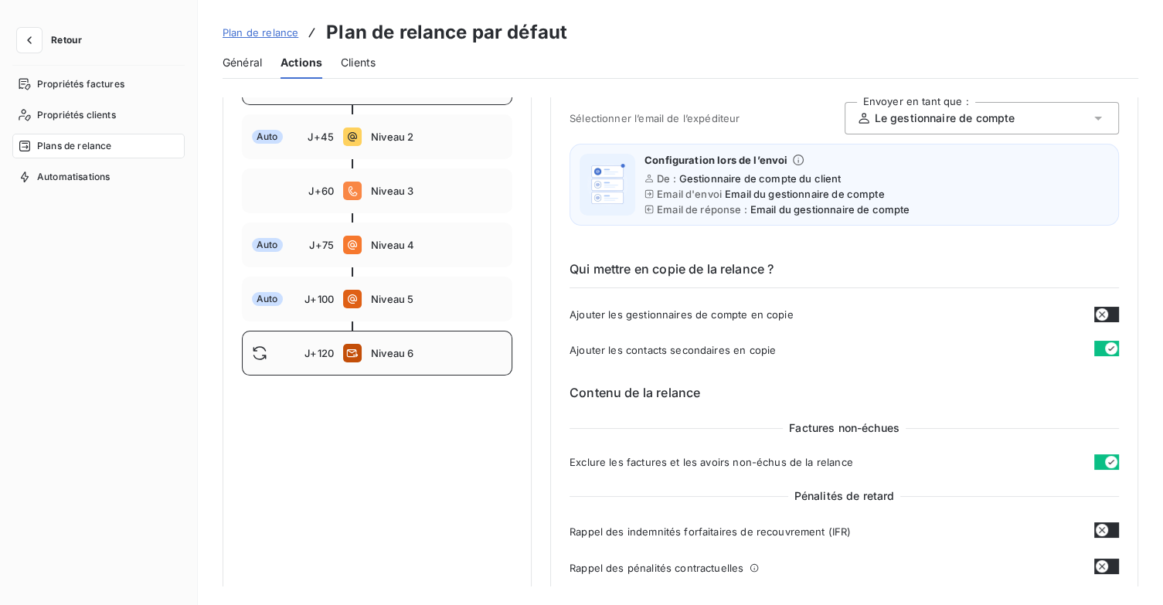
click at [375, 352] on span "Niveau 6" at bounding box center [436, 353] width 131 height 12
type input "120"
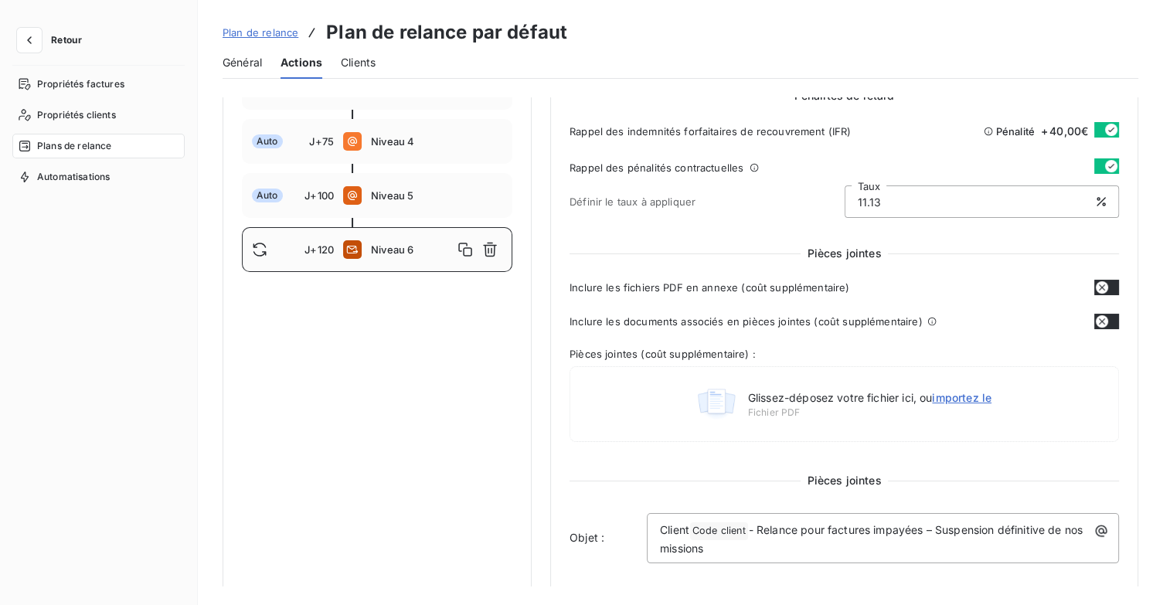
scroll to position [464, 0]
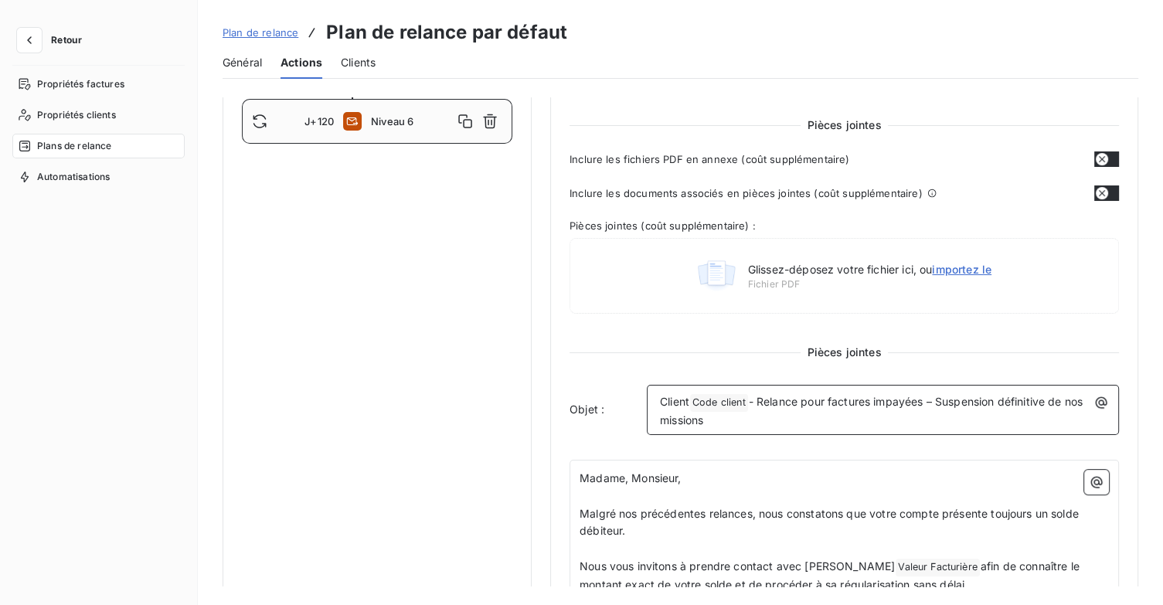
click at [692, 398] on p "Client Code client ﻿ - Relance pour factures impayées – Suspension définitive d…" at bounding box center [887, 411] width 454 height 36
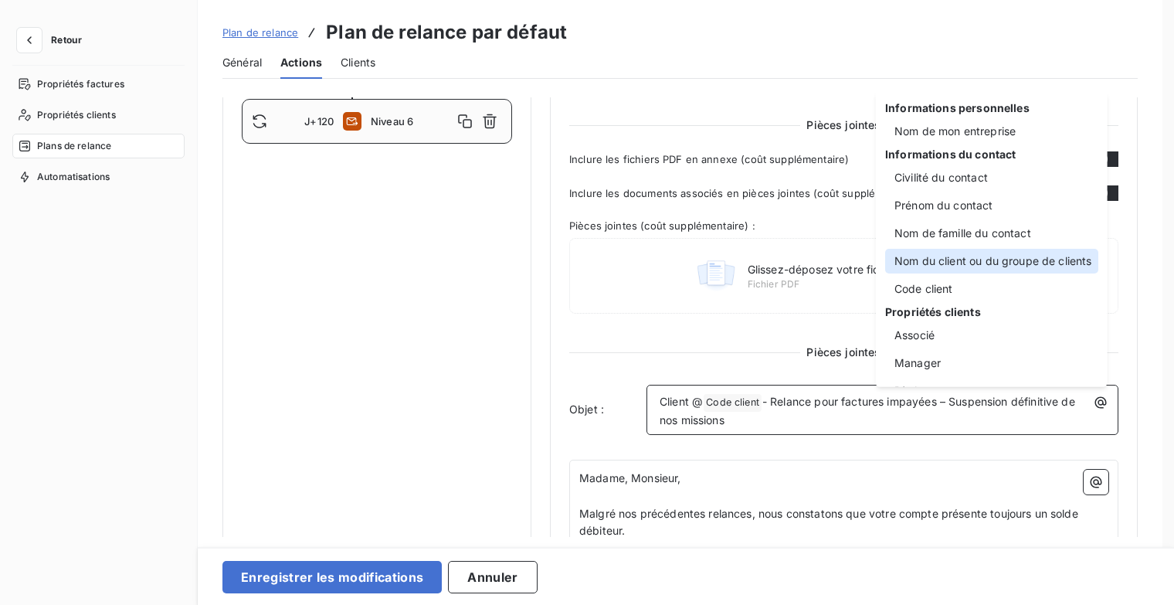
click at [1023, 264] on div "Nom du client ou du groupe de clients" at bounding box center [991, 261] width 213 height 25
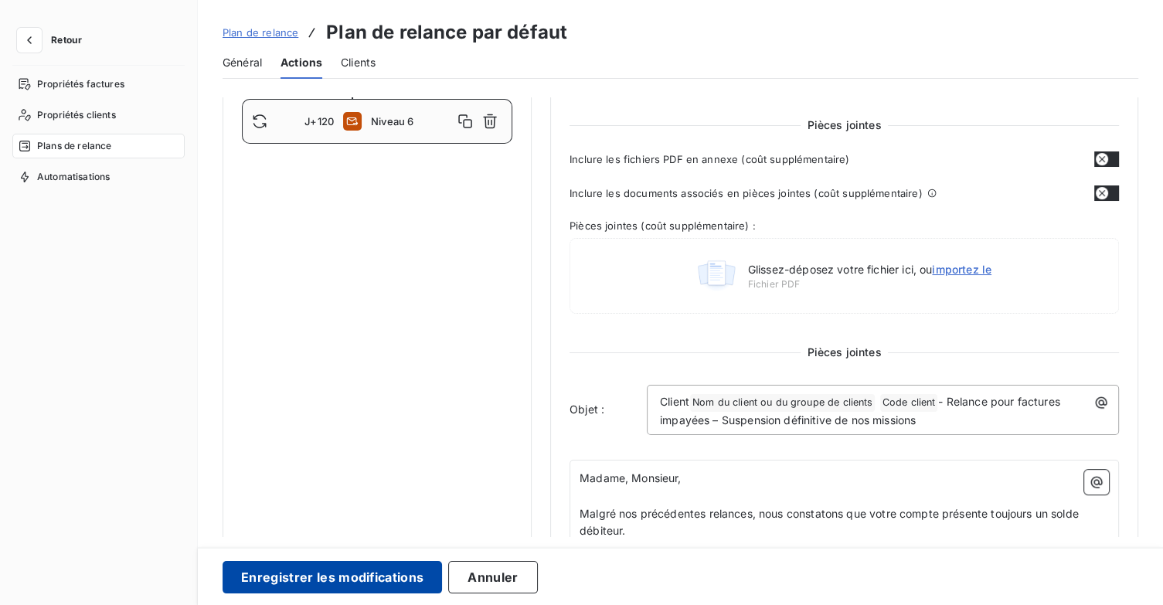
click at [405, 571] on button "Enregistrer les modifications" at bounding box center [332, 577] width 219 height 32
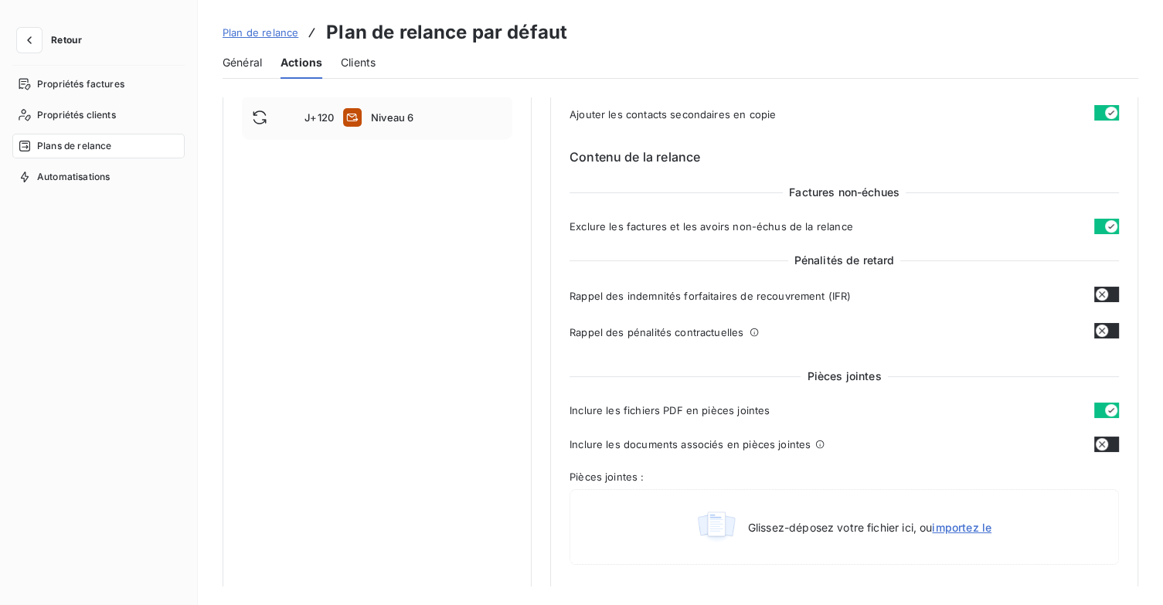
scroll to position [158, 0]
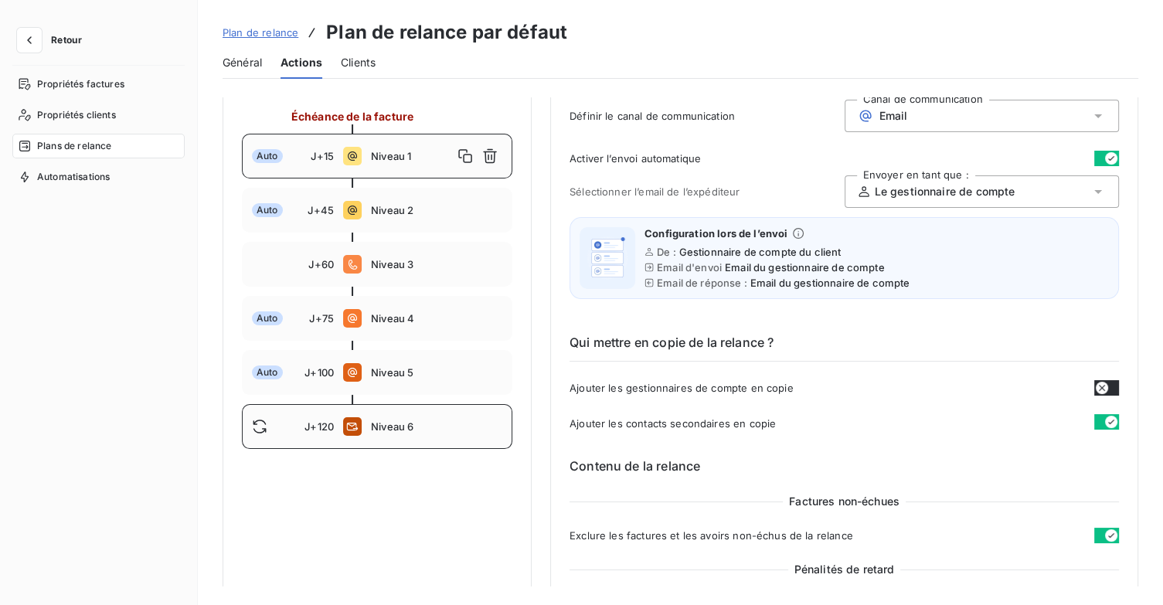
click at [439, 429] on span "Niveau 6" at bounding box center [436, 426] width 131 height 12
type input "120"
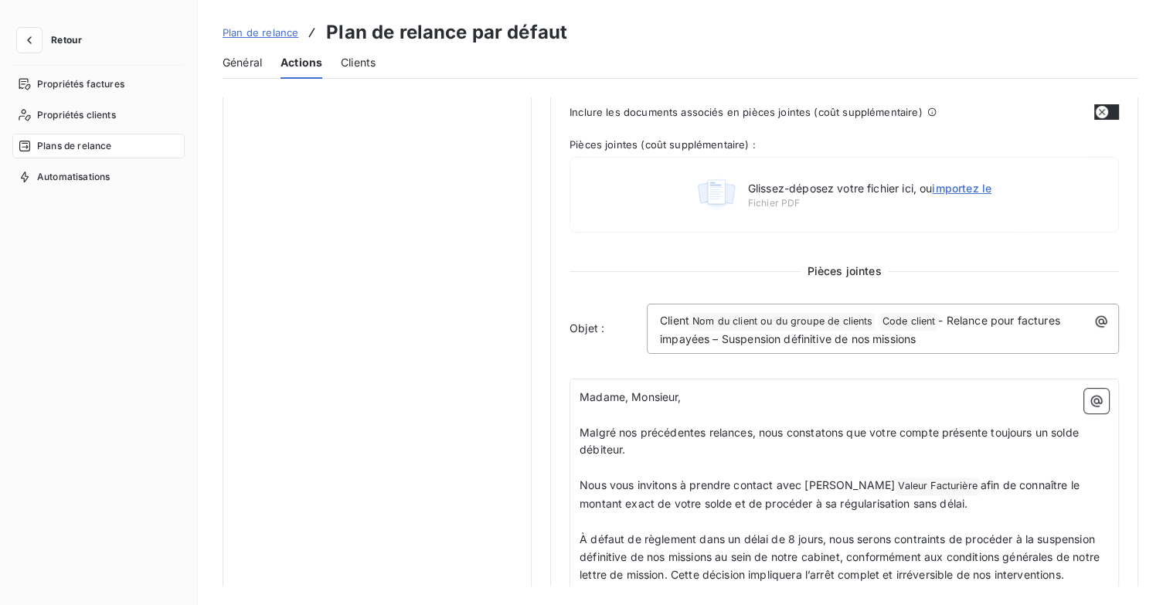
scroll to position [849, 0]
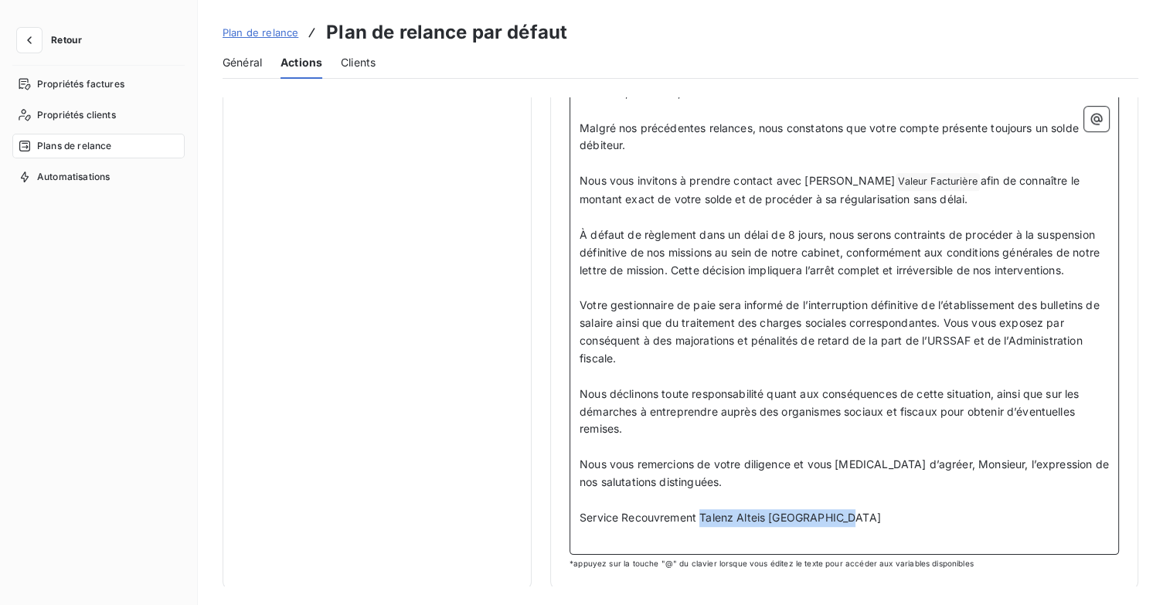
drag, startPoint x: 840, startPoint y: 512, endPoint x: 702, endPoint y: 518, distance: 138.4
click at [702, 518] on p "Service Recouvrement Talenz Alteis [GEOGRAPHIC_DATA]" at bounding box center [843, 518] width 529 height 18
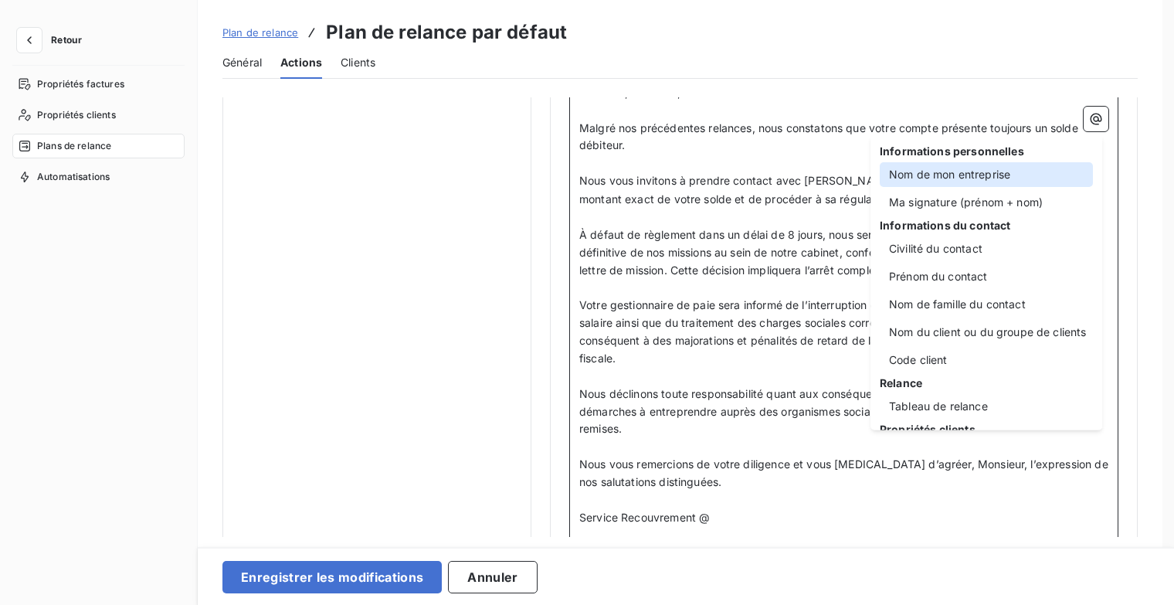
click at [970, 175] on div "Nom de mon entreprise" at bounding box center [986, 174] width 213 height 25
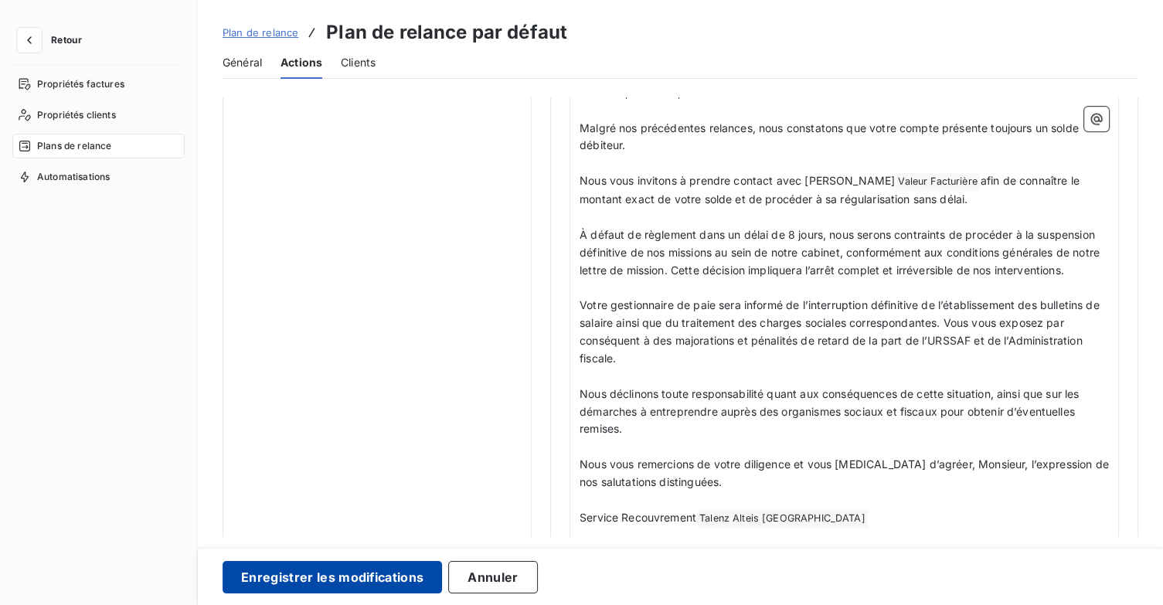
click at [389, 583] on button "Enregistrer les modifications" at bounding box center [332, 577] width 219 height 32
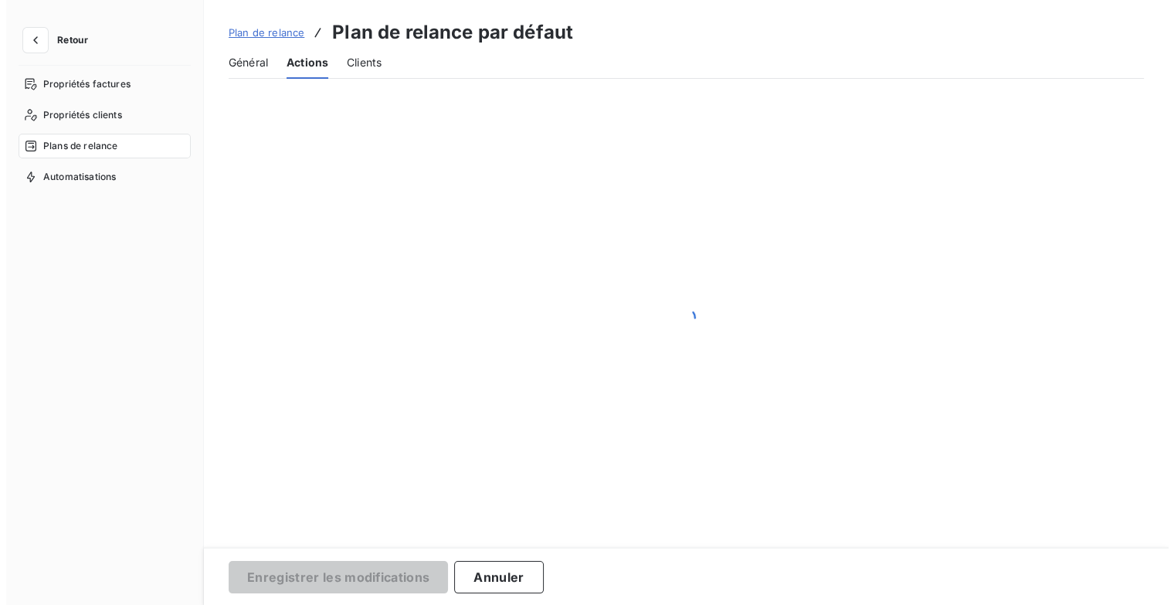
scroll to position [89, 0]
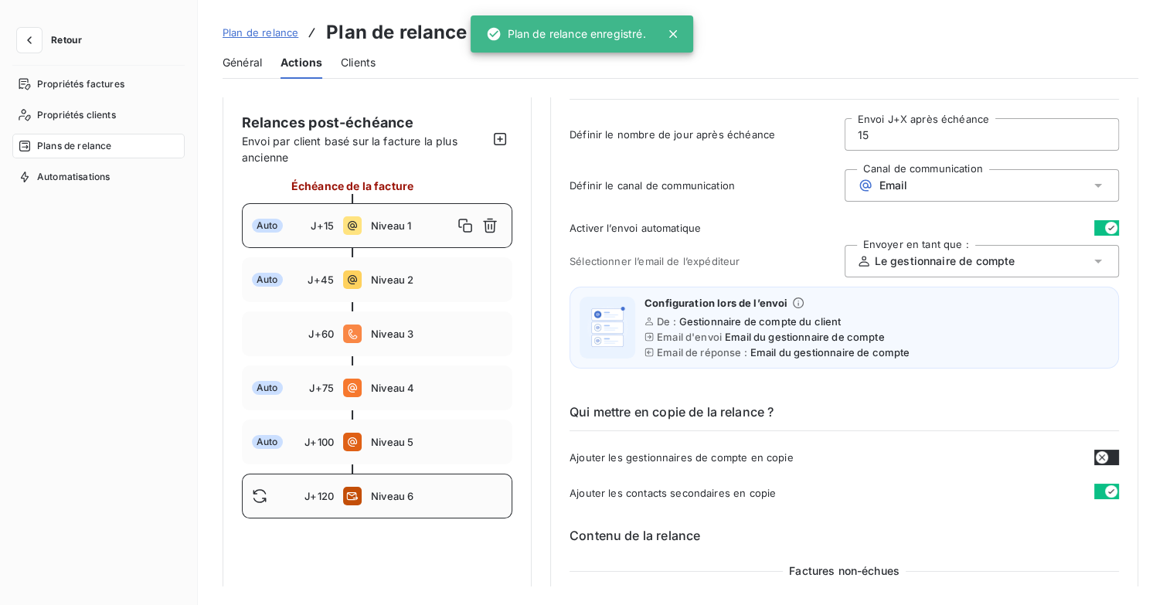
click at [379, 505] on div "J+120 Niveau 6" at bounding box center [377, 496] width 270 height 45
type input "120"
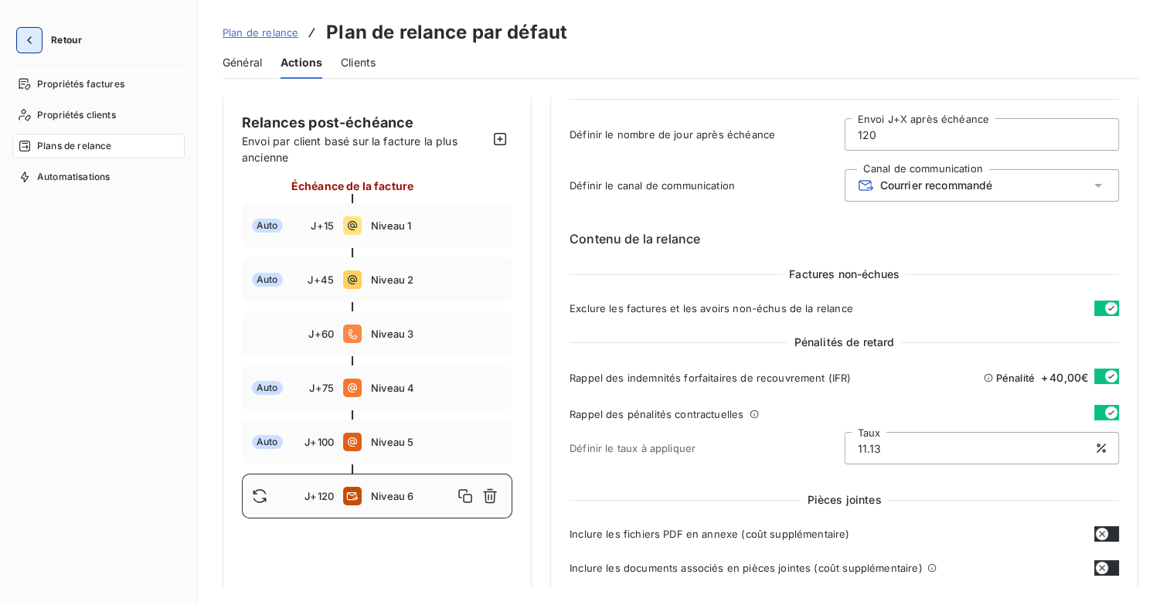
click at [28, 42] on icon "button" at bounding box center [29, 39] width 15 height 15
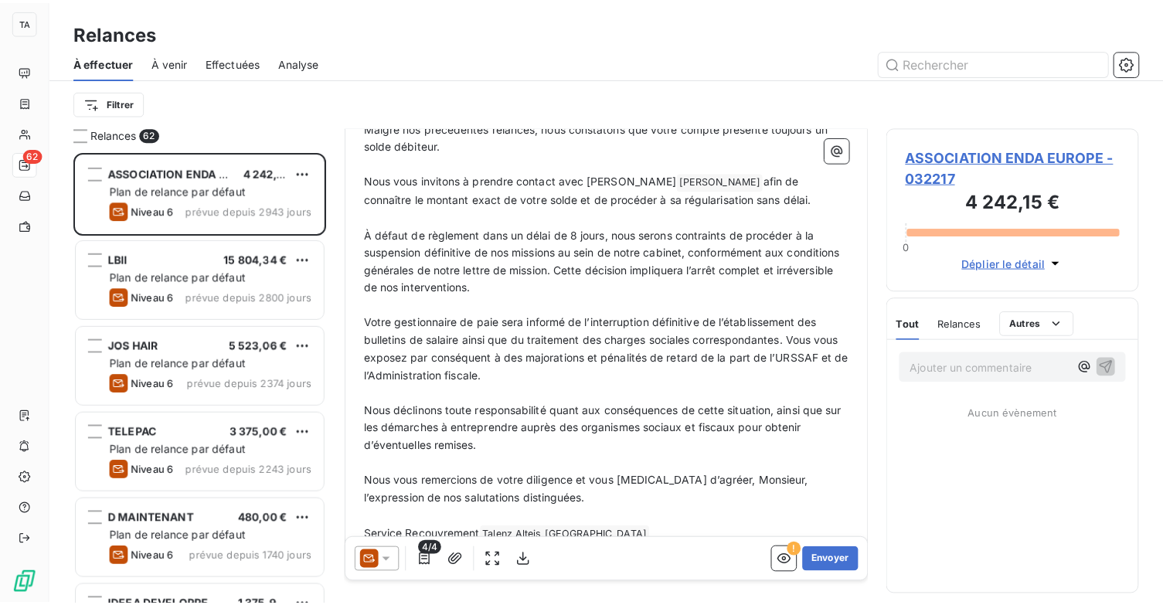
scroll to position [278, 0]
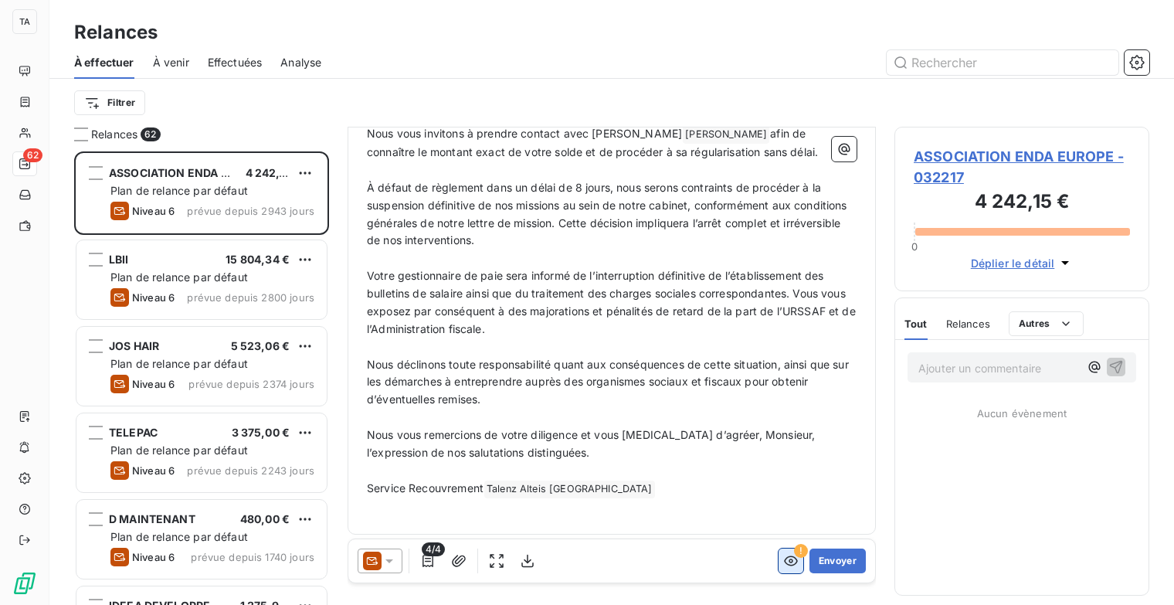
click at [783, 562] on icon "button" at bounding box center [790, 560] width 15 height 15
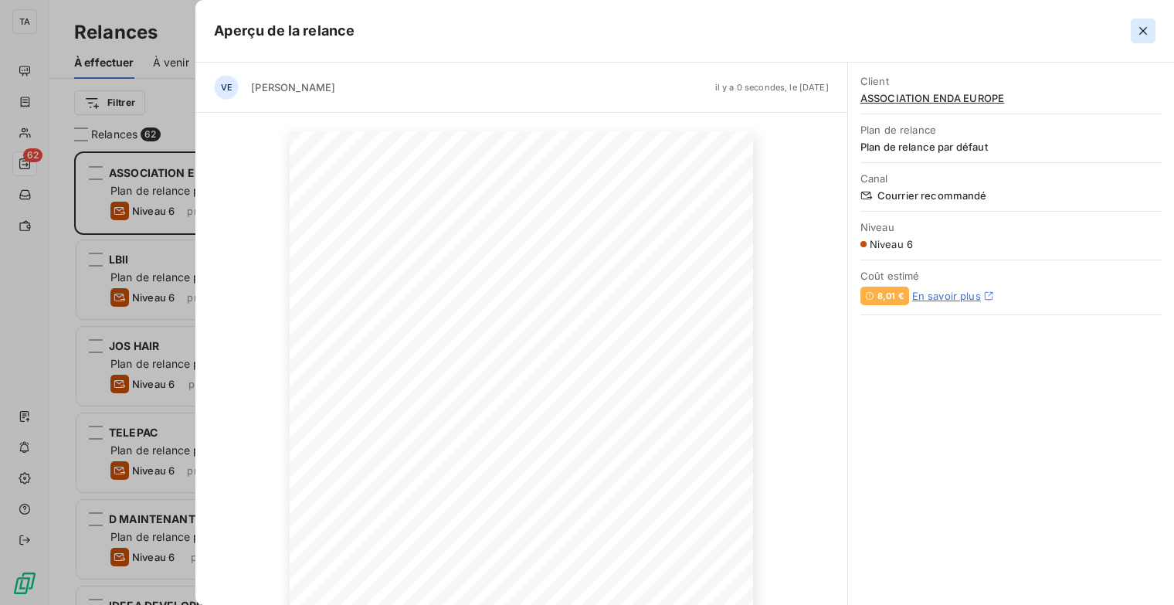
click at [1143, 28] on icon "button" at bounding box center [1143, 30] width 15 height 15
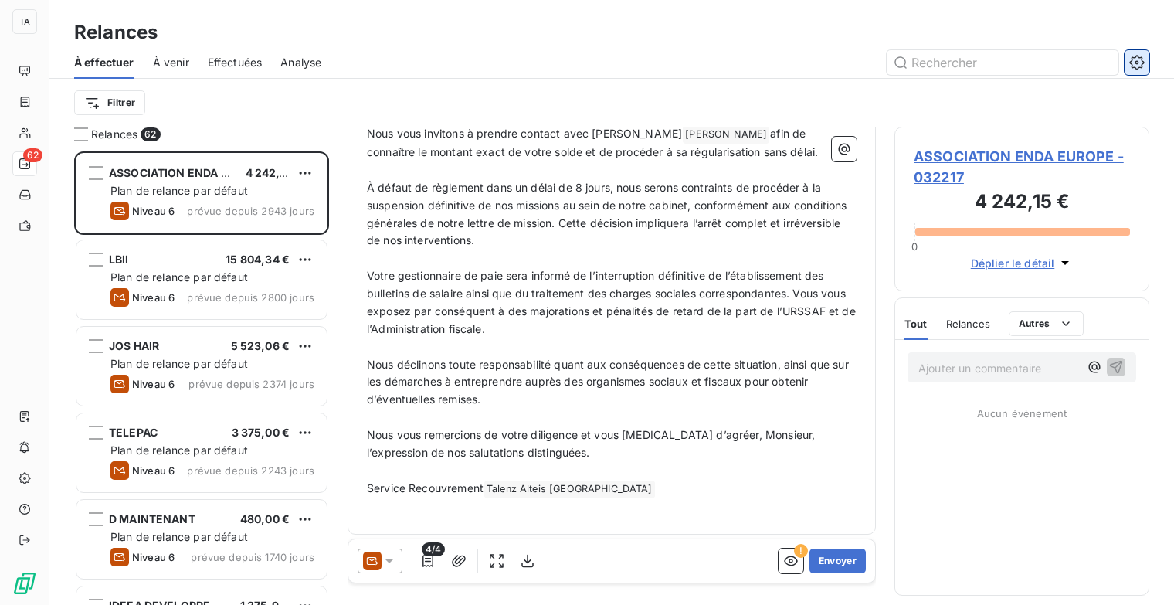
click at [1133, 67] on icon "button" at bounding box center [1137, 62] width 15 height 15
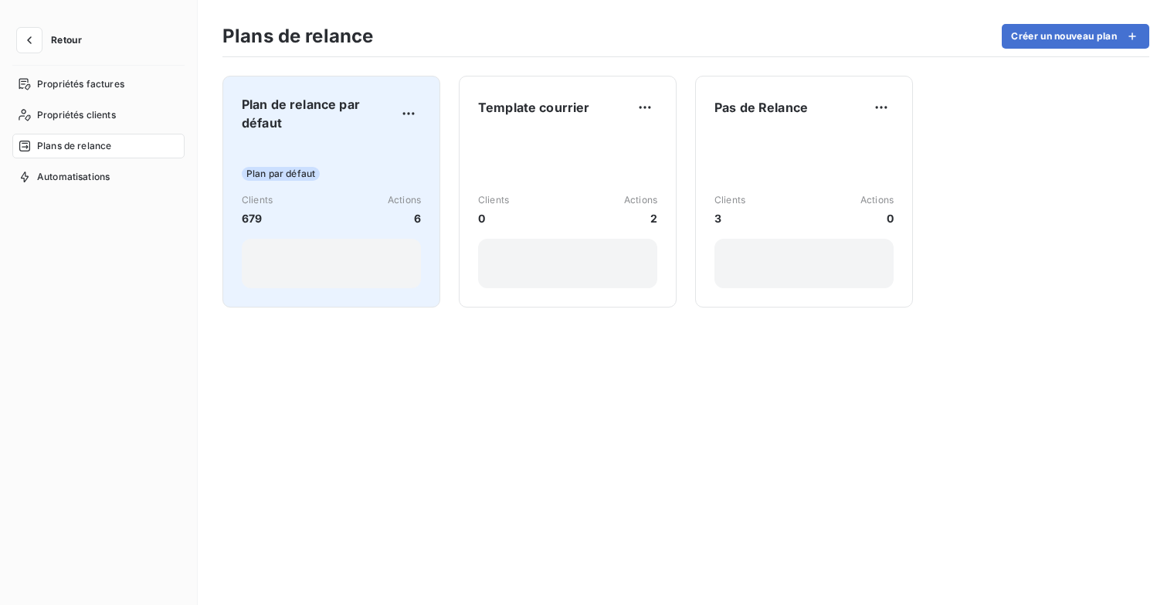
click at [337, 155] on div "Plan par défaut Clients 679 Actions 6" at bounding box center [331, 216] width 179 height 144
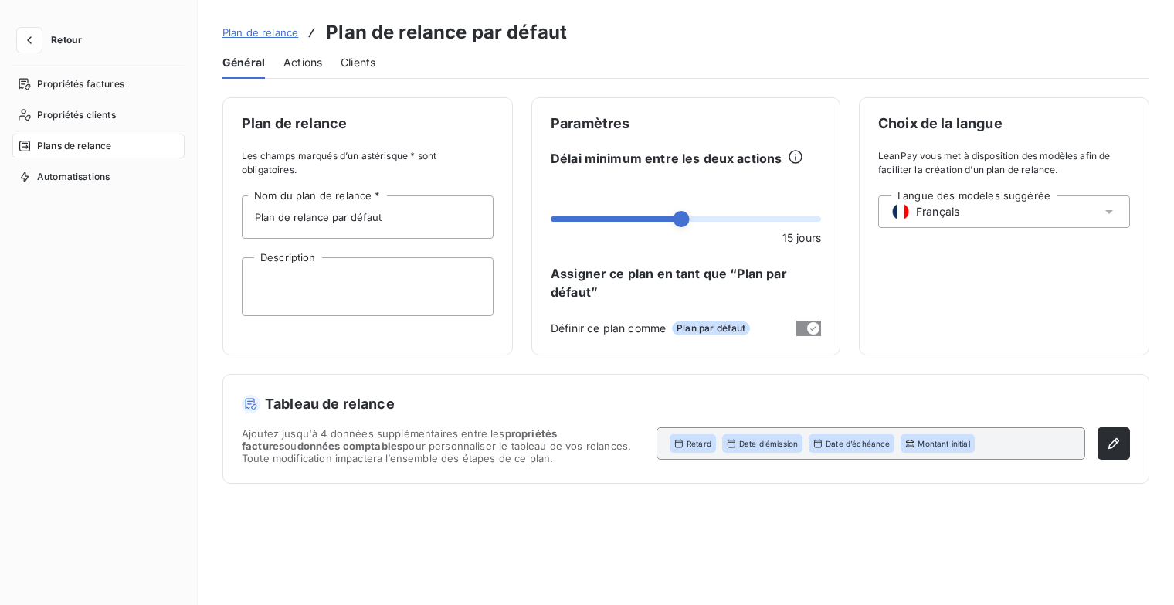
click at [303, 70] on div "Actions" at bounding box center [303, 62] width 39 height 32
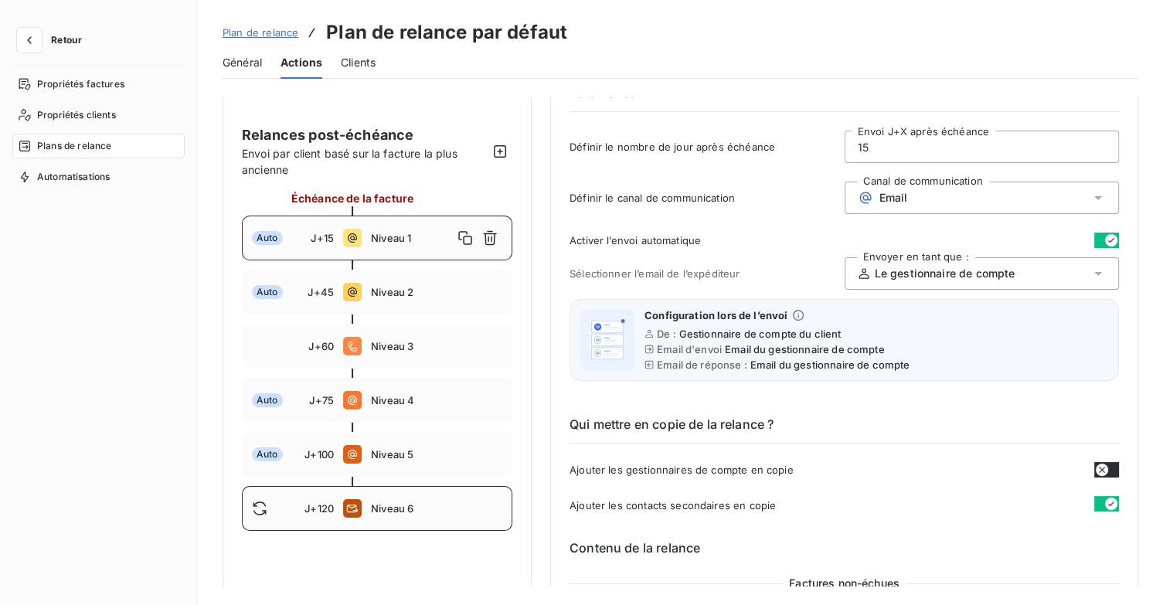
scroll to position [155, 0]
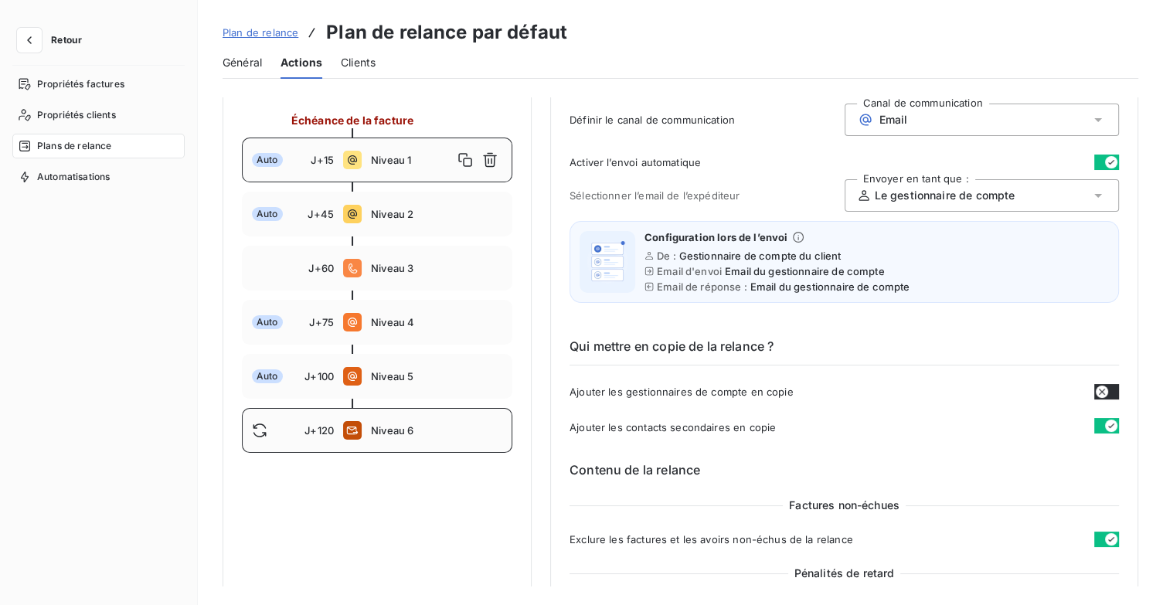
click at [408, 423] on div "J+120 Niveau 6" at bounding box center [377, 430] width 270 height 45
type input "120"
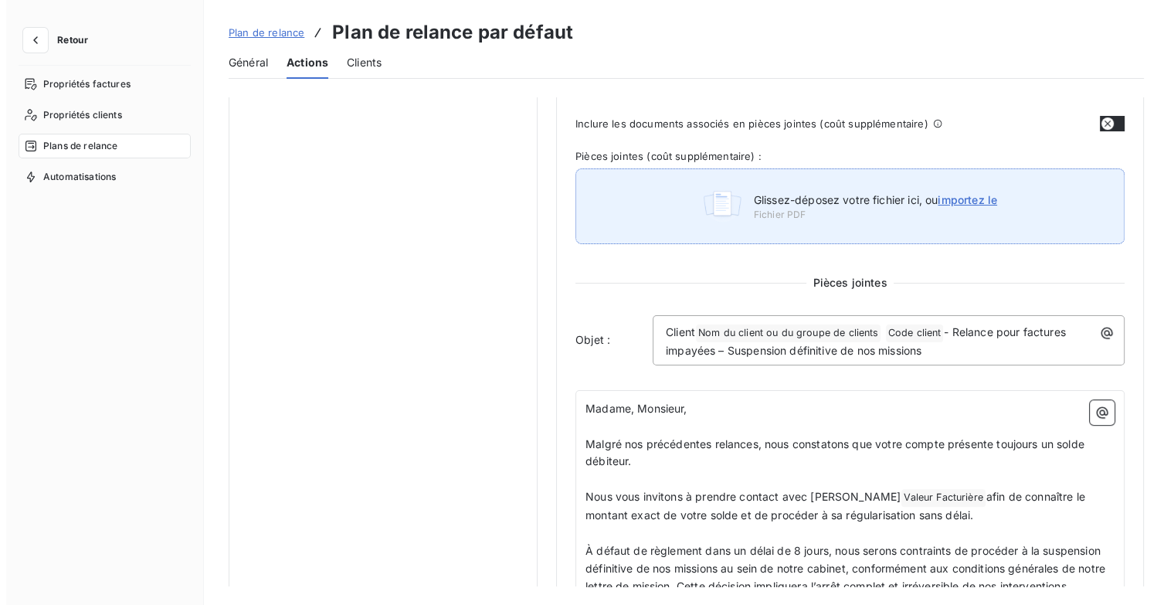
scroll to position [541, 0]
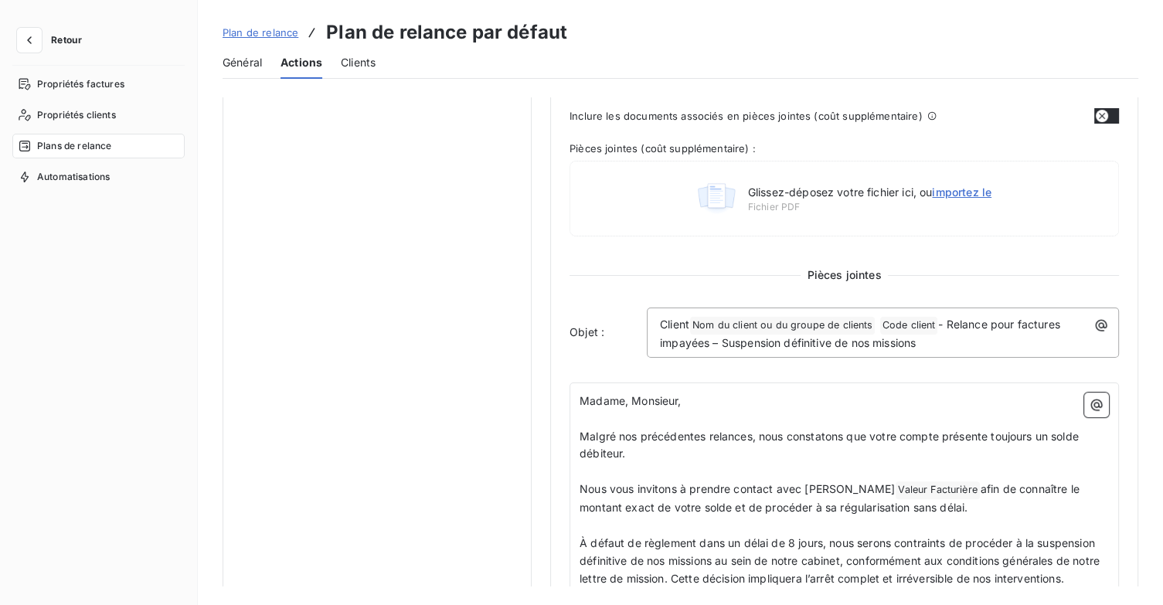
click at [63, 46] on button "Retour" at bounding box center [53, 40] width 82 height 25
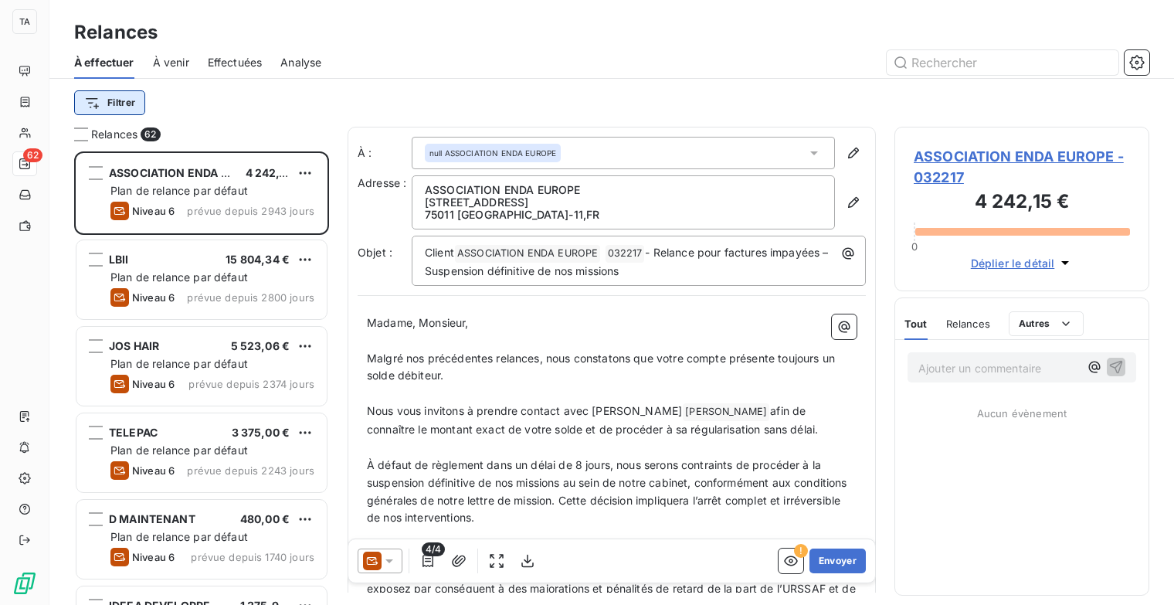
scroll to position [442, 243]
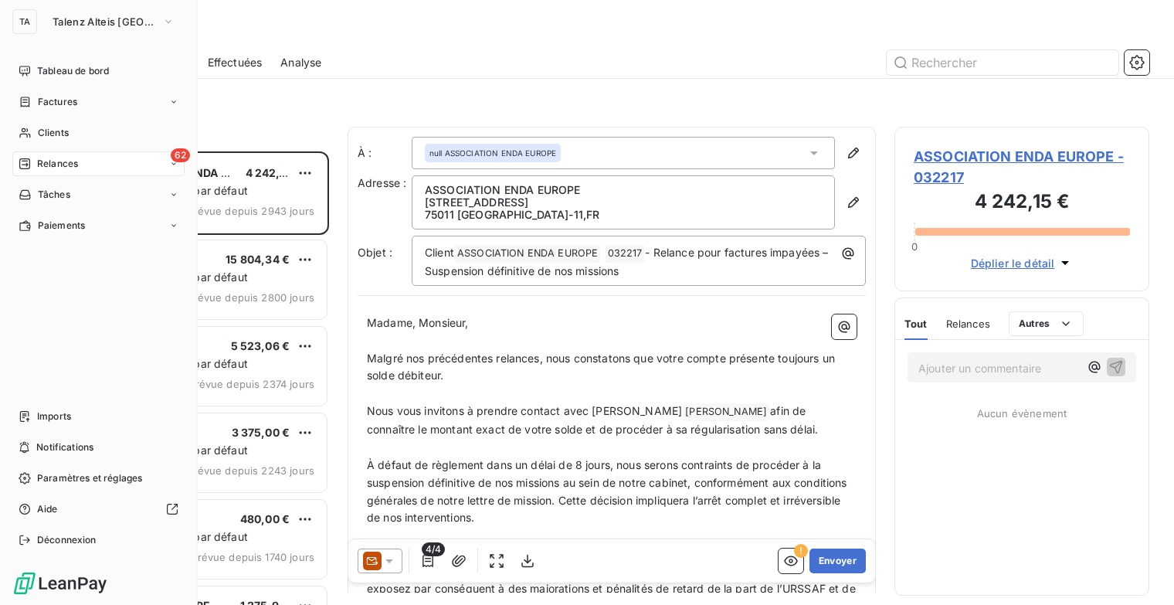
click at [73, 168] on span "Relances" at bounding box center [57, 164] width 41 height 14
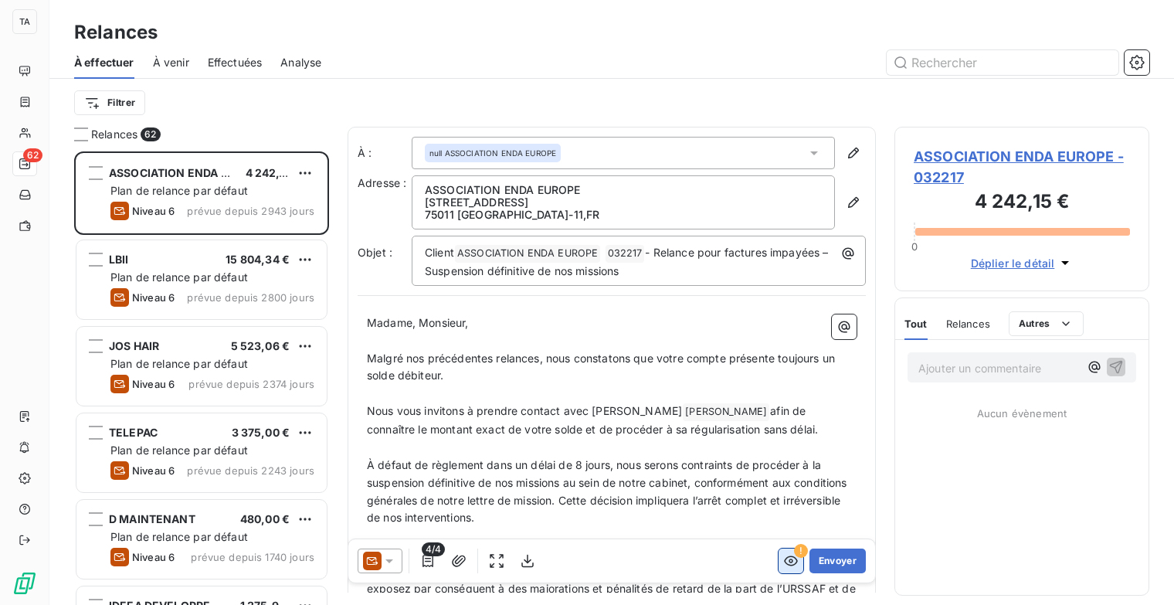
click at [783, 563] on icon "button" at bounding box center [790, 560] width 15 height 15
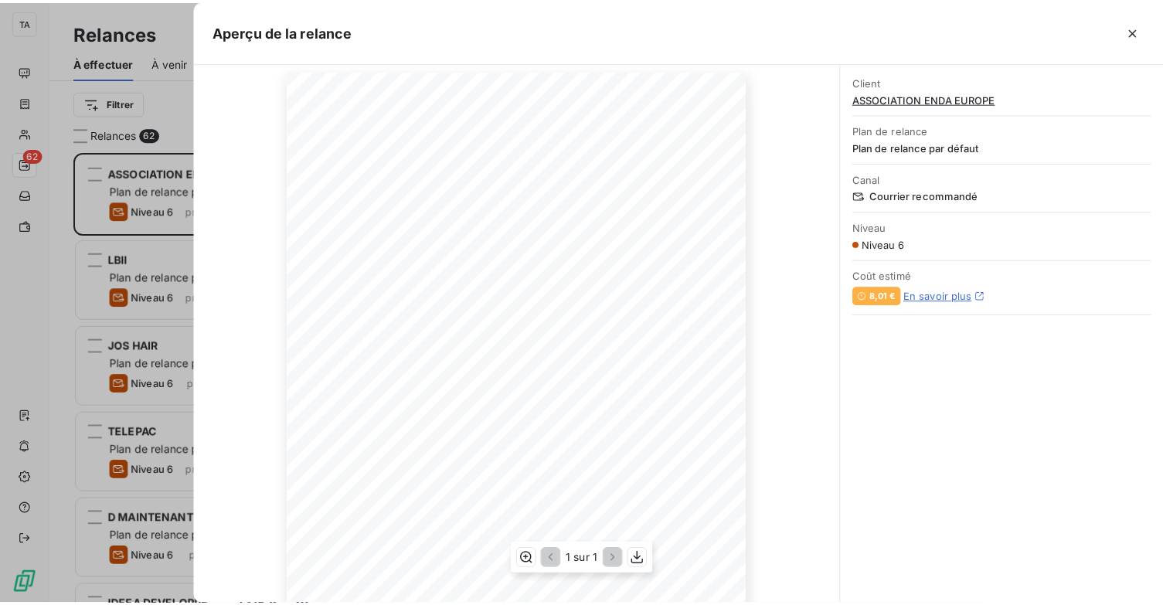
scroll to position [46, 0]
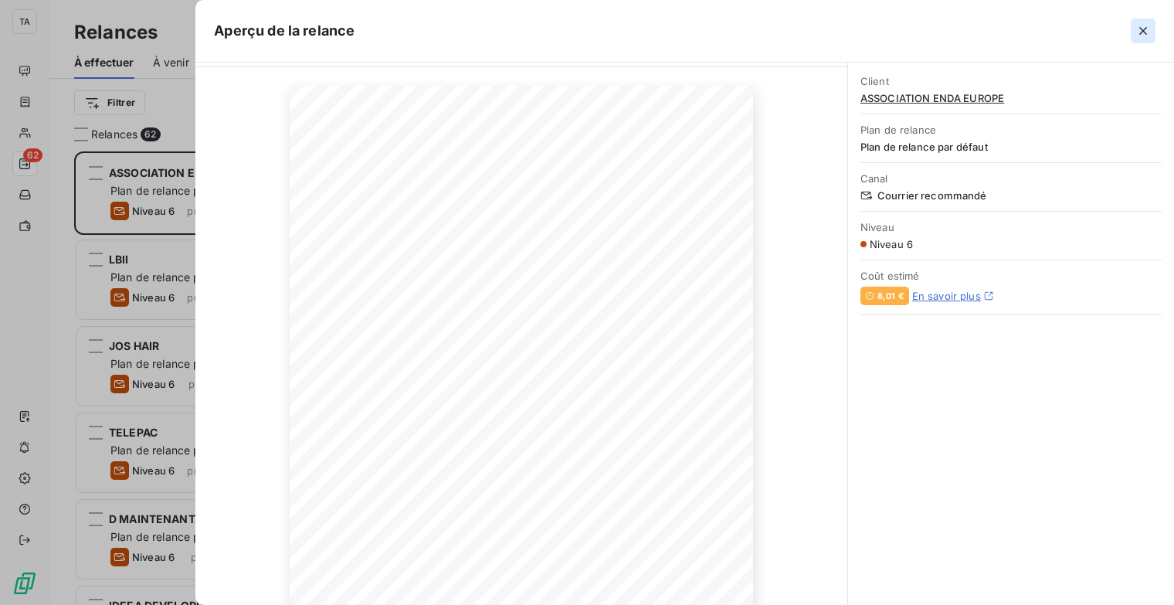
click at [1150, 25] on icon "button" at bounding box center [1143, 30] width 15 height 15
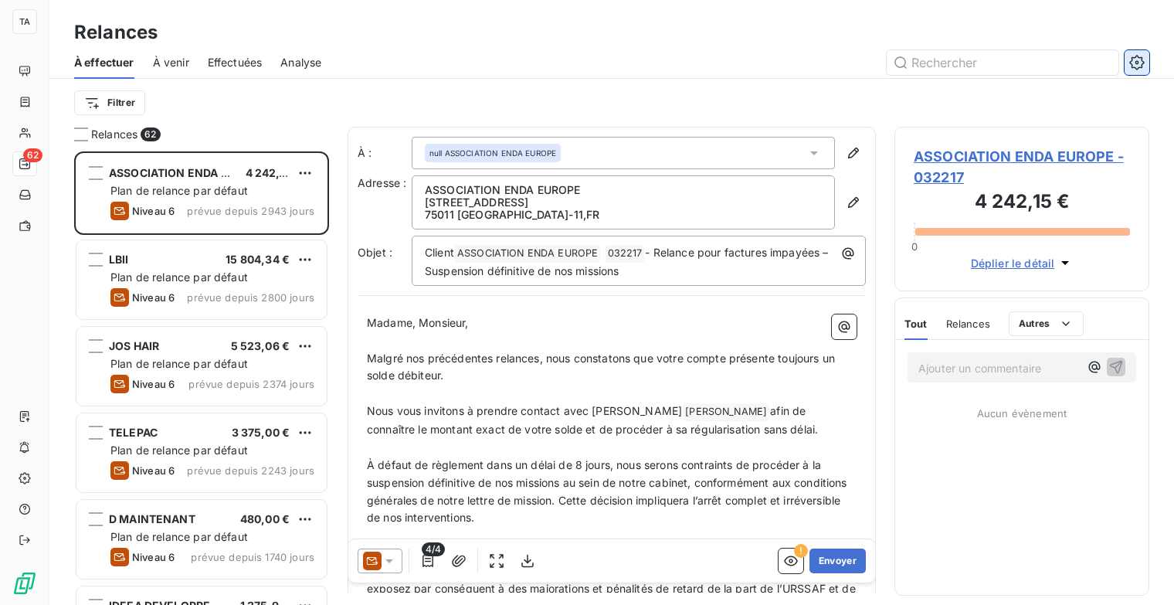
click at [1142, 55] on icon "button" at bounding box center [1137, 62] width 15 height 15
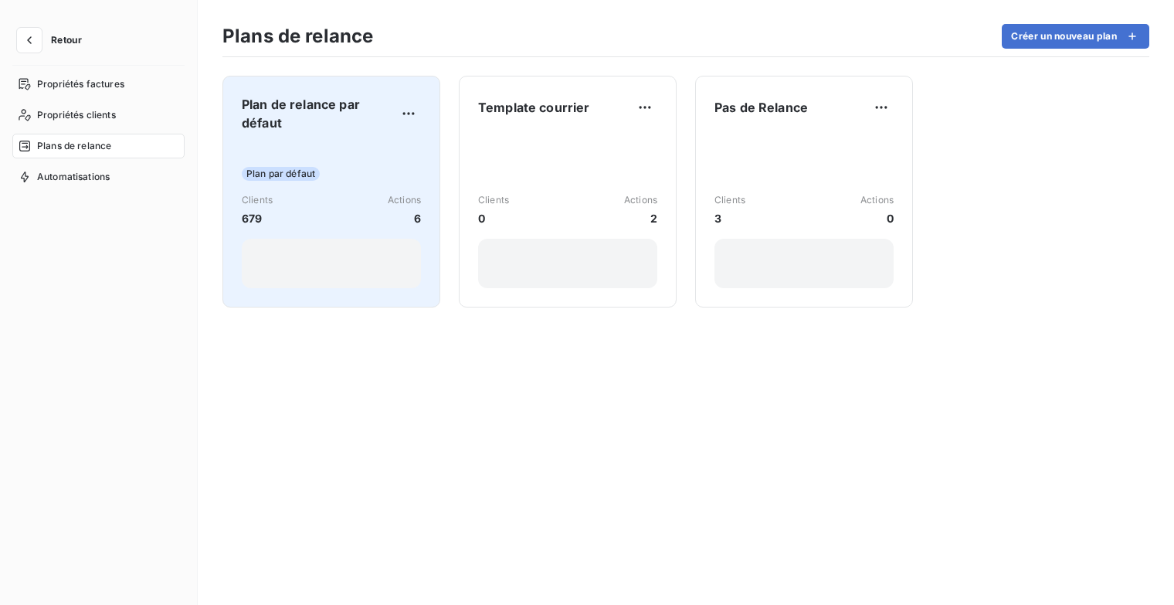
click at [377, 129] on span "Plan de relance par défaut" at bounding box center [319, 113] width 155 height 37
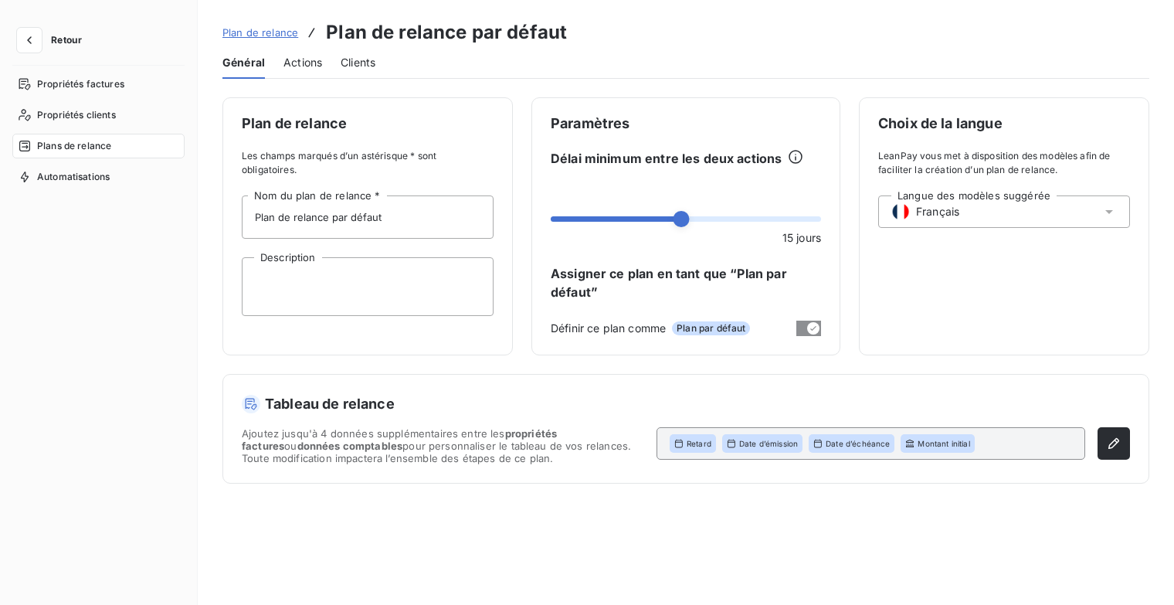
click at [306, 59] on span "Actions" at bounding box center [303, 62] width 39 height 15
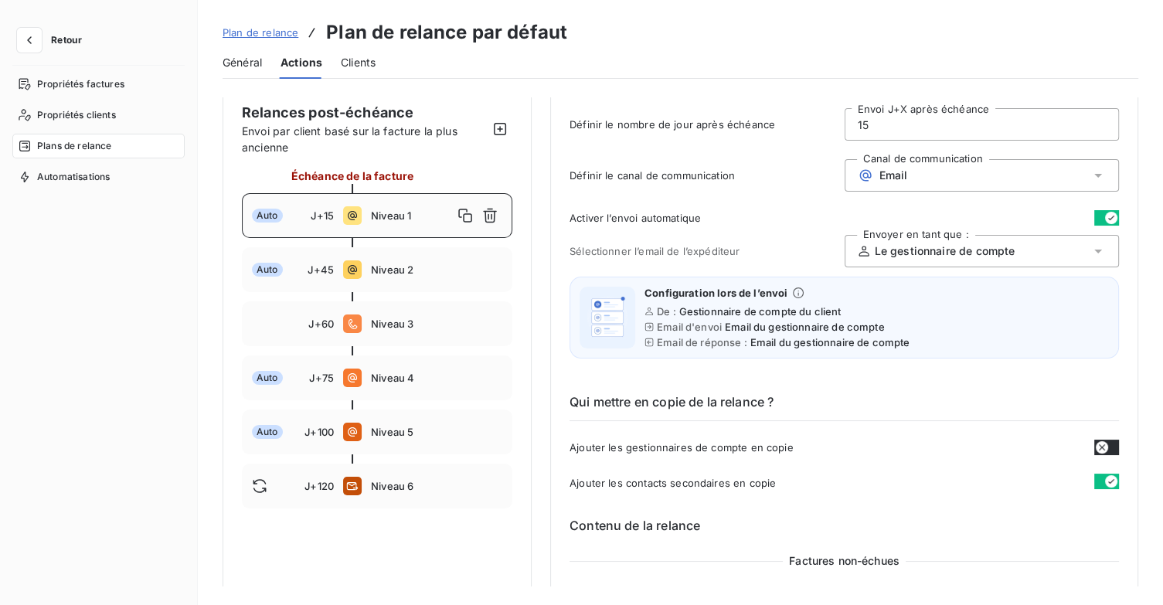
scroll to position [232, 0]
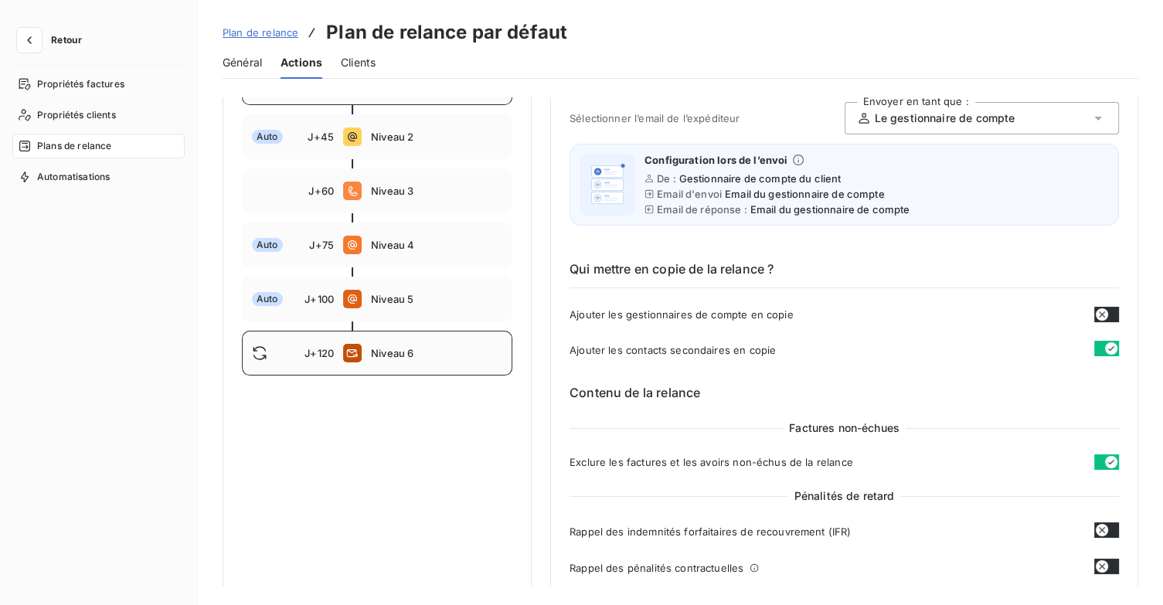
click at [434, 352] on span "Niveau 6" at bounding box center [436, 353] width 131 height 12
type input "120"
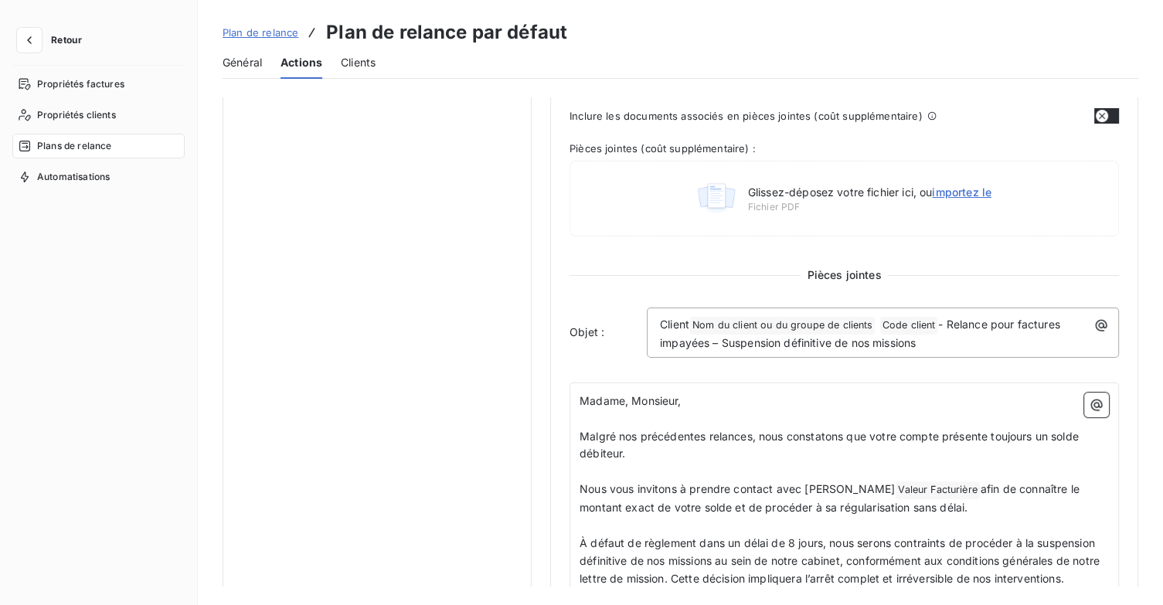
scroll to position [695, 0]
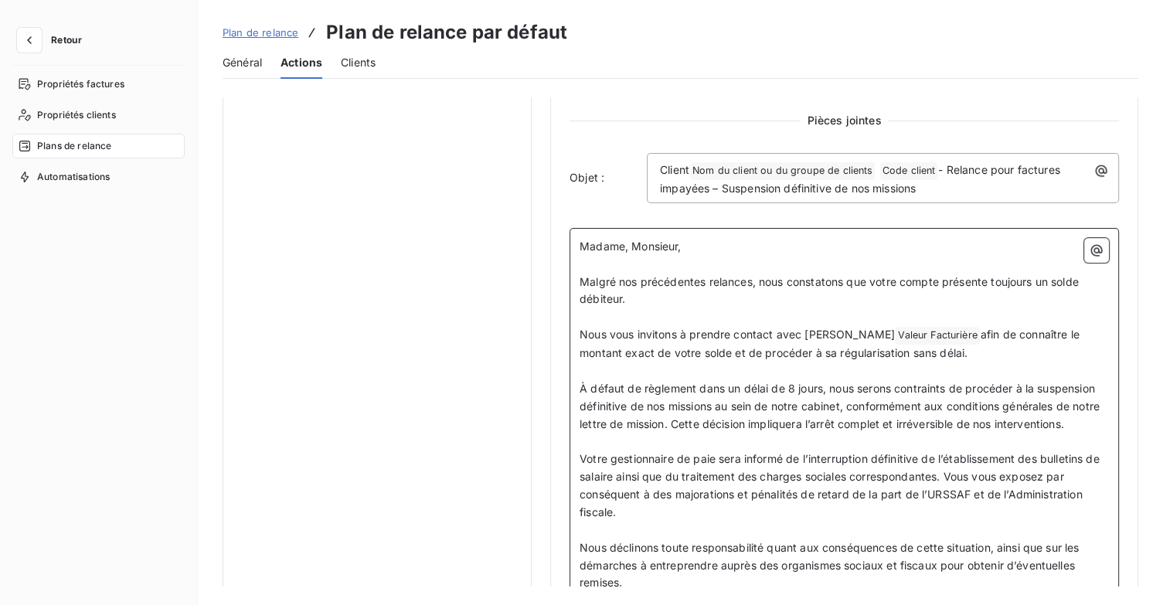
click at [681, 240] on span "Madame, Monsieur," at bounding box center [630, 246] width 102 height 13
click at [681, 243] on span "Madame, Monsieur," at bounding box center [630, 246] width 102 height 13
click at [708, 256] on p at bounding box center [843, 265] width 529 height 18
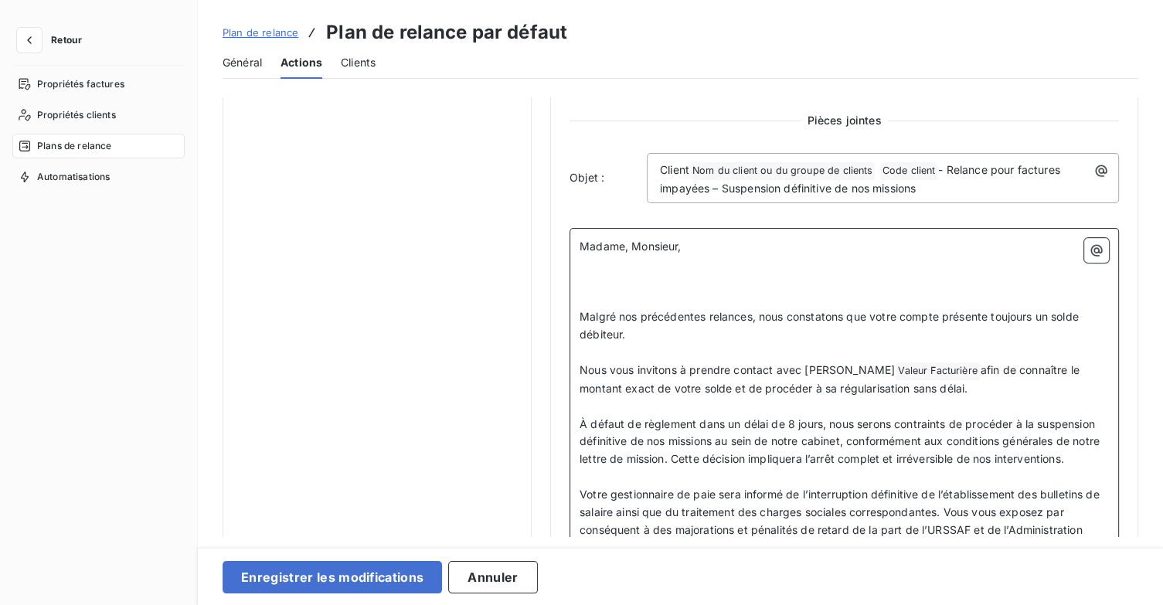
click at [686, 345] on span at bounding box center [653, 351] width 148 height 13
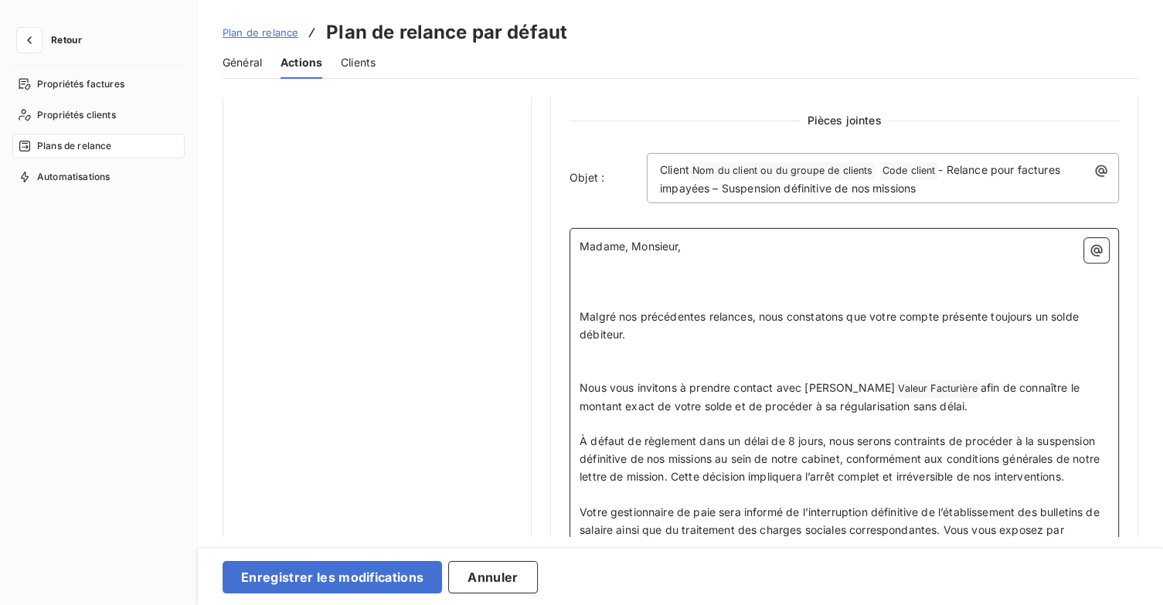
click at [958, 412] on p "Nous vous invitons à prendre contact avec [PERSON_NAME] Facturière ﻿ afin de co…" at bounding box center [843, 397] width 529 height 36
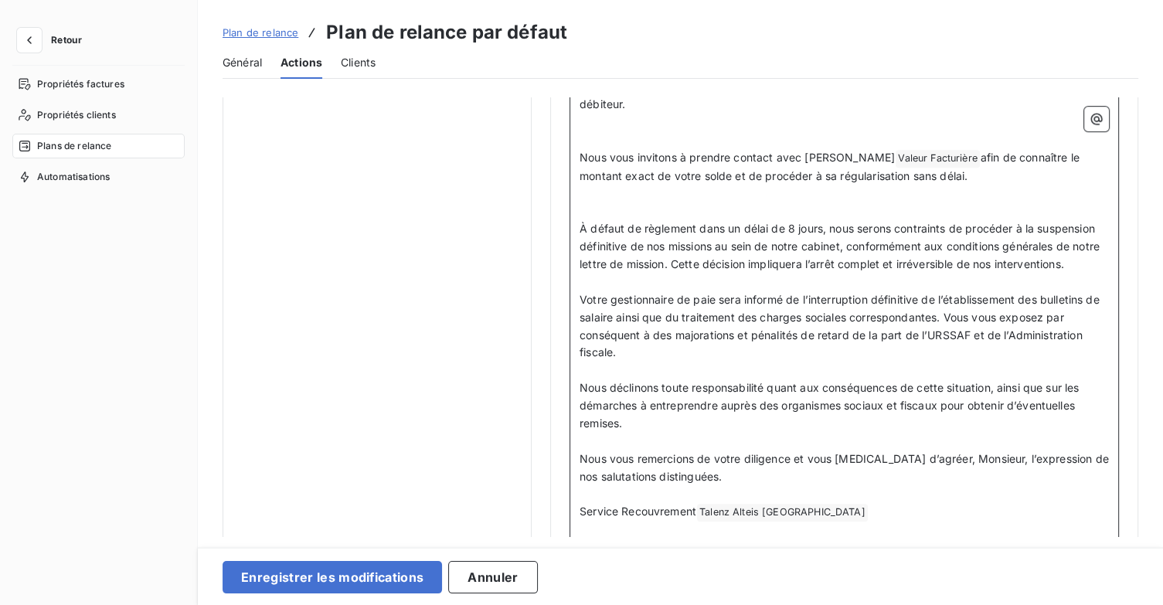
scroll to position [927, 0]
click at [680, 280] on span at bounding box center [653, 279] width 148 height 13
click at [1101, 263] on span "À défaut de règlement dans un délai de 8 jours, nous serons contraints de procé…" at bounding box center [840, 244] width 523 height 49
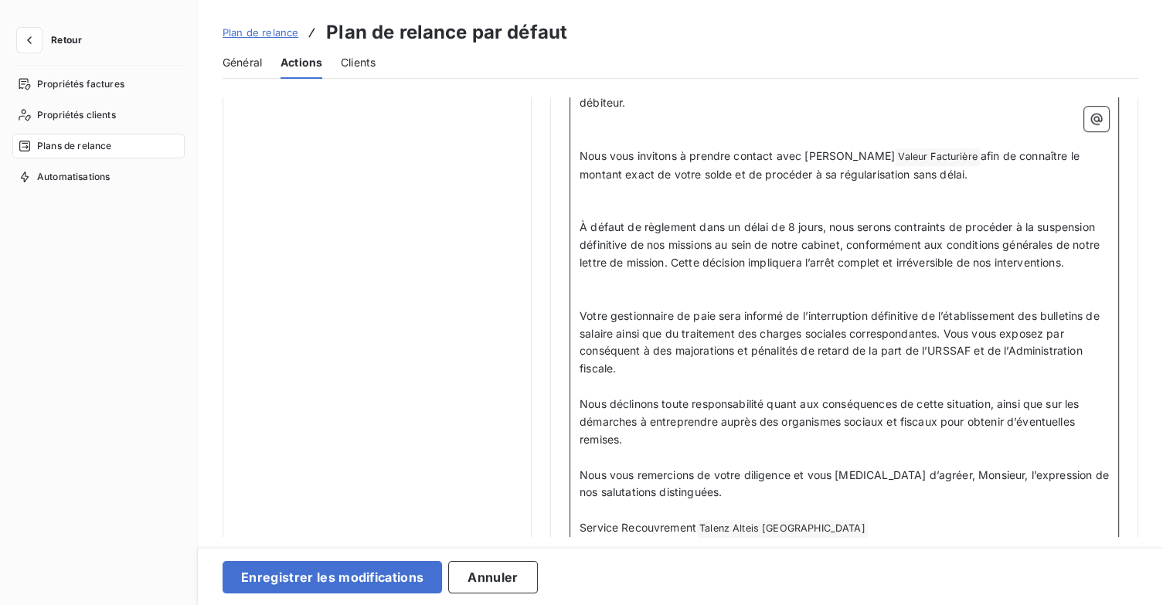
click at [710, 384] on span at bounding box center [653, 385] width 148 height 13
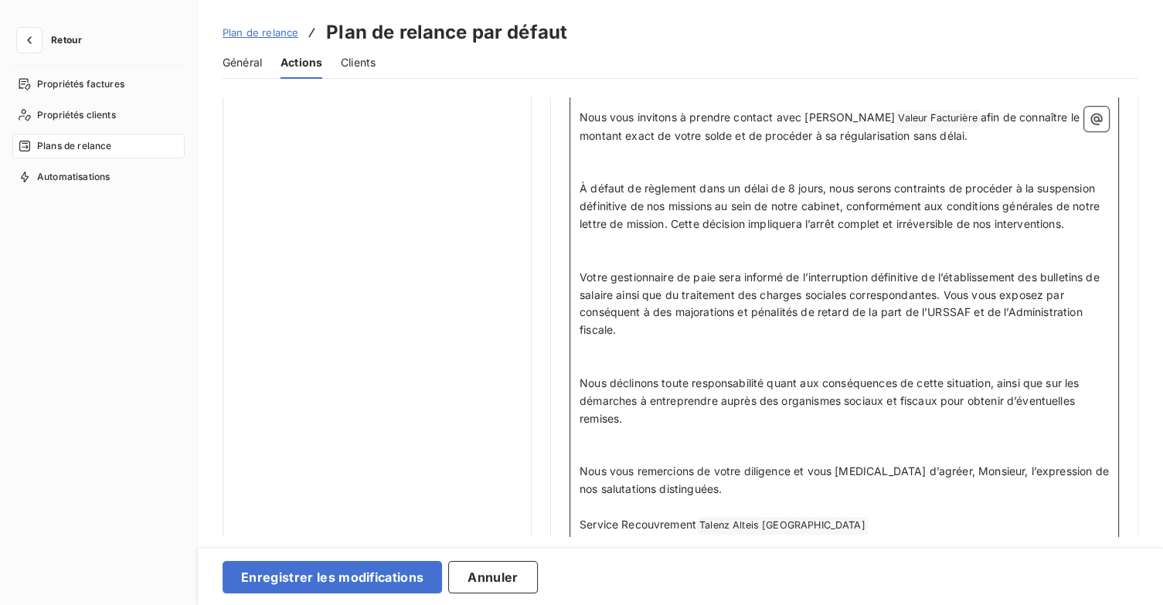
scroll to position [1023, 0]
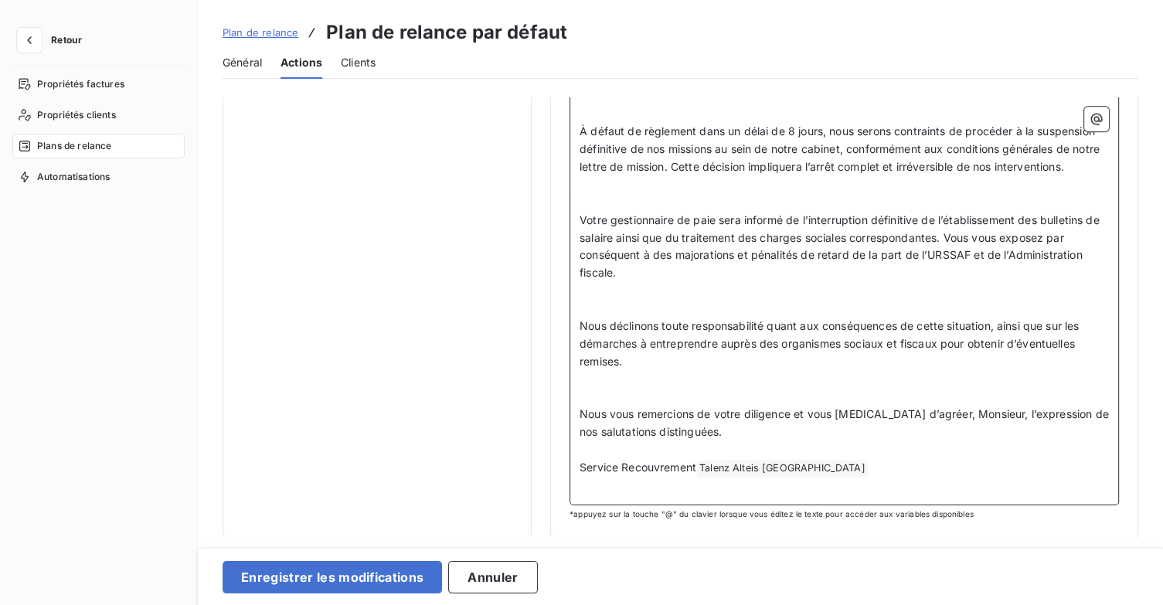
drag, startPoint x: 729, startPoint y: 434, endPoint x: 858, endPoint y: 396, distance: 133.7
click at [730, 434] on span "Nous vous remercions de votre diligence et vous [MEDICAL_DATA] d’agréer, Monsie…" at bounding box center [845, 422] width 532 height 31
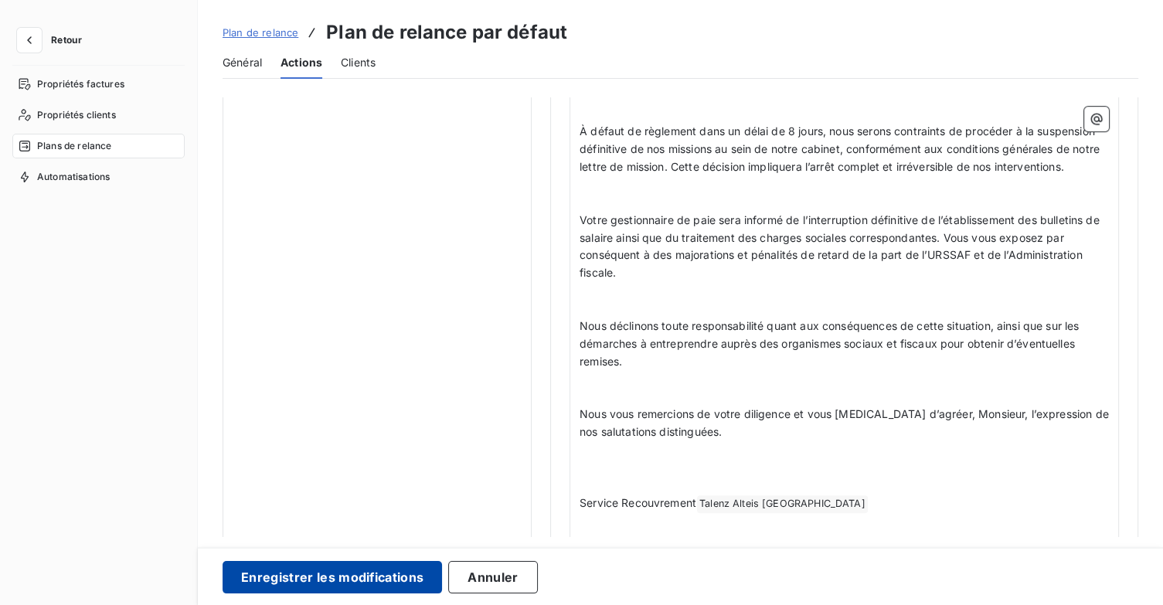
click at [315, 567] on button "Enregistrer les modifications" at bounding box center [332, 577] width 219 height 32
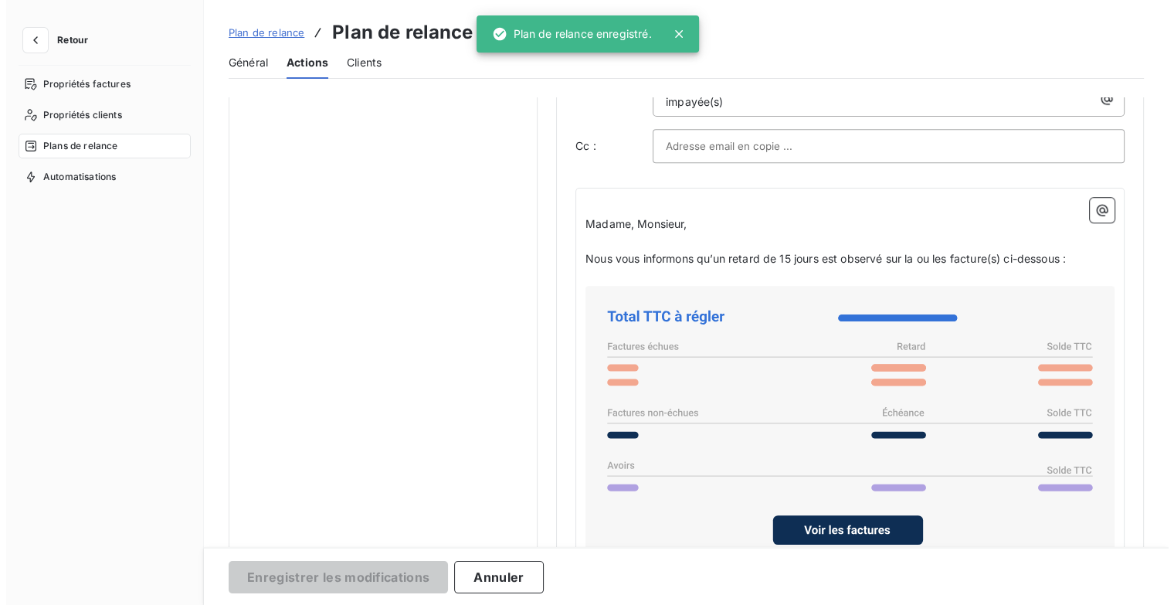
scroll to position [89, 0]
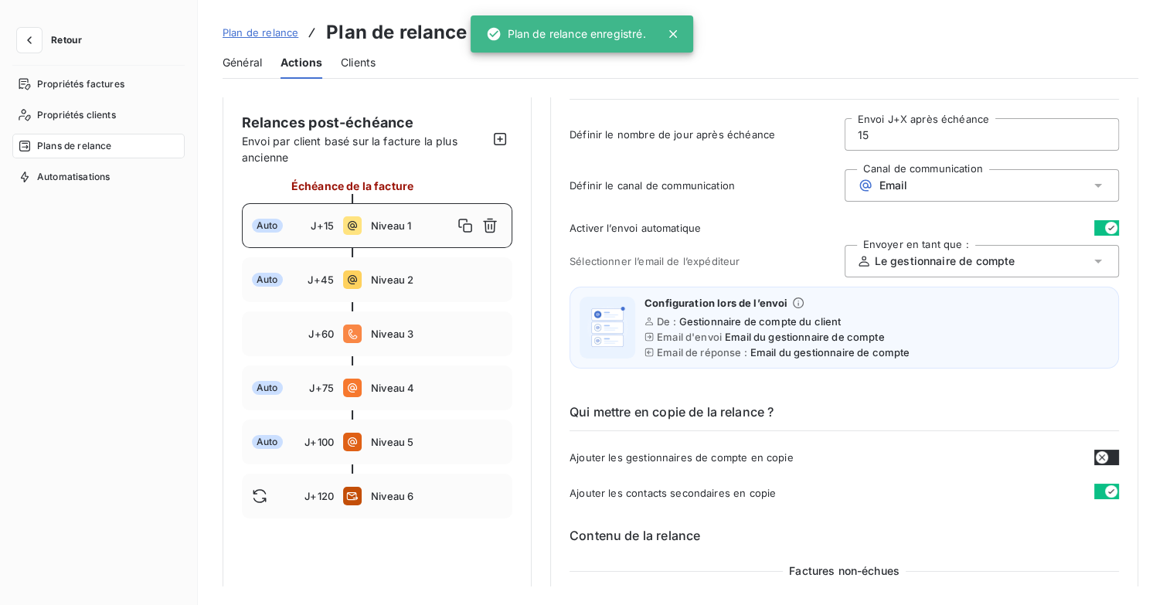
click at [54, 36] on span "Retour" at bounding box center [66, 40] width 31 height 9
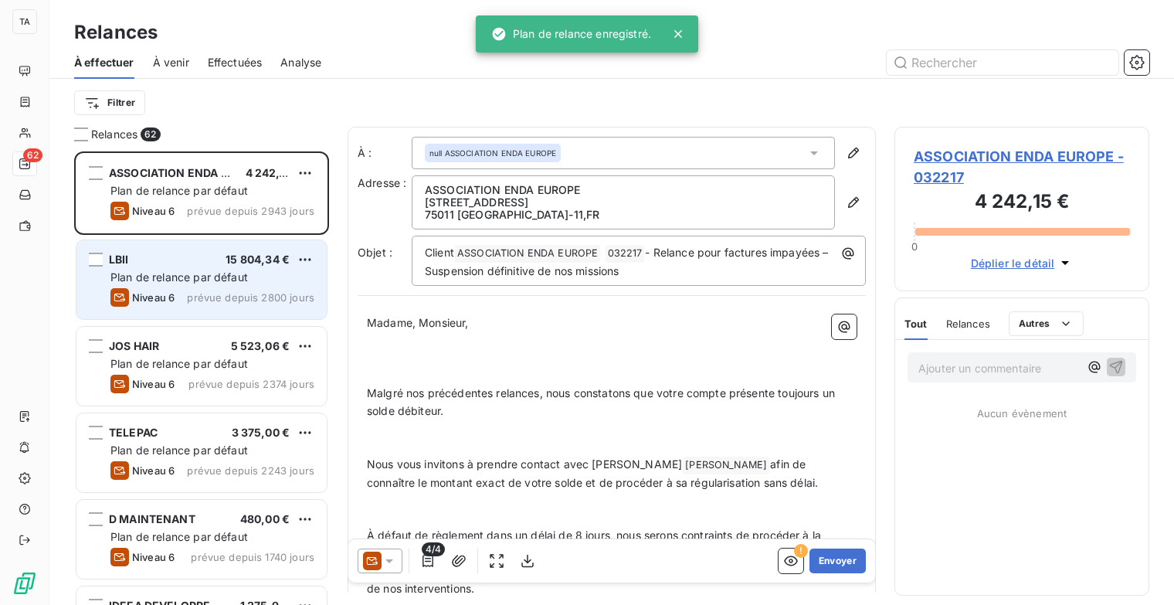
scroll to position [442, 243]
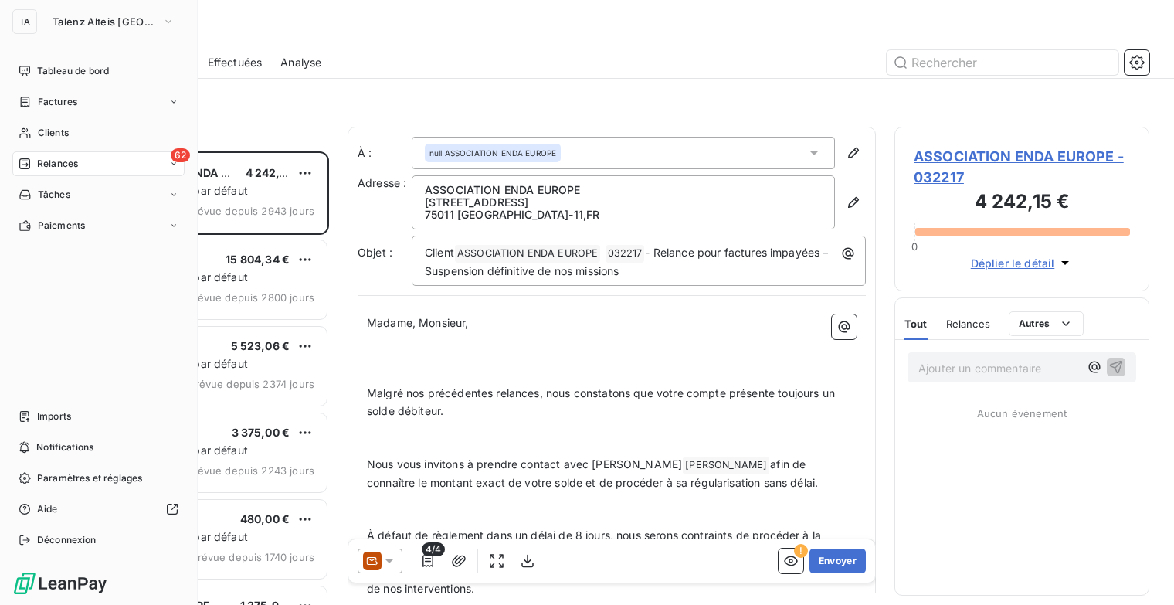
click at [61, 161] on span "Relances" at bounding box center [57, 164] width 41 height 14
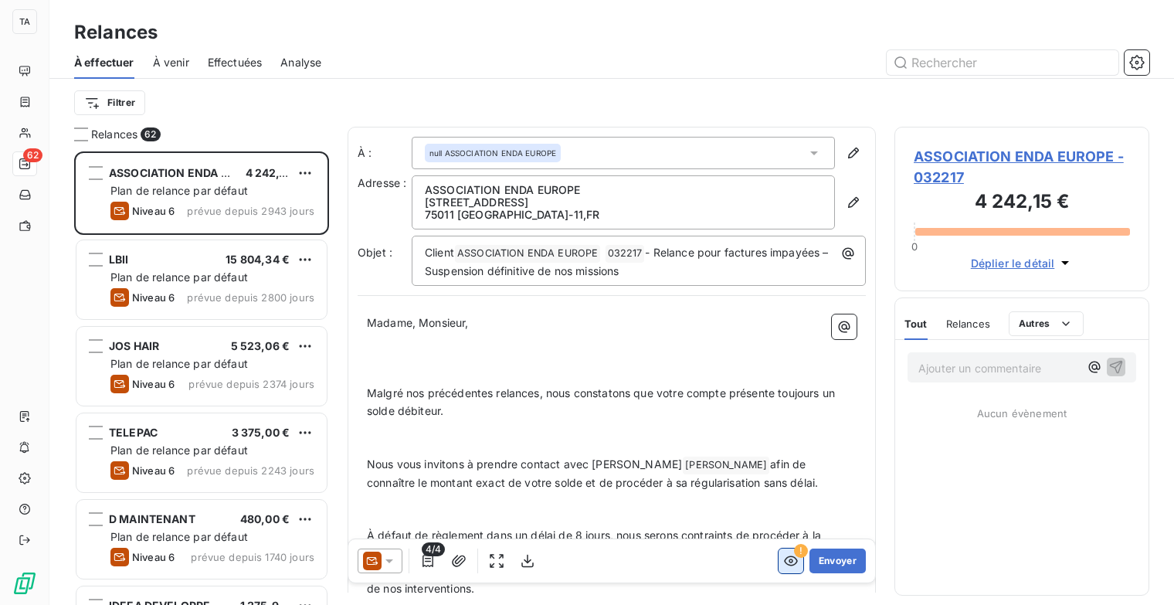
click at [783, 559] on icon "button" at bounding box center [790, 560] width 15 height 15
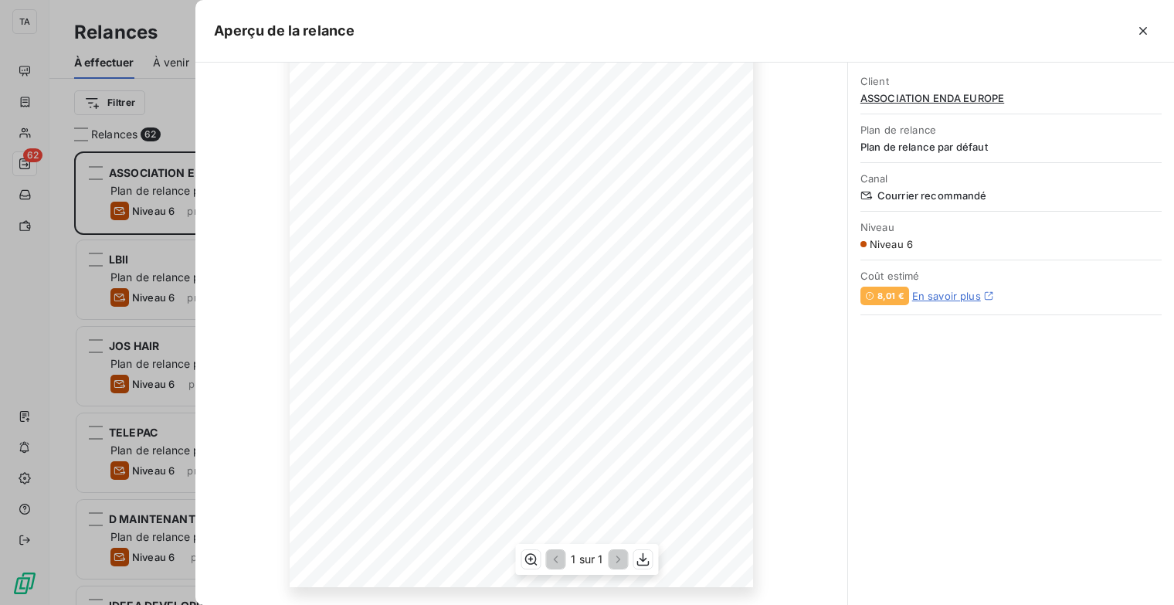
scroll to position [123, 0]
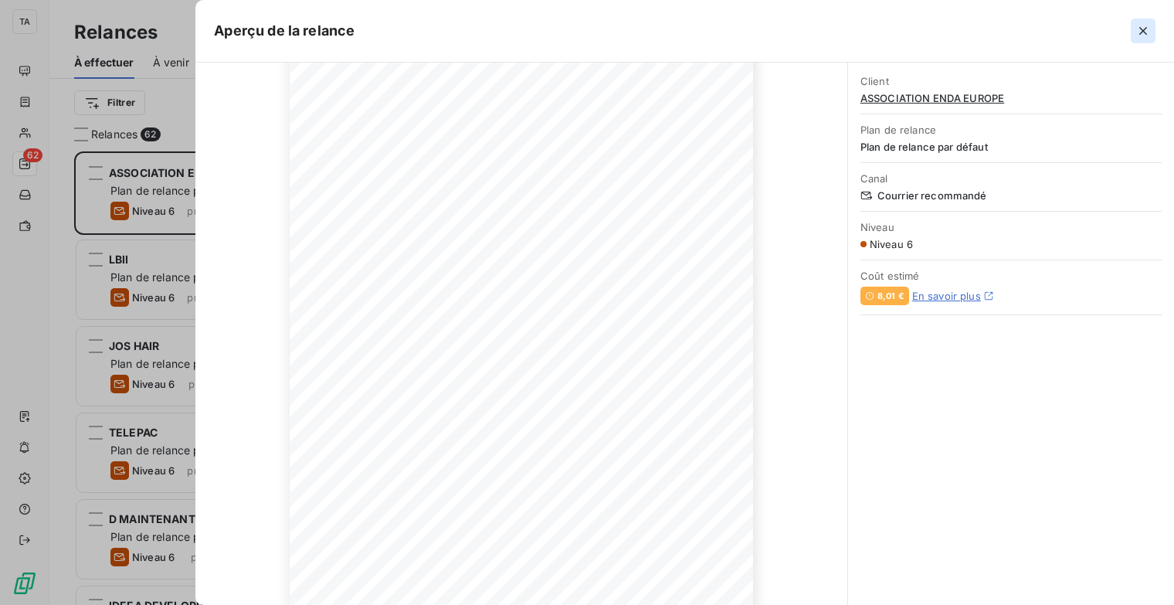
click at [1136, 25] on icon "button" at bounding box center [1143, 30] width 15 height 15
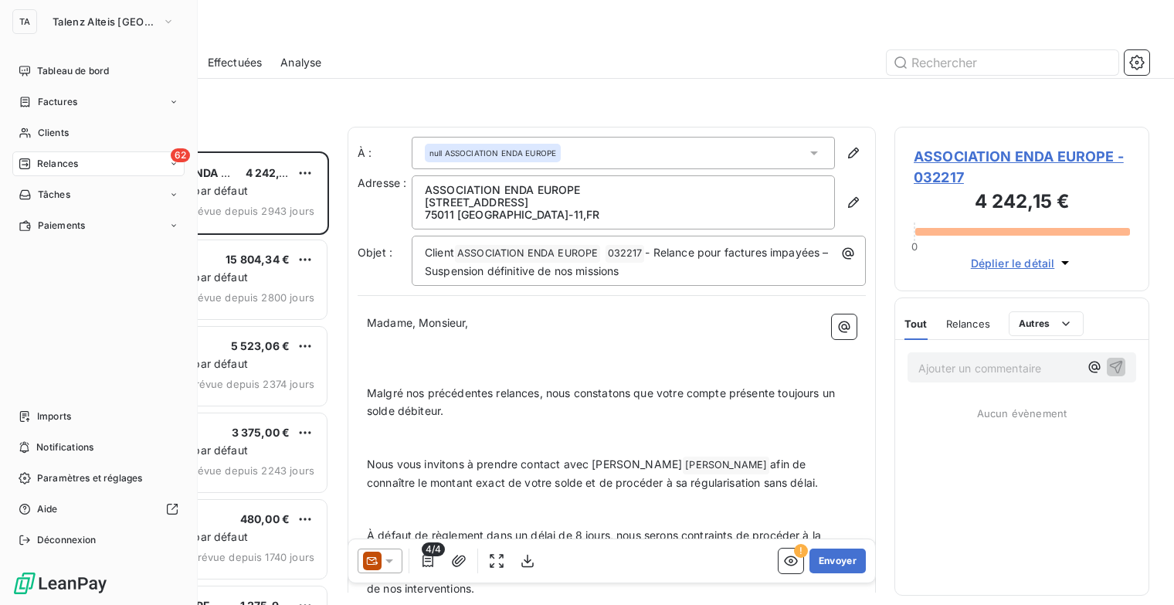
click at [46, 168] on span "Relances" at bounding box center [57, 164] width 41 height 14
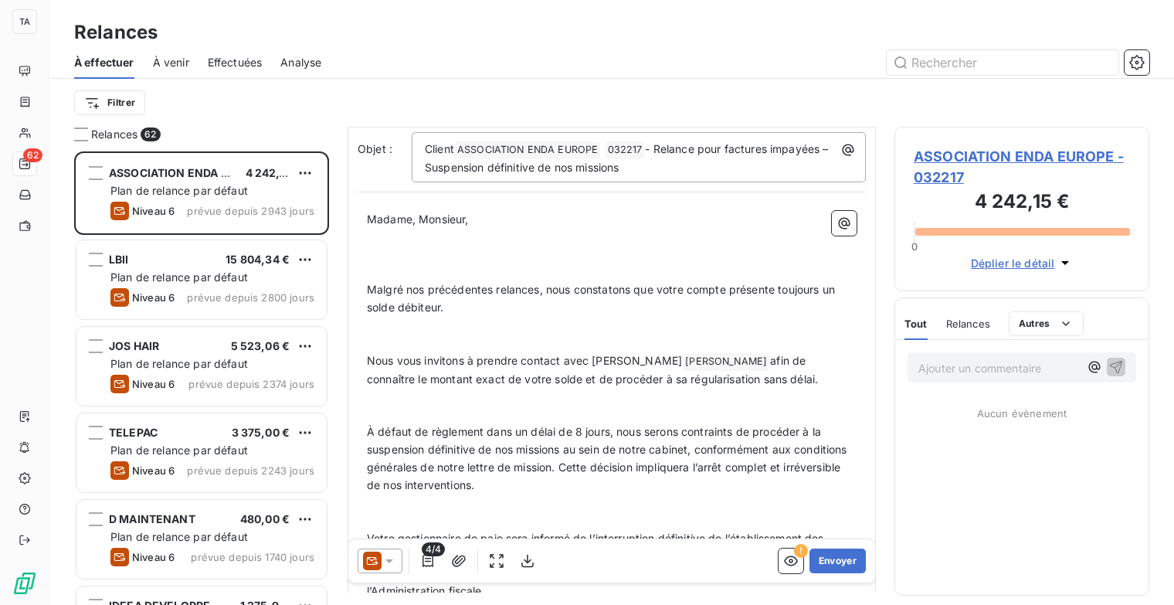
scroll to position [128, 0]
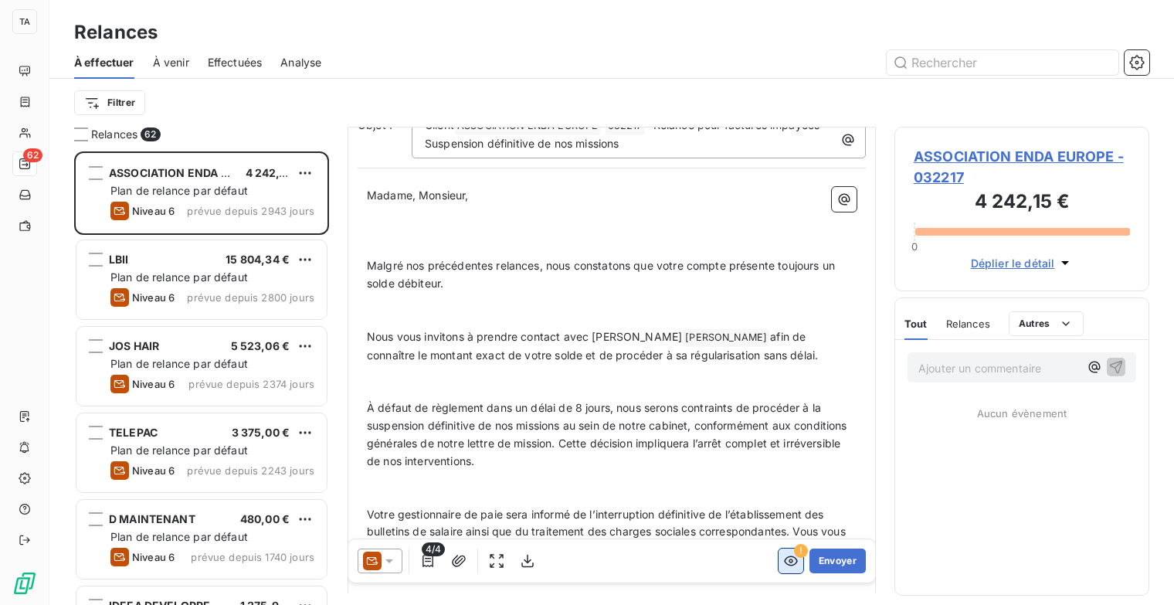
click at [784, 559] on icon "button" at bounding box center [791, 561] width 14 height 10
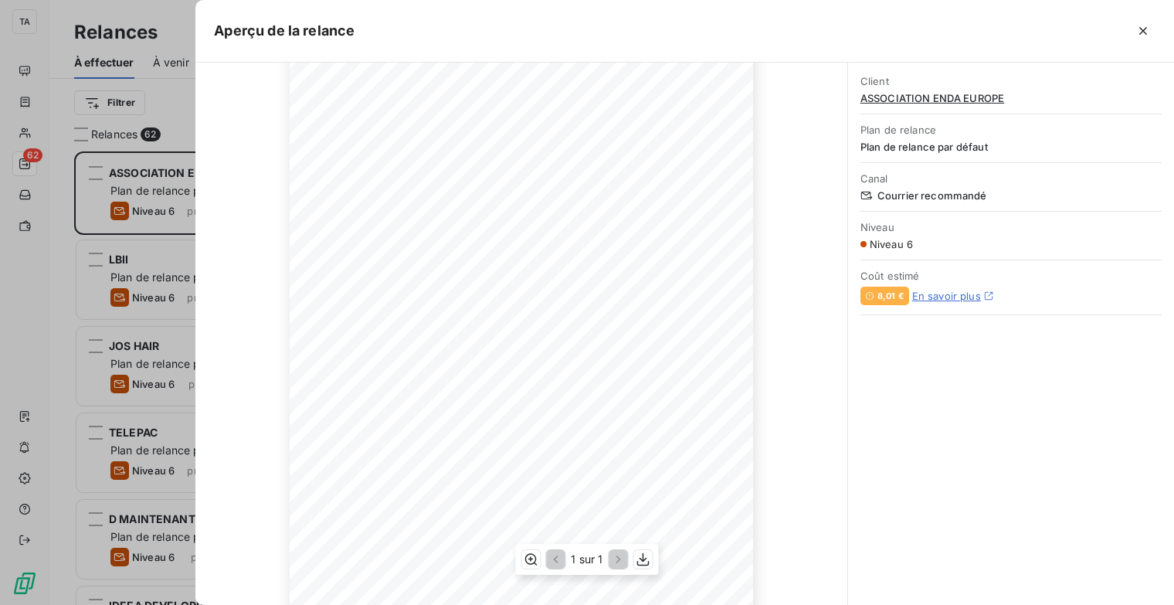
scroll to position [155, 0]
click at [1147, 31] on icon "button" at bounding box center [1143, 30] width 15 height 15
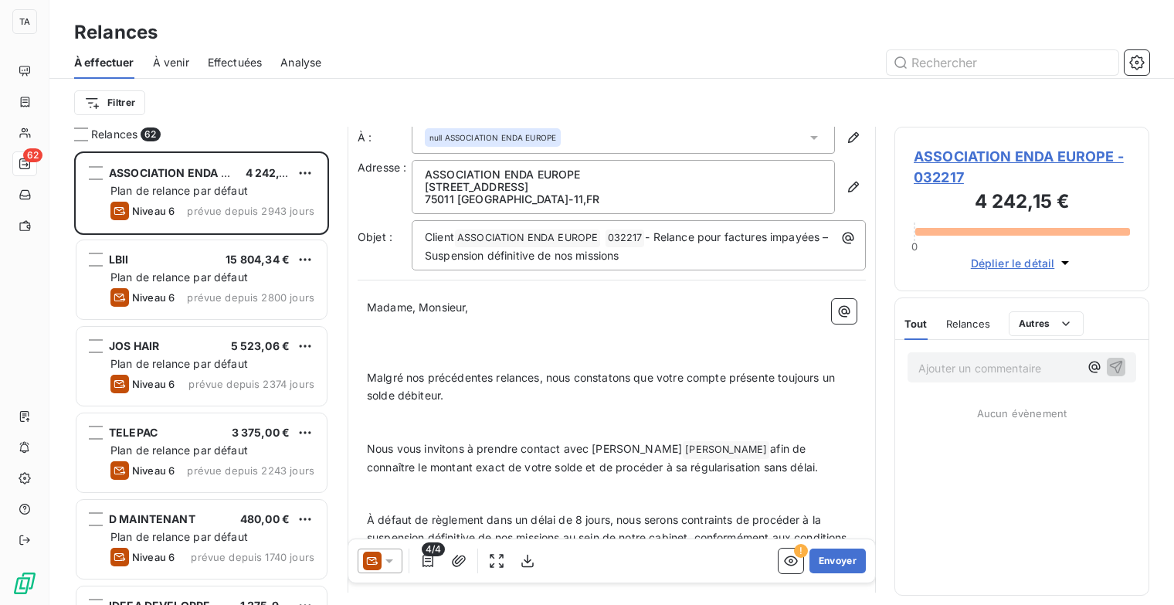
scroll to position [0, 0]
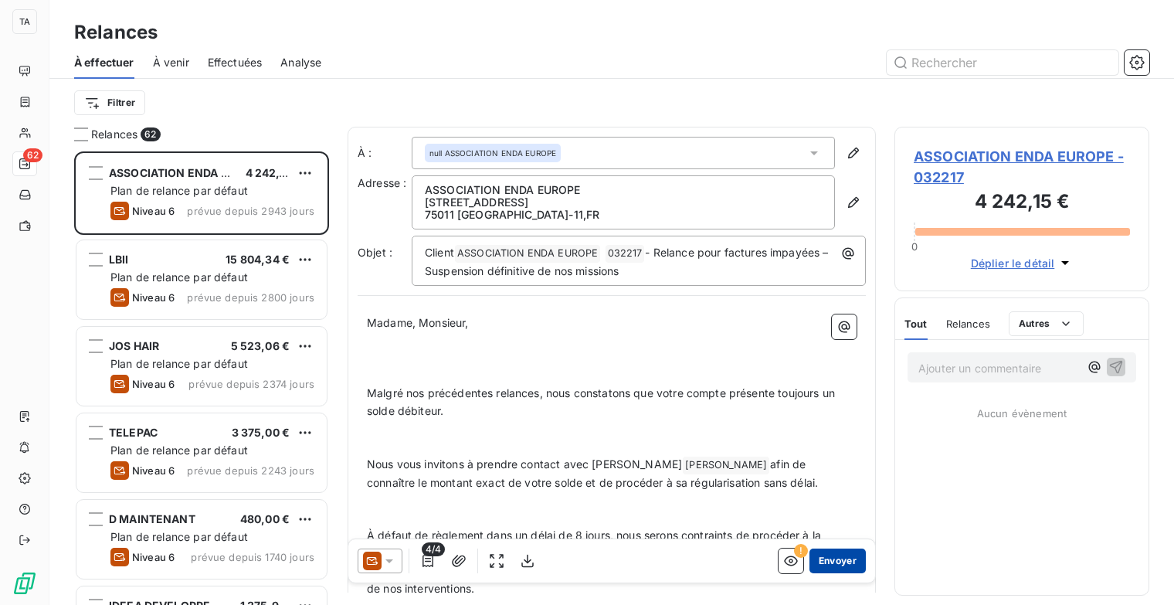
click at [828, 560] on button "Envoyer" at bounding box center [838, 561] width 56 height 25
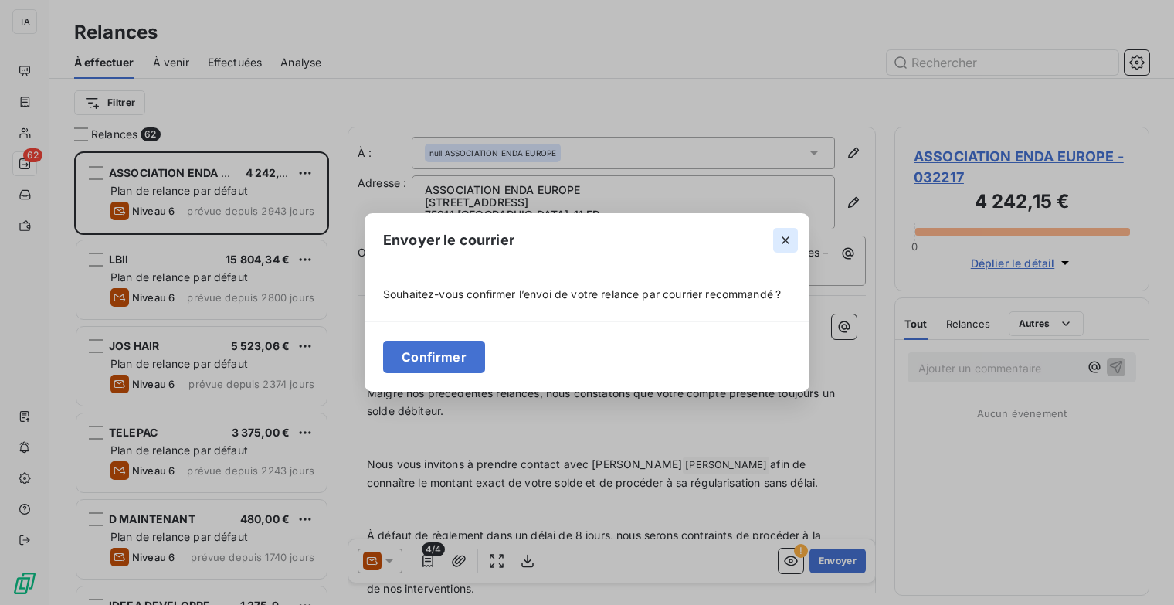
click at [785, 240] on icon "button" at bounding box center [786, 240] width 8 height 8
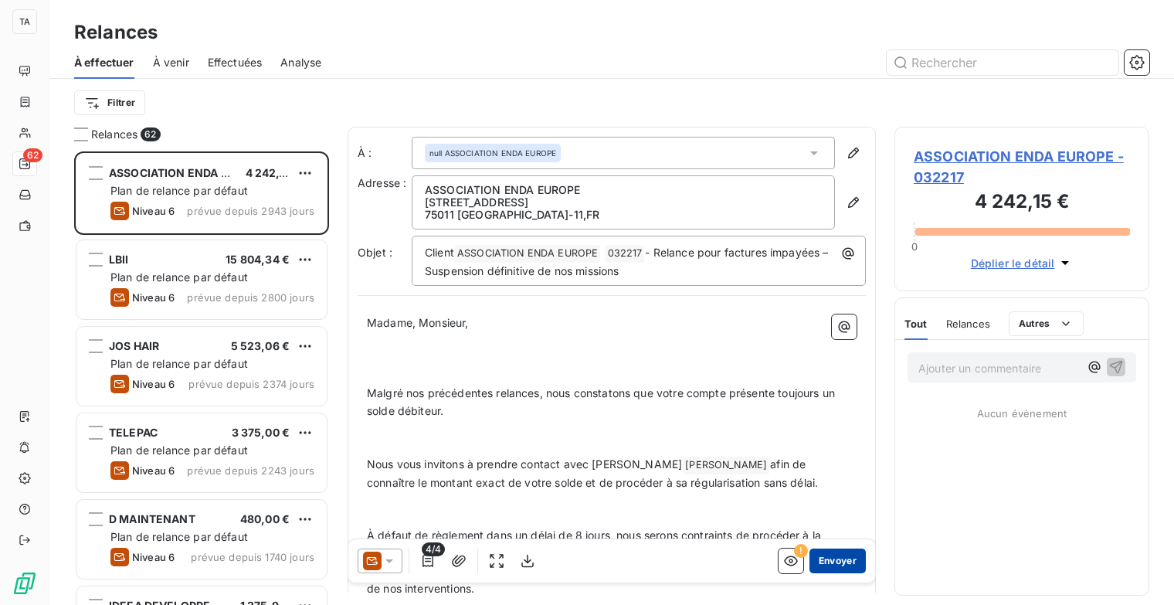
click at [825, 553] on button "Envoyer" at bounding box center [838, 561] width 56 height 25
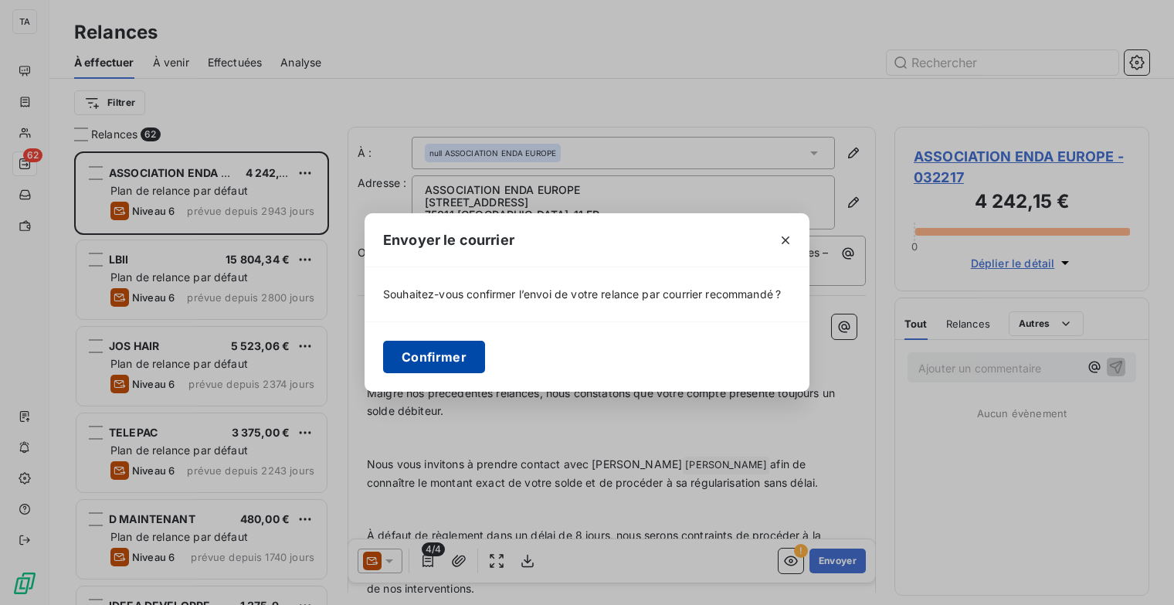
click at [443, 352] on button "Confirmer" at bounding box center [434, 357] width 102 height 32
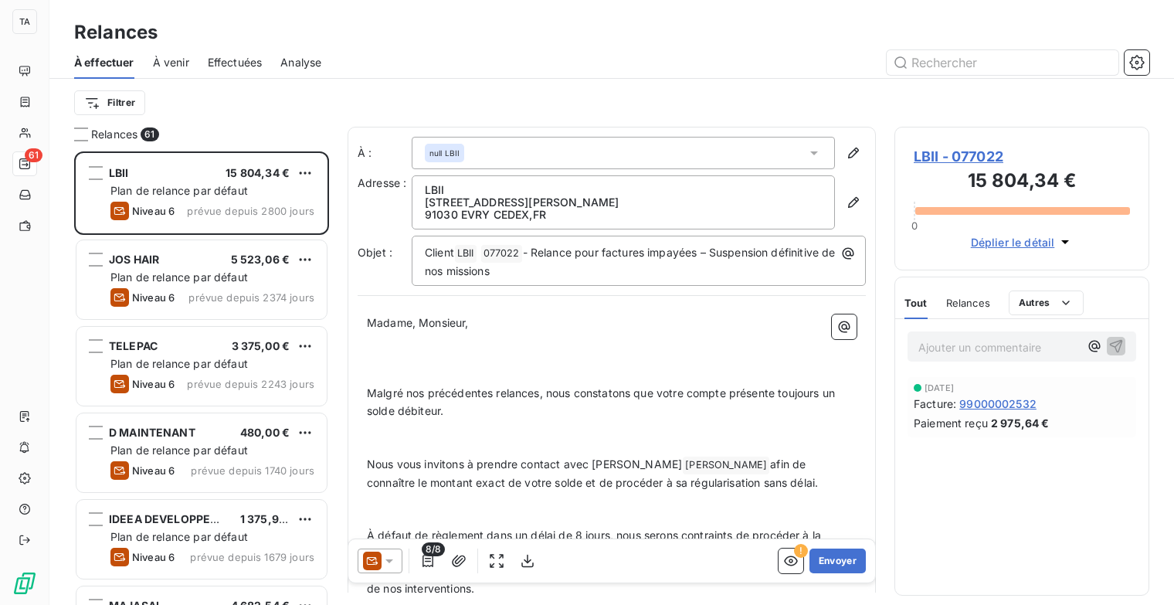
click at [388, 564] on icon at bounding box center [389, 560] width 15 height 15
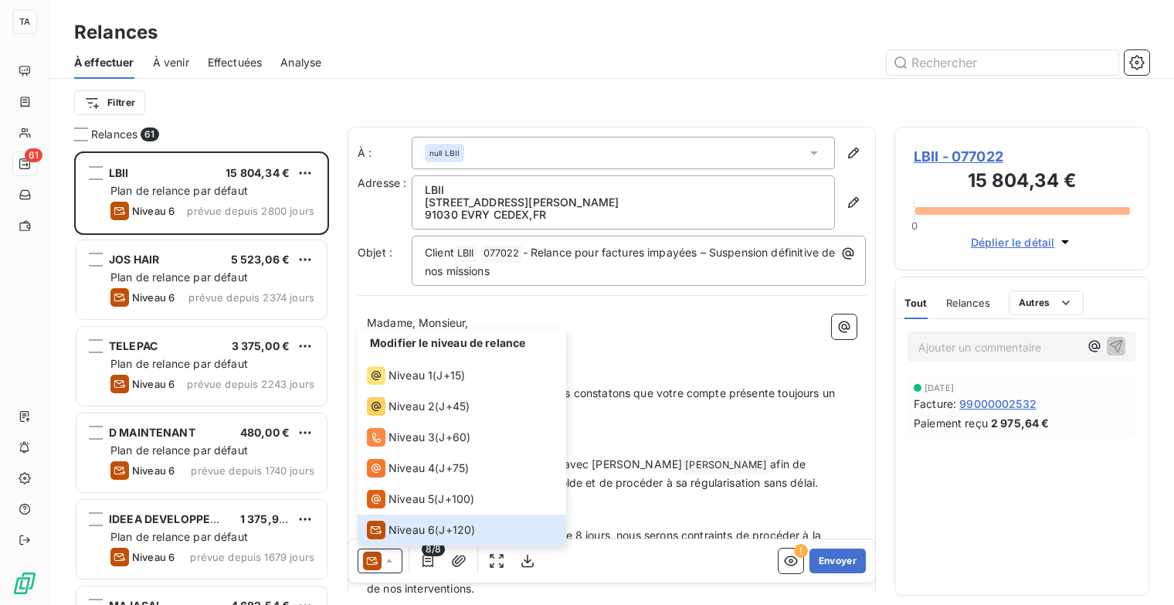
click at [623, 559] on div "Modifier le niveau de relance Niveau 1 ( J+15 ) Niveau 2 ( J+45 ) Niveau 3 ( J+…" at bounding box center [611, 560] width 527 height 43
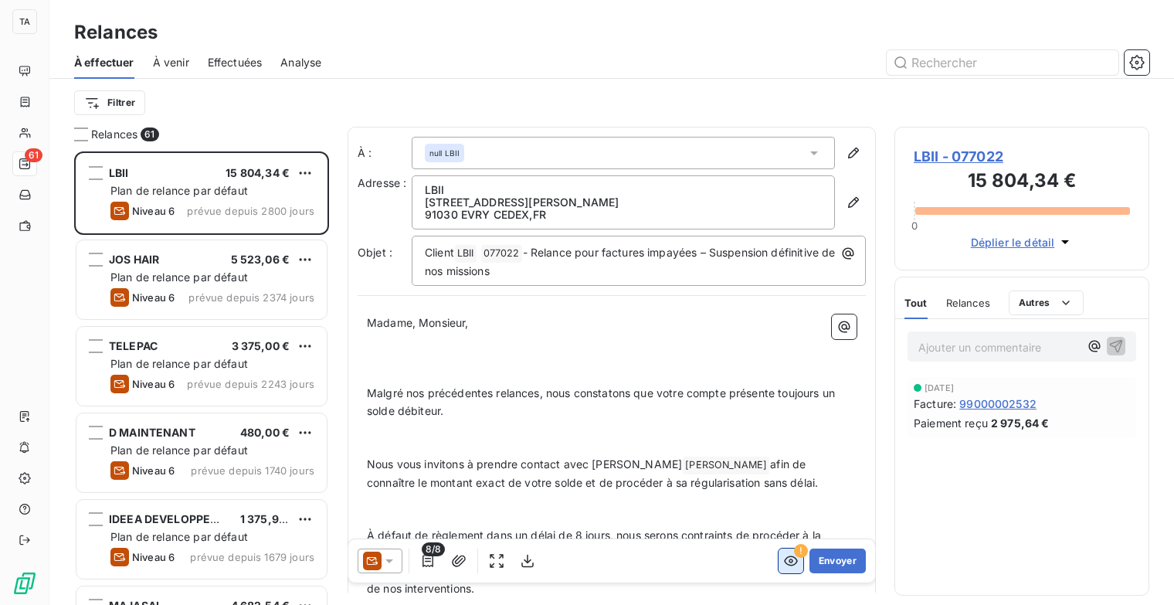
click at [779, 555] on button "button" at bounding box center [791, 561] width 25 height 25
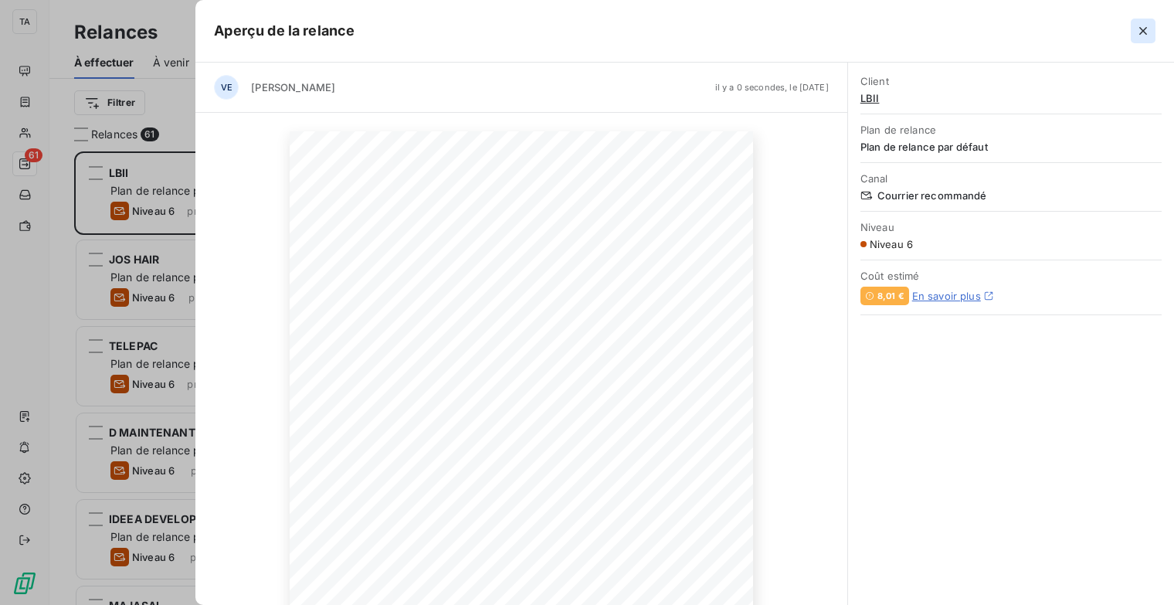
click at [1137, 35] on icon "button" at bounding box center [1143, 30] width 15 height 15
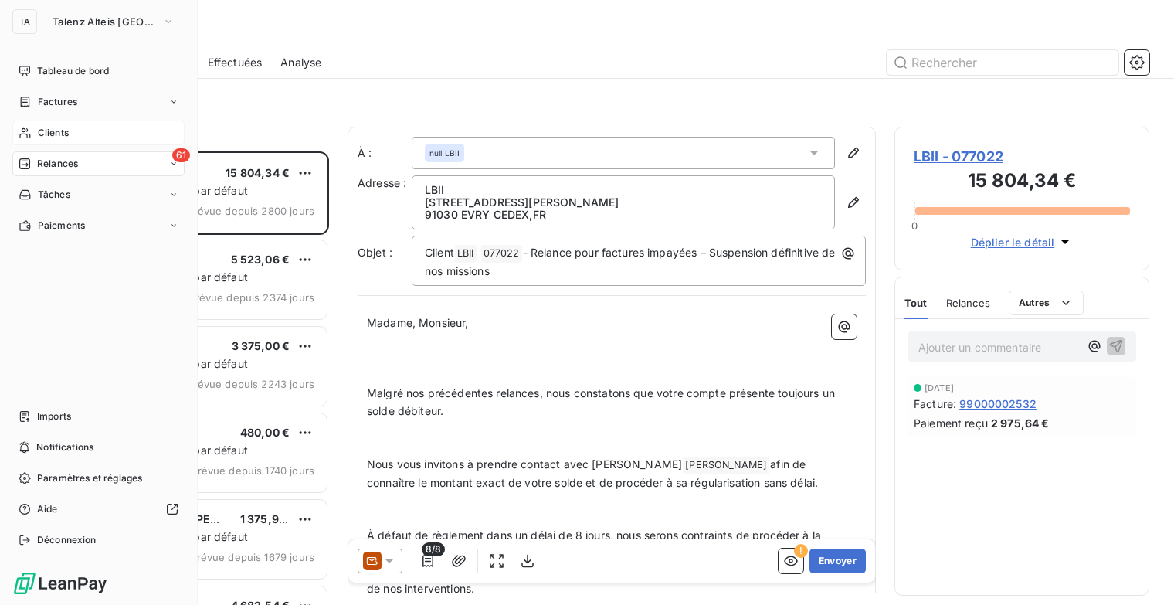
click at [76, 126] on div "Clients" at bounding box center [98, 133] width 172 height 25
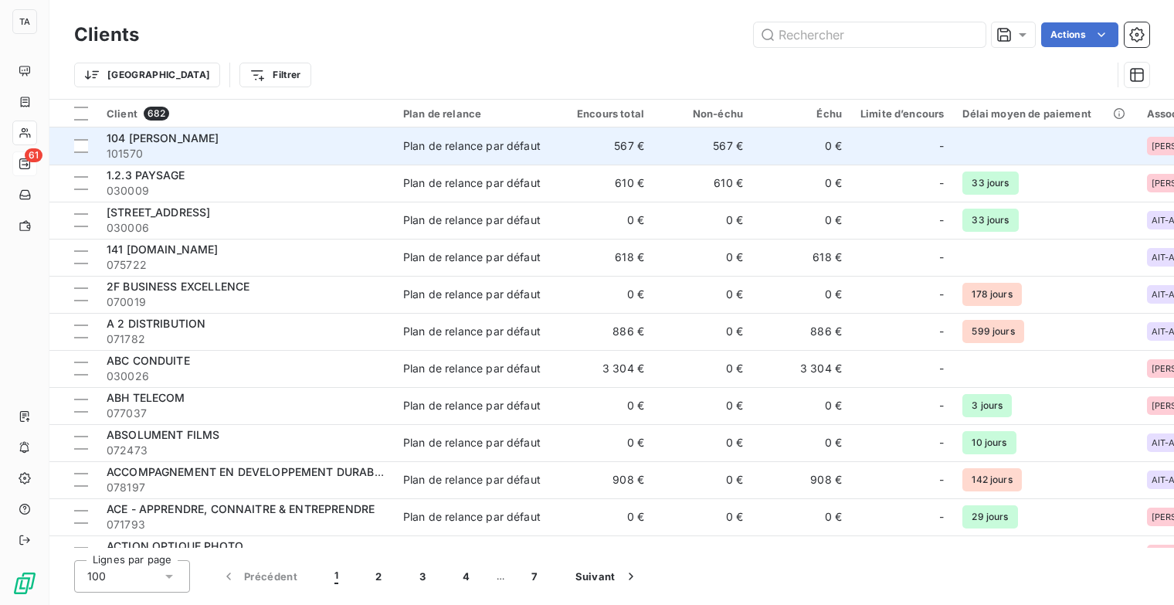
click at [202, 144] on span "104 [PERSON_NAME]" at bounding box center [163, 137] width 113 height 13
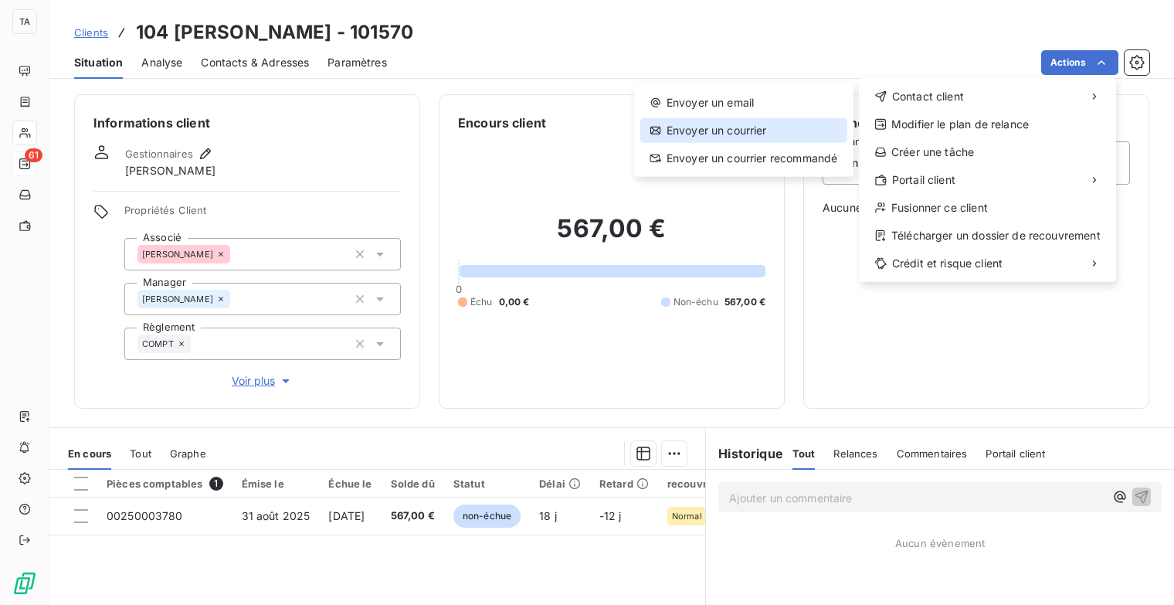
click at [746, 126] on div "Envoyer un courrier" at bounding box center [743, 130] width 207 height 25
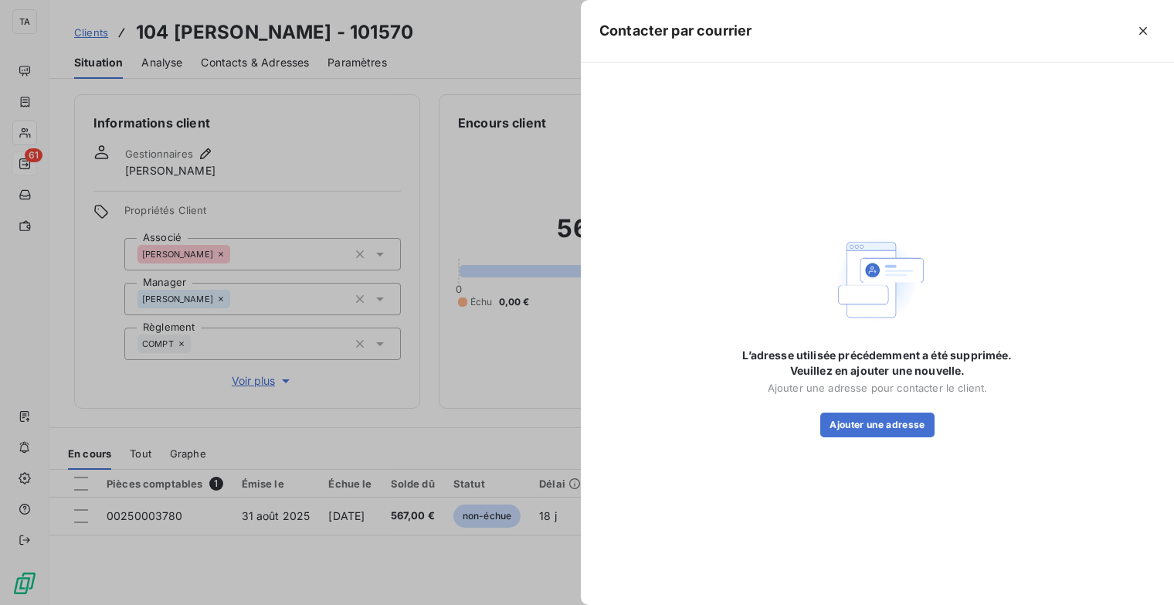
drag, startPoint x: 1153, startPoint y: 30, endPoint x: 766, endPoint y: 27, distance: 387.1
click at [1152, 30] on button "button" at bounding box center [1143, 31] width 25 height 25
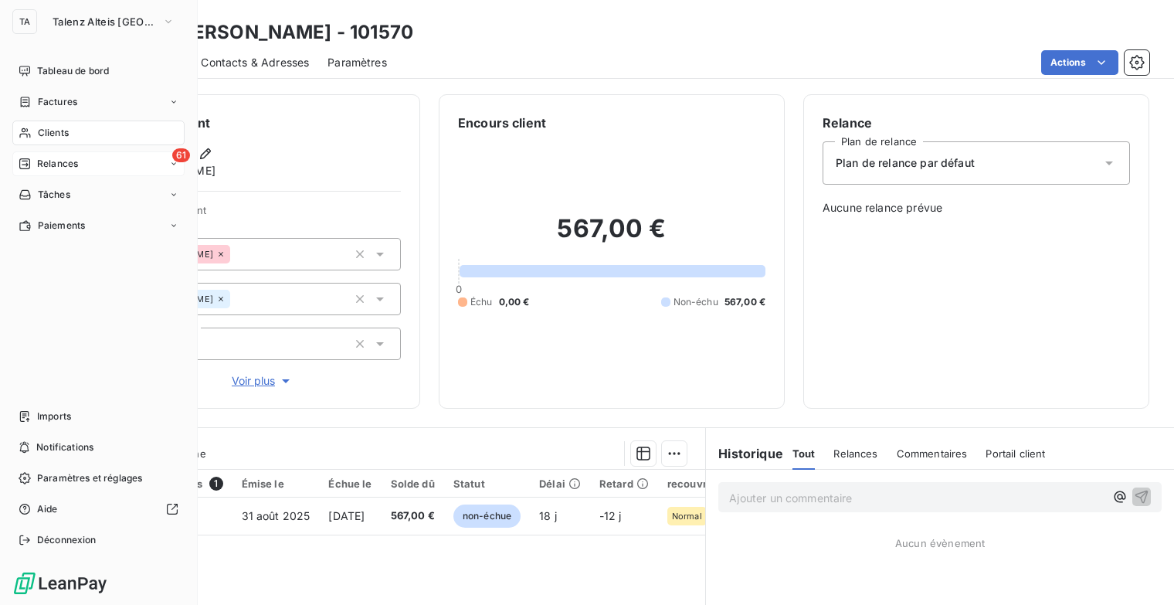
click at [54, 143] on div "Clients" at bounding box center [98, 133] width 172 height 25
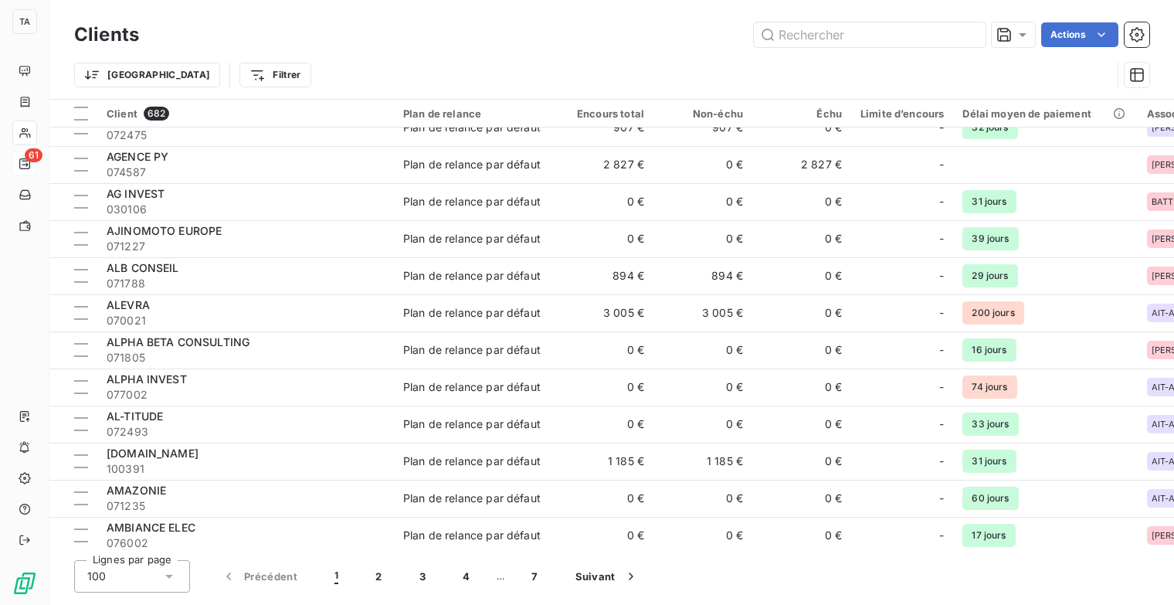
scroll to position [850, 0]
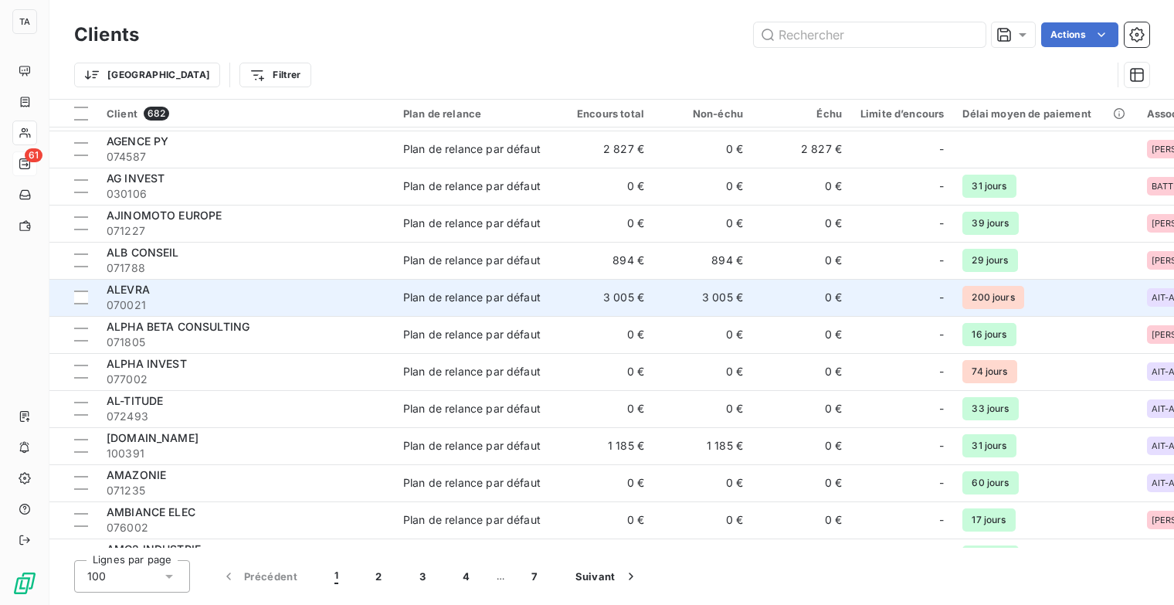
click at [170, 298] on span "070021" at bounding box center [246, 304] width 278 height 15
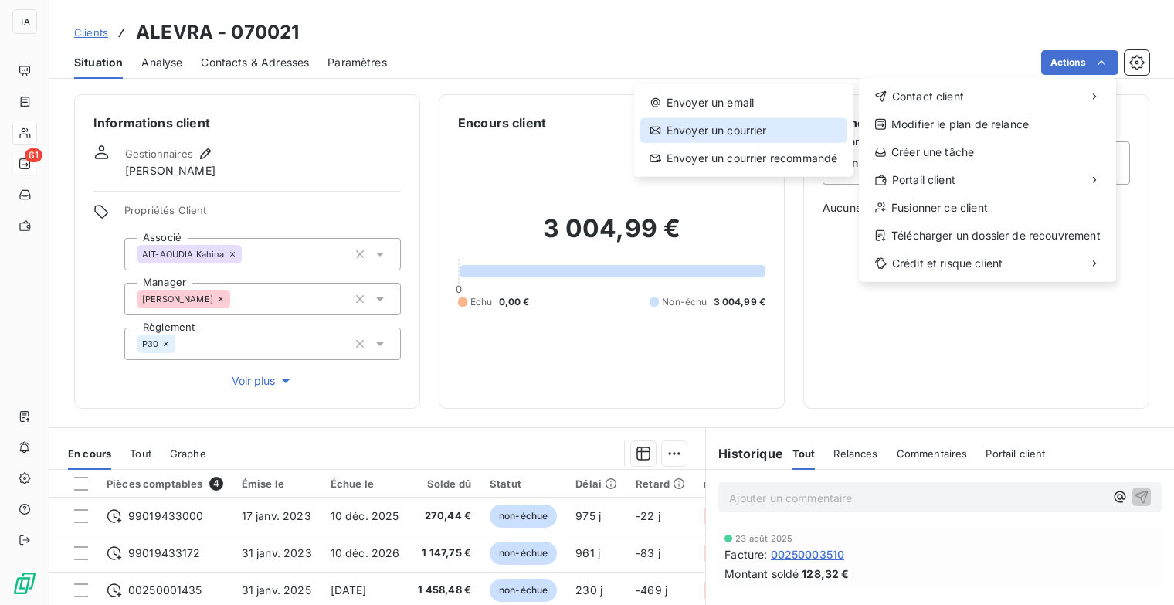
click at [668, 127] on div "Envoyer un courrier" at bounding box center [743, 130] width 207 height 25
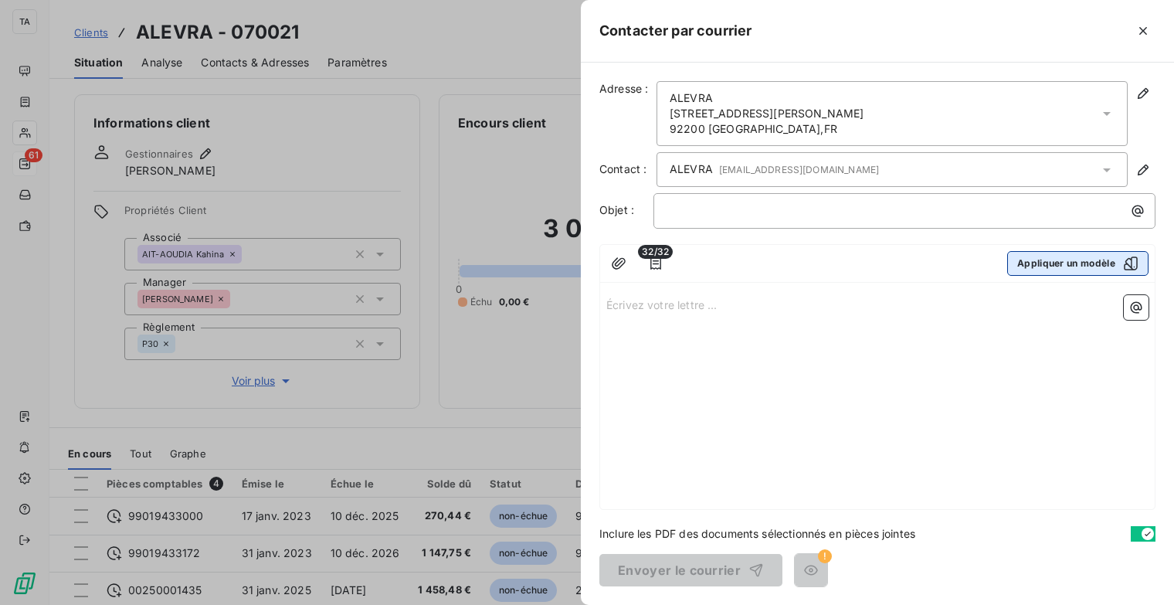
click at [1136, 261] on icon "button" at bounding box center [1130, 263] width 15 height 15
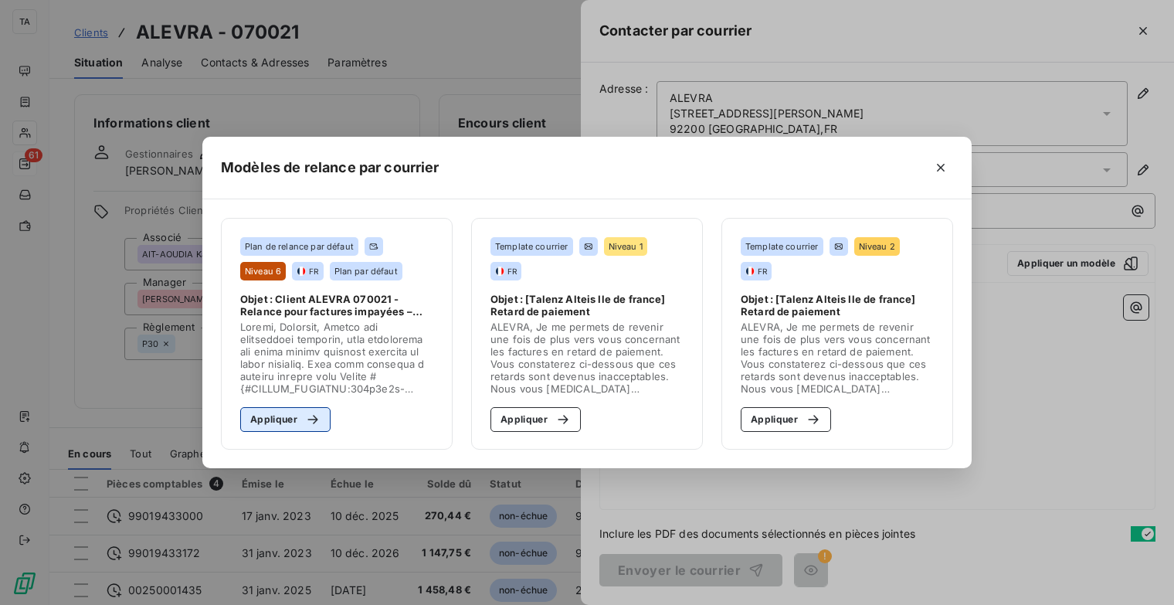
click at [276, 425] on button "Appliquer" at bounding box center [285, 419] width 90 height 25
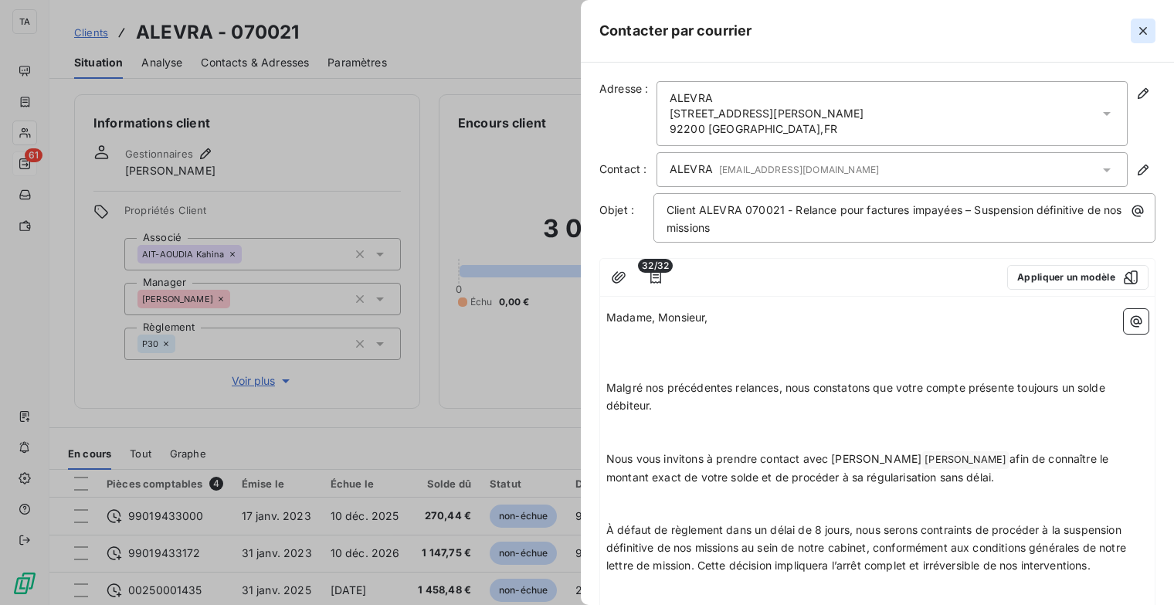
click at [1140, 25] on icon "button" at bounding box center [1143, 30] width 15 height 15
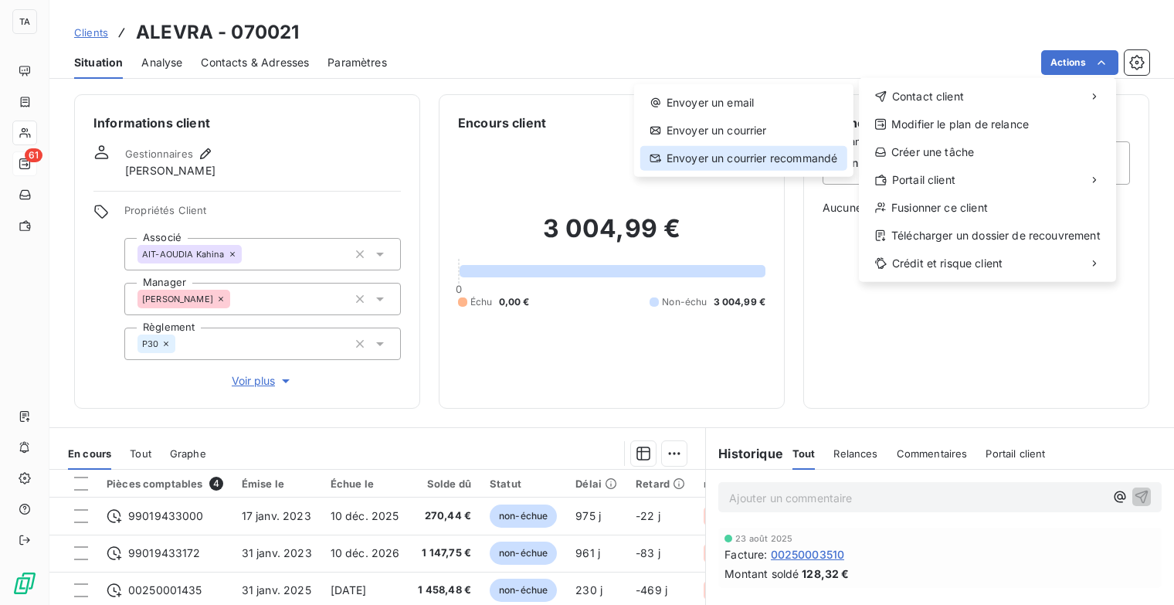
click at [812, 161] on div "Envoyer un courrier recommandé" at bounding box center [743, 158] width 207 height 25
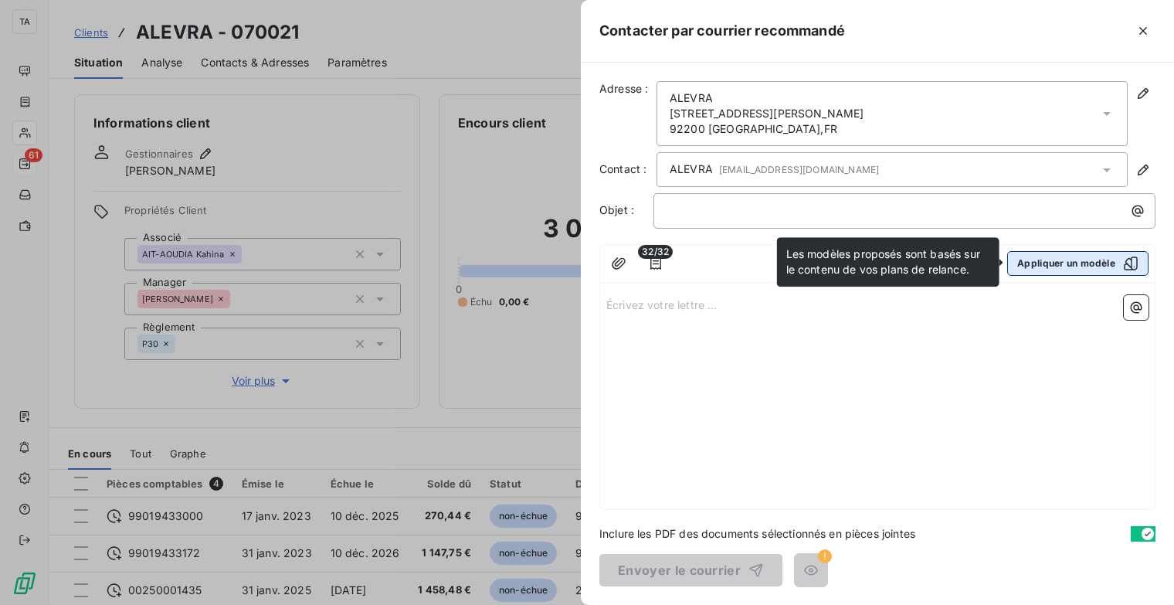
click at [1132, 269] on icon "button" at bounding box center [1130, 263] width 15 height 15
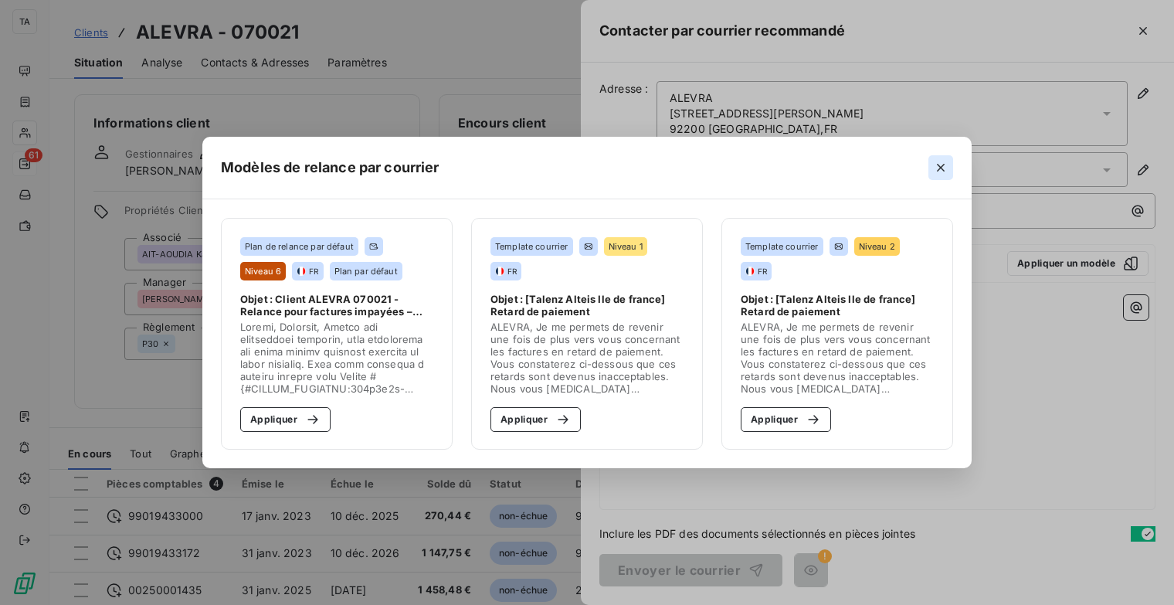
click at [946, 166] on icon "button" at bounding box center [940, 167] width 15 height 15
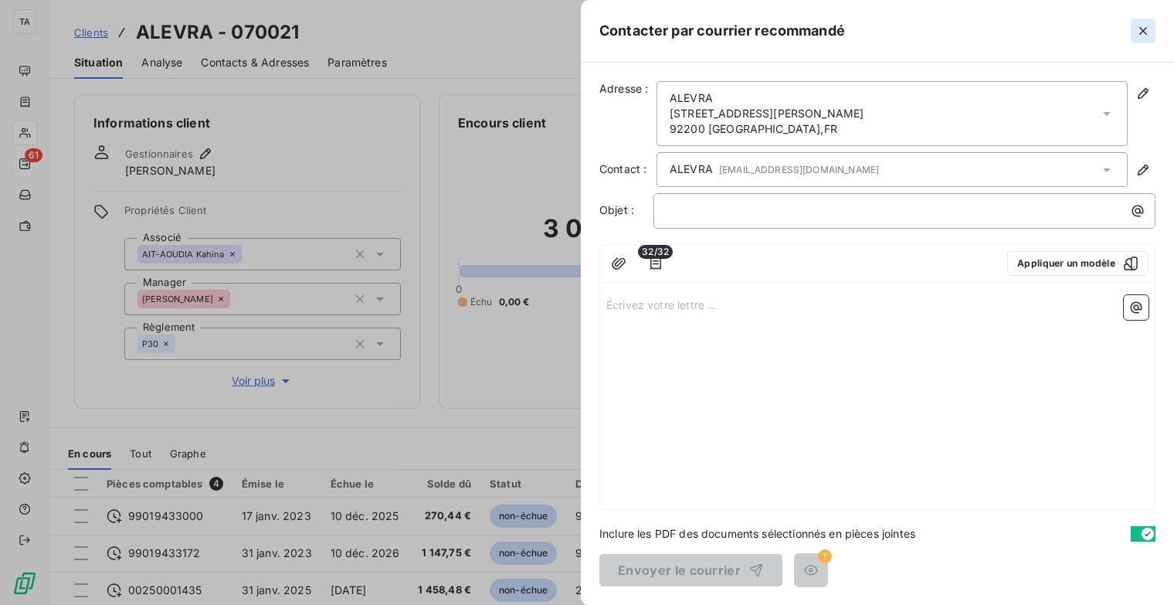
click at [1140, 36] on icon "button" at bounding box center [1143, 30] width 15 height 15
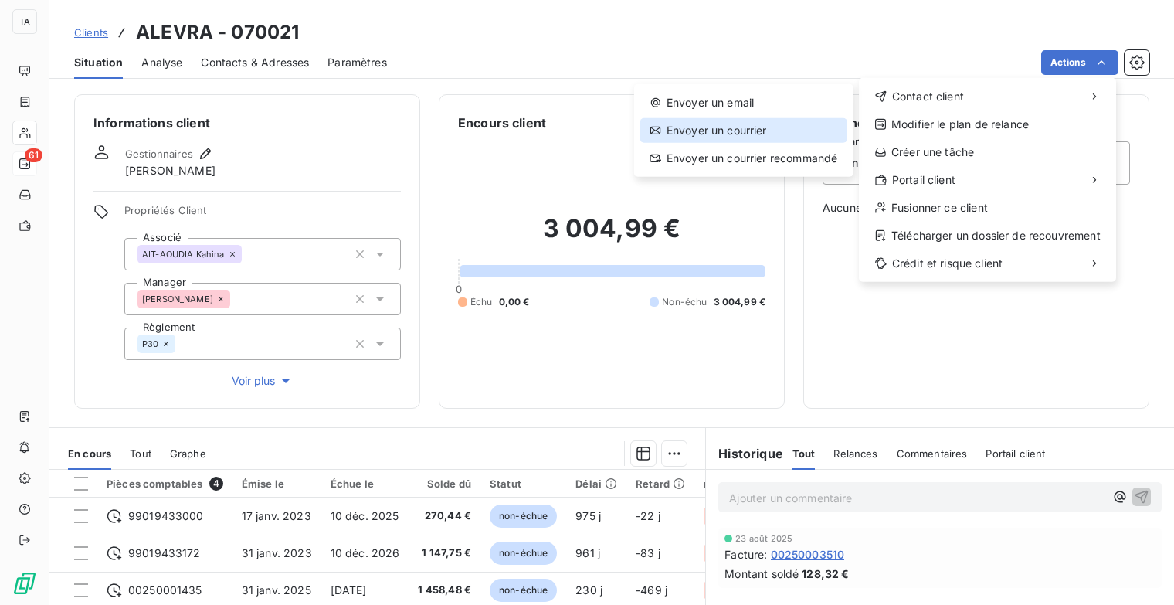
click at [786, 133] on div "Envoyer un courrier" at bounding box center [743, 130] width 207 height 25
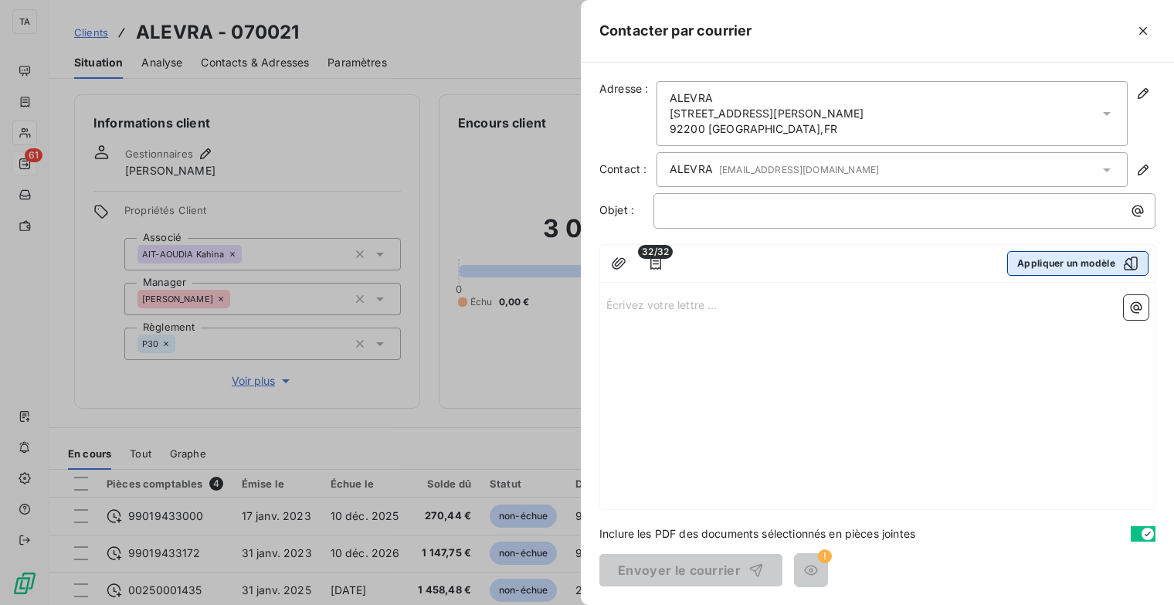
click at [1133, 257] on icon "button" at bounding box center [1131, 264] width 14 height 14
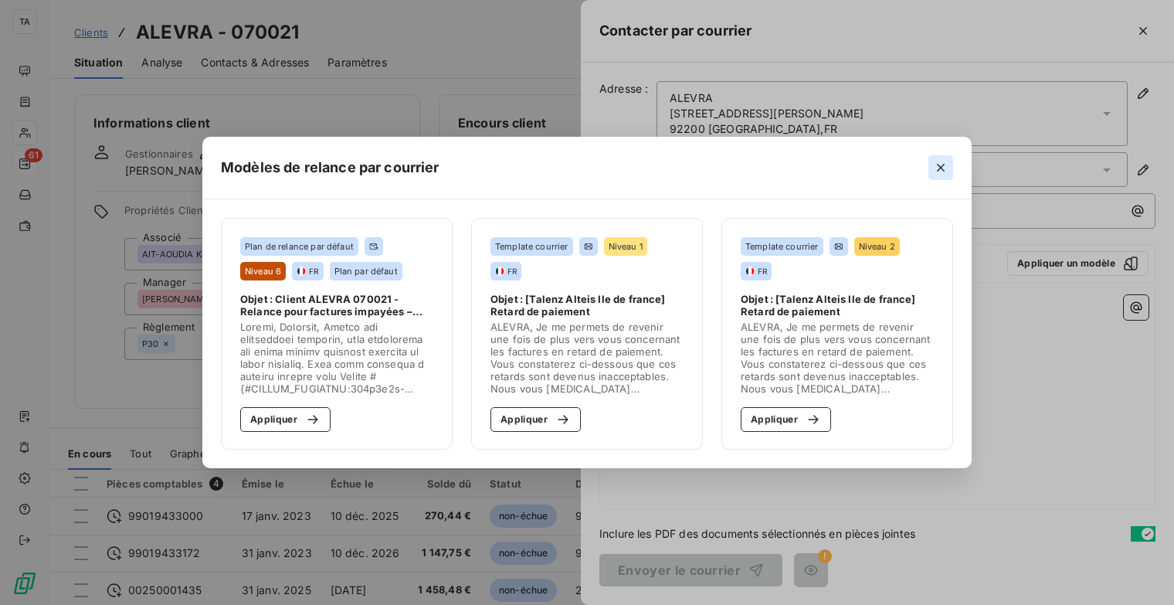
click at [939, 166] on icon "button" at bounding box center [941, 168] width 8 height 8
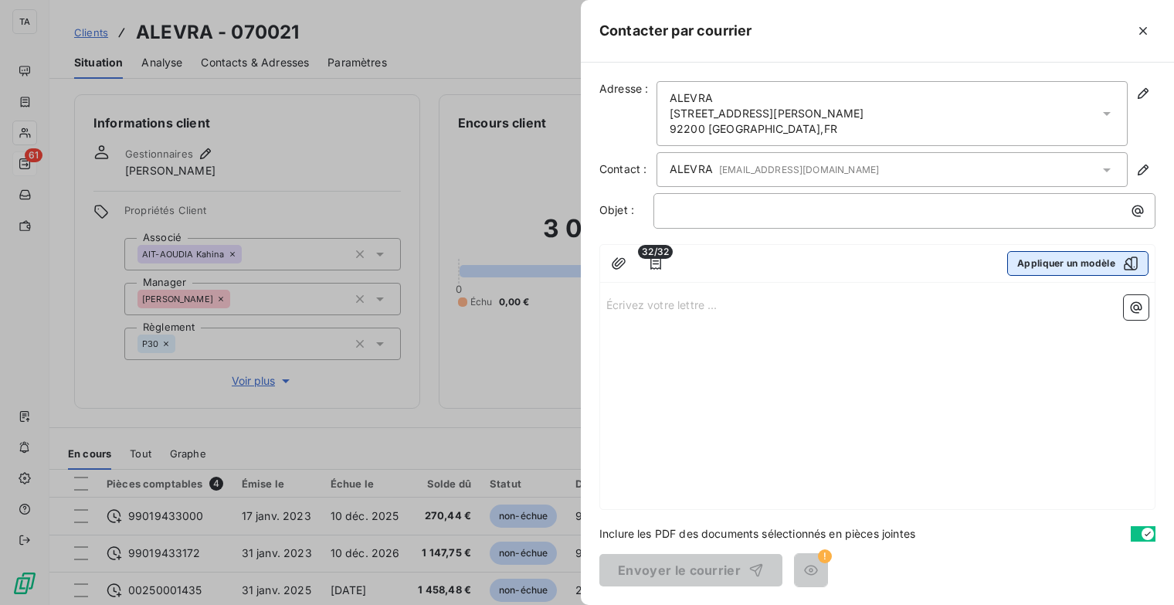
click at [1125, 257] on icon "button" at bounding box center [1130, 263] width 15 height 15
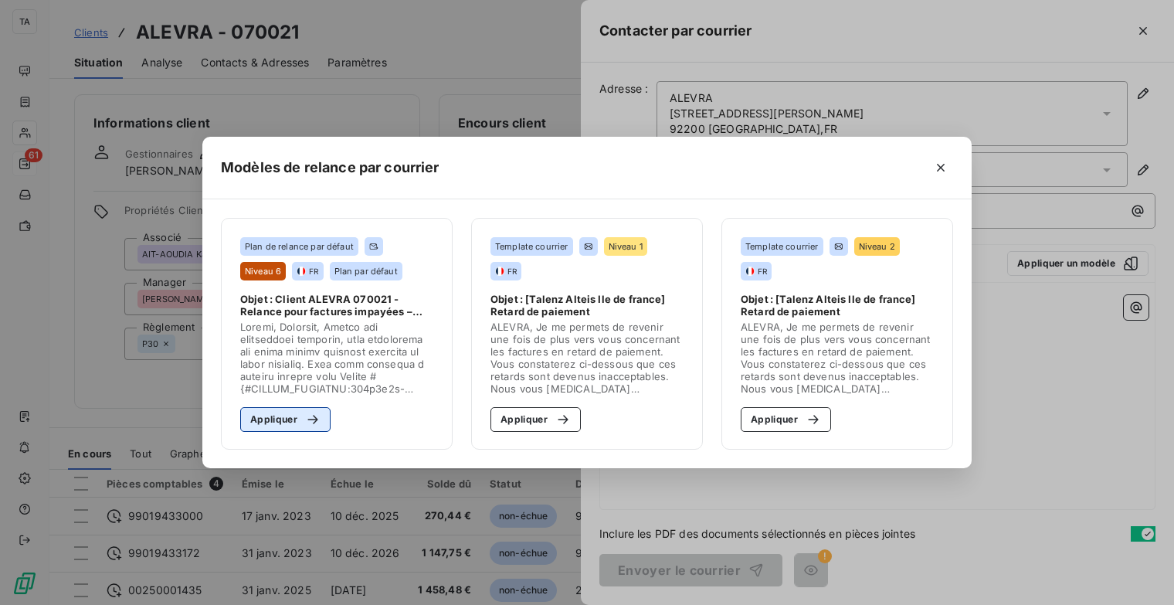
click at [309, 423] on icon "button" at bounding box center [312, 419] width 15 height 15
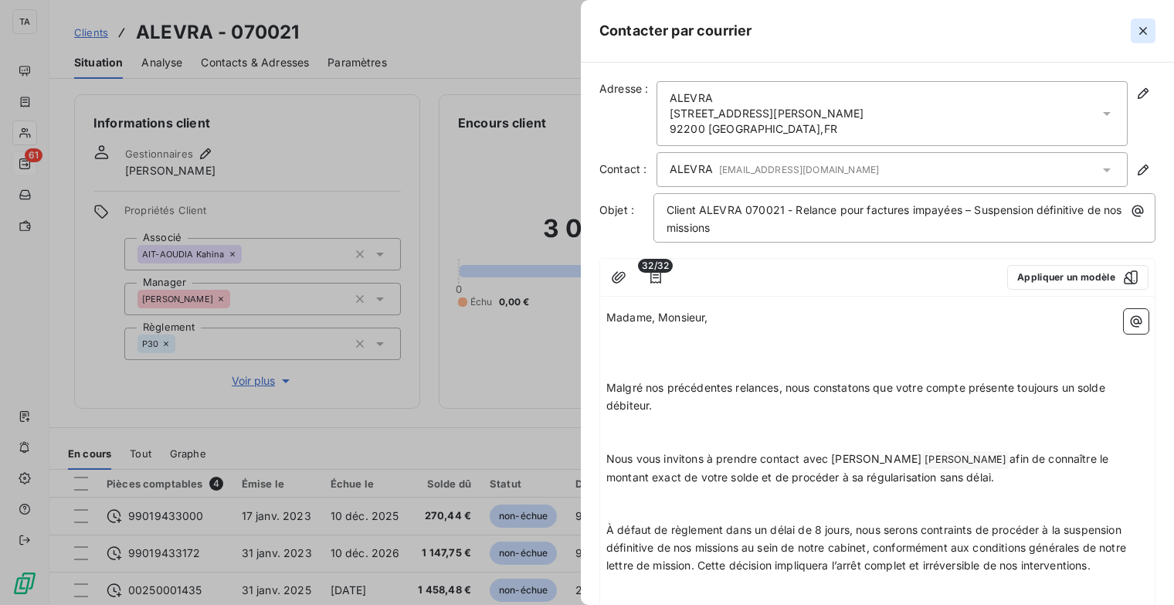
click at [1141, 23] on icon "button" at bounding box center [1143, 30] width 15 height 15
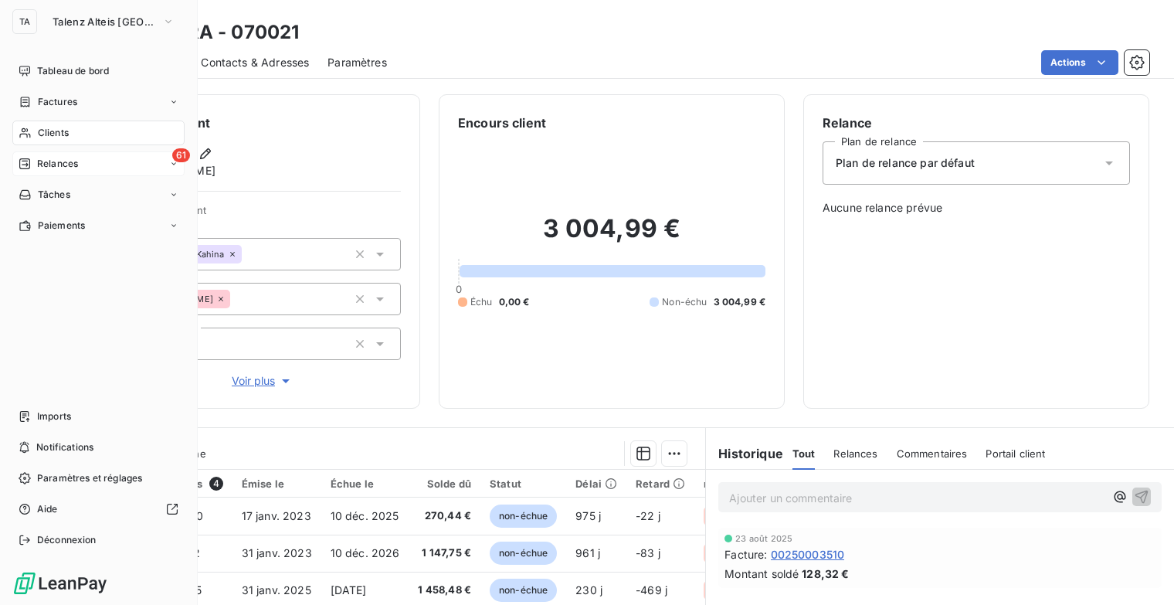
click at [83, 162] on div "61 Relances" at bounding box center [98, 163] width 172 height 25
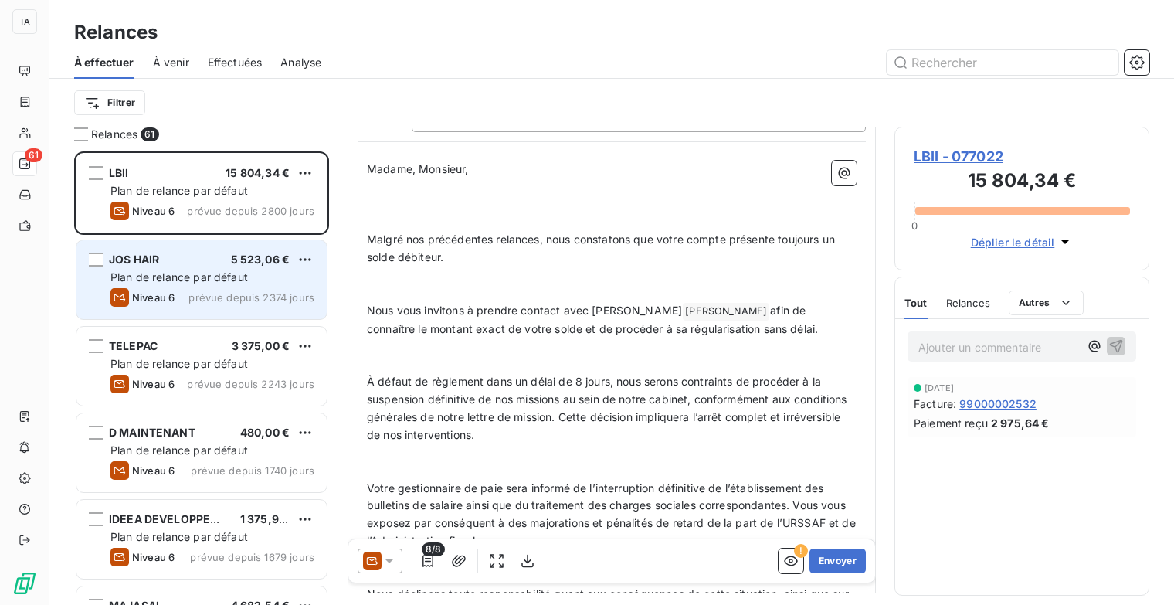
click at [240, 291] on span "prévue depuis 2374 jours" at bounding box center [252, 297] width 126 height 12
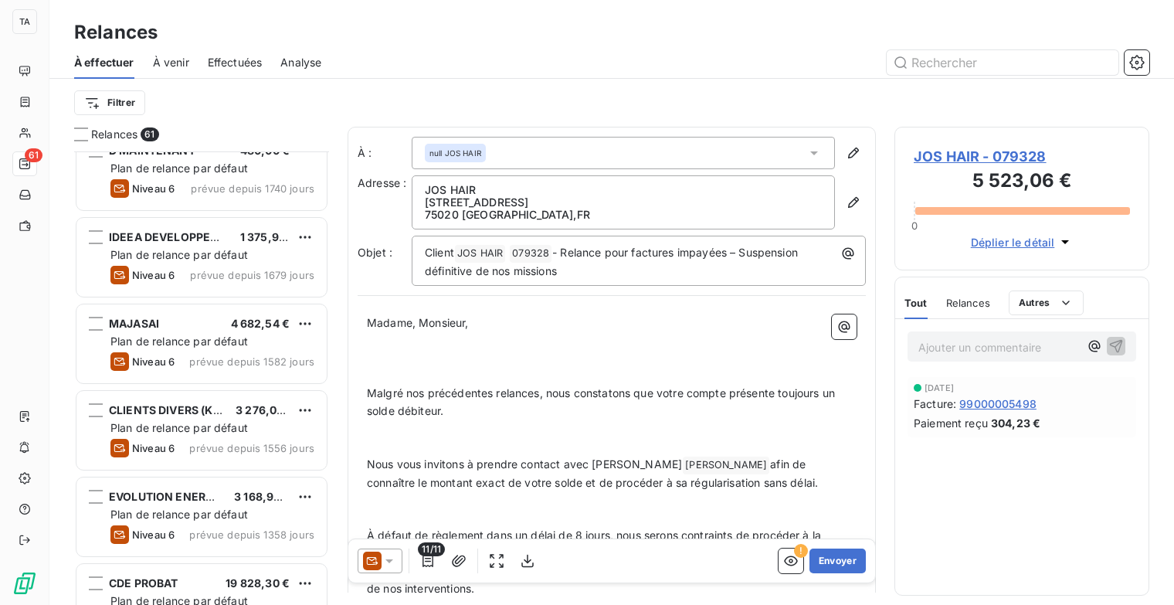
scroll to position [386, 0]
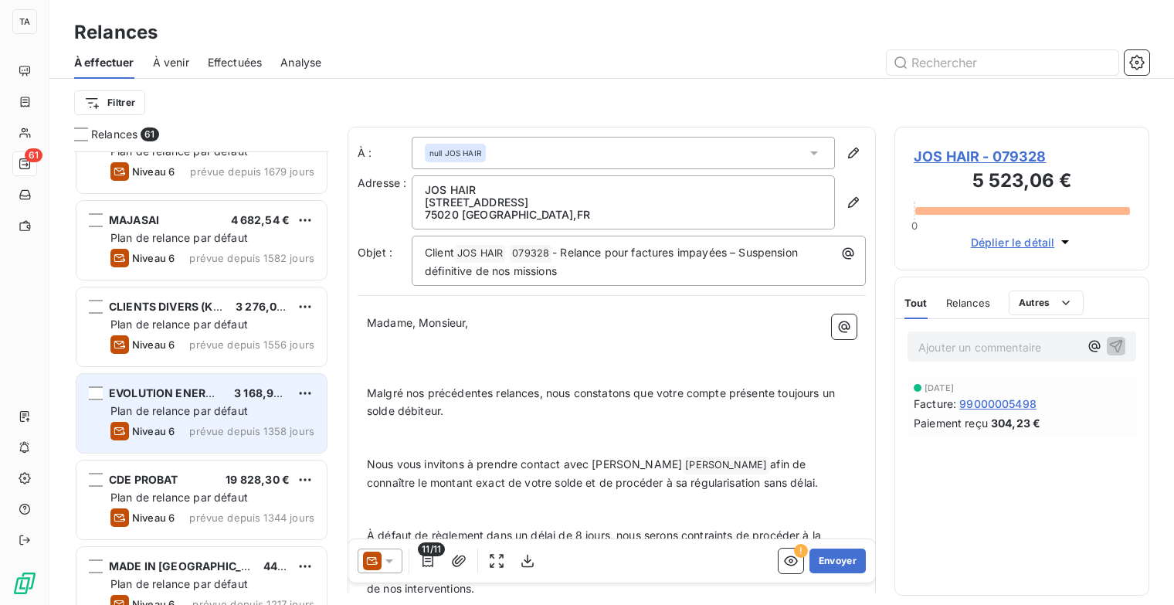
click at [184, 412] on span "Plan de relance par défaut" at bounding box center [179, 410] width 138 height 13
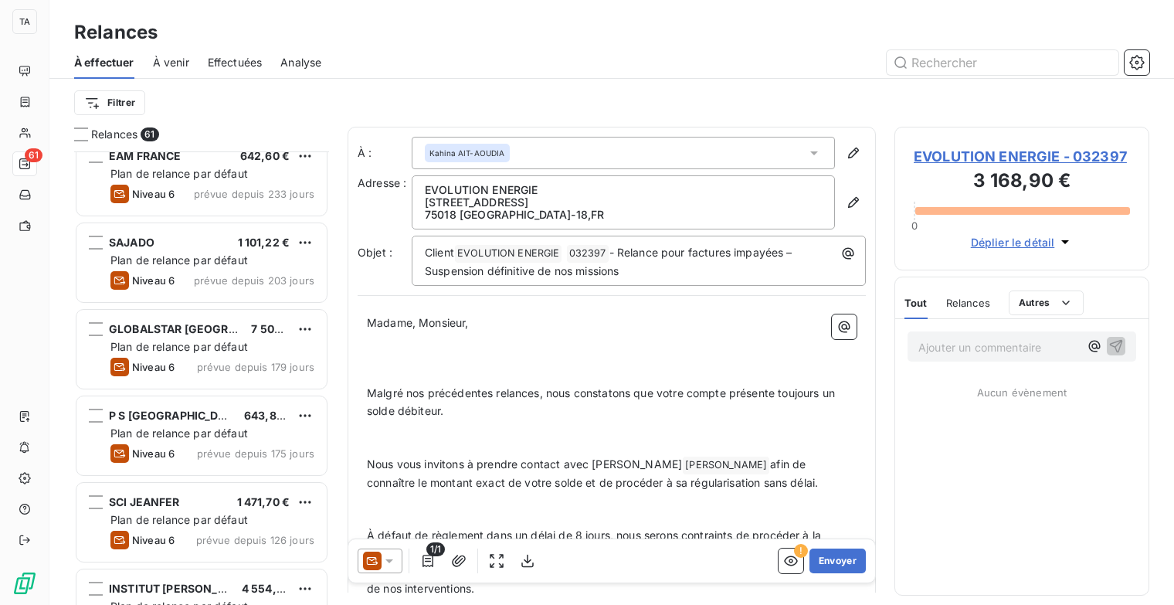
scroll to position [1931, 0]
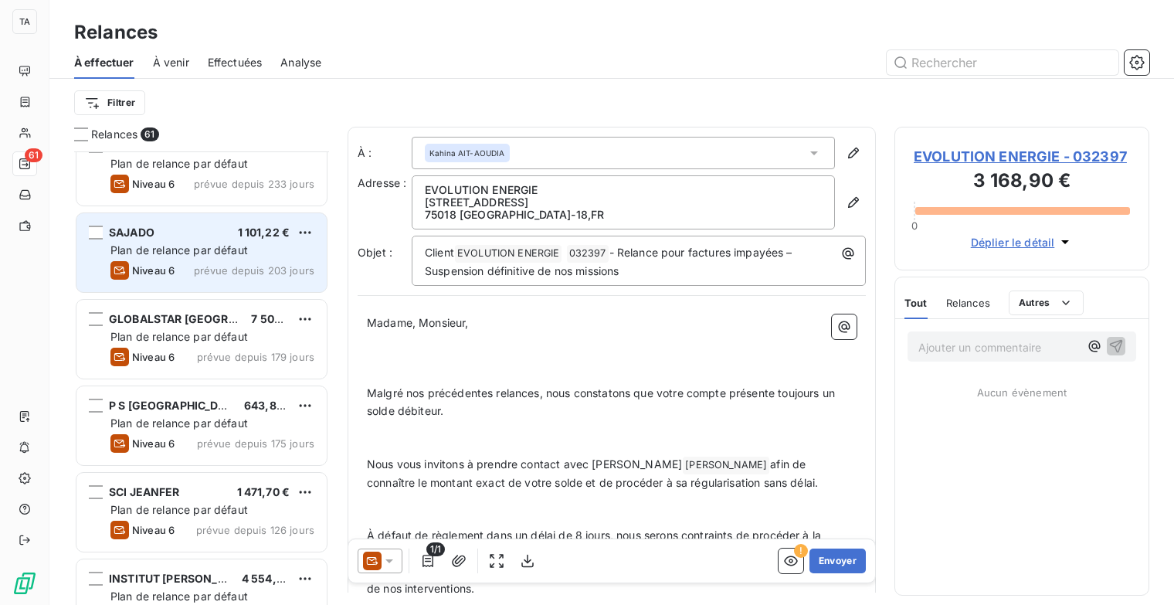
click at [178, 249] on span "Plan de relance par défaut" at bounding box center [179, 249] width 138 height 13
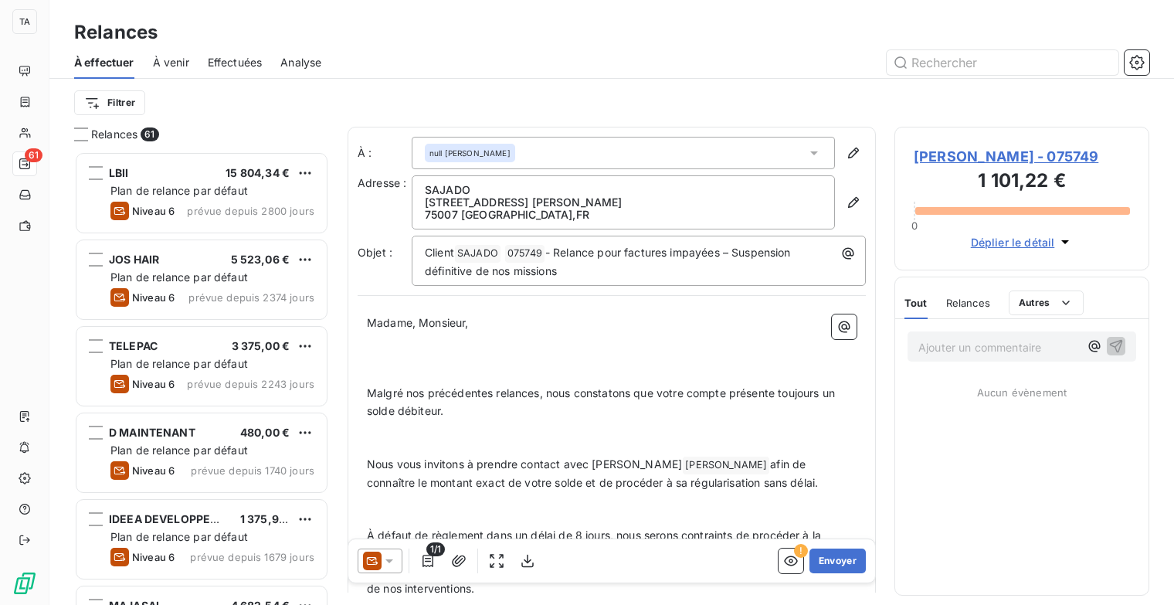
click at [551, 36] on div "Relances" at bounding box center [611, 33] width 1125 height 28
